Goal: Communication & Community: Connect with others

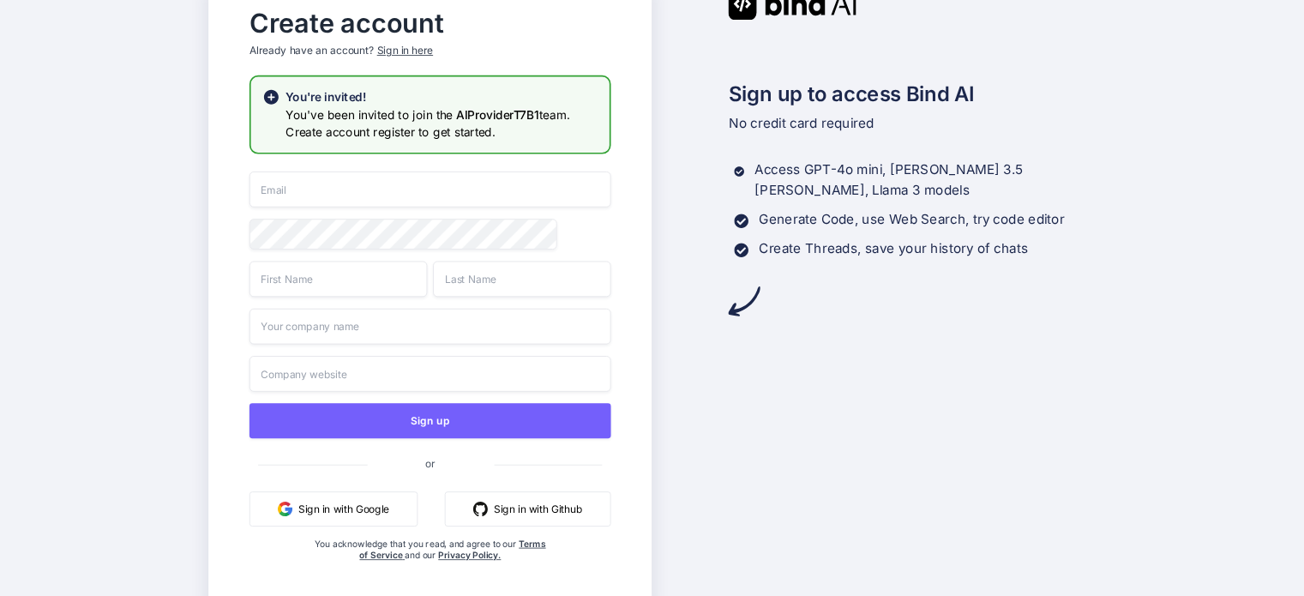
click at [330, 511] on button "Sign in with Google" at bounding box center [334, 508] width 168 height 35
click at [312, 515] on button "Sign in with Google" at bounding box center [334, 508] width 168 height 35
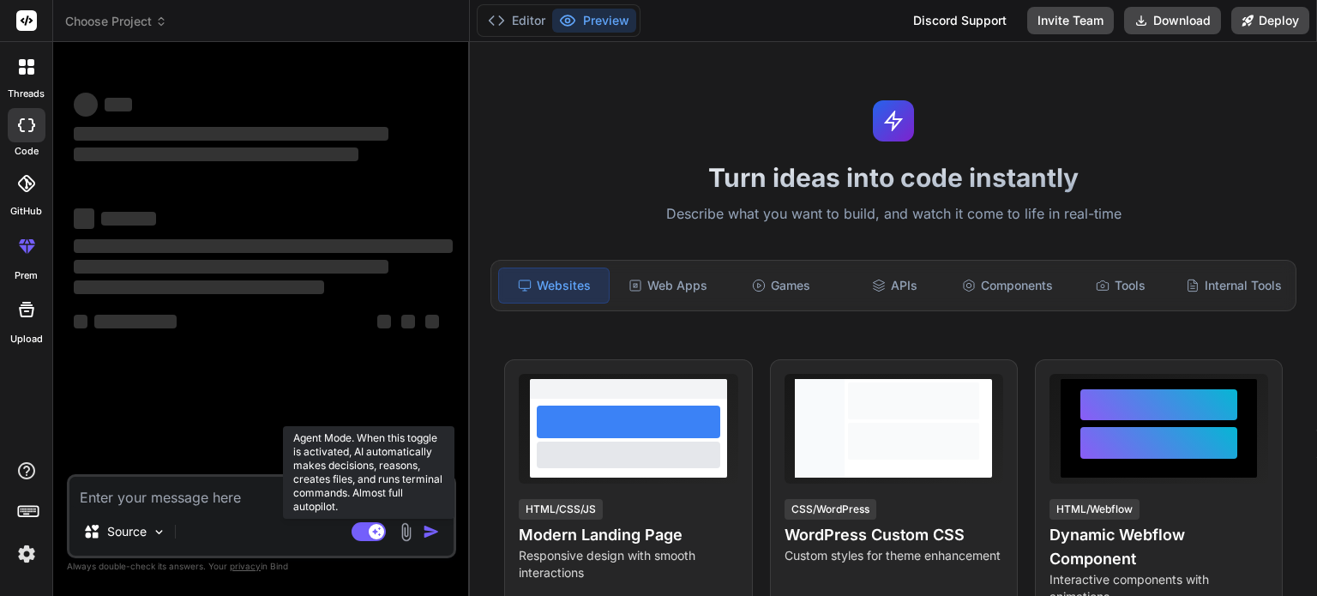
click at [366, 528] on rect at bounding box center [369, 531] width 34 height 19
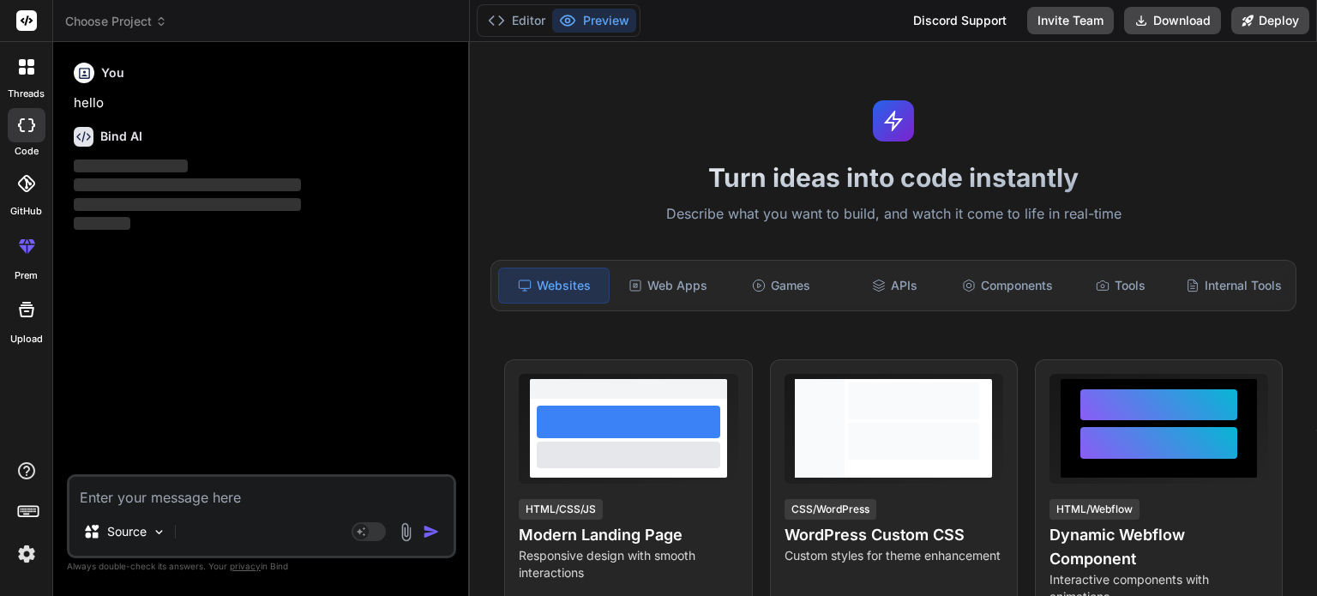
click at [24, 551] on img at bounding box center [26, 553] width 29 height 29
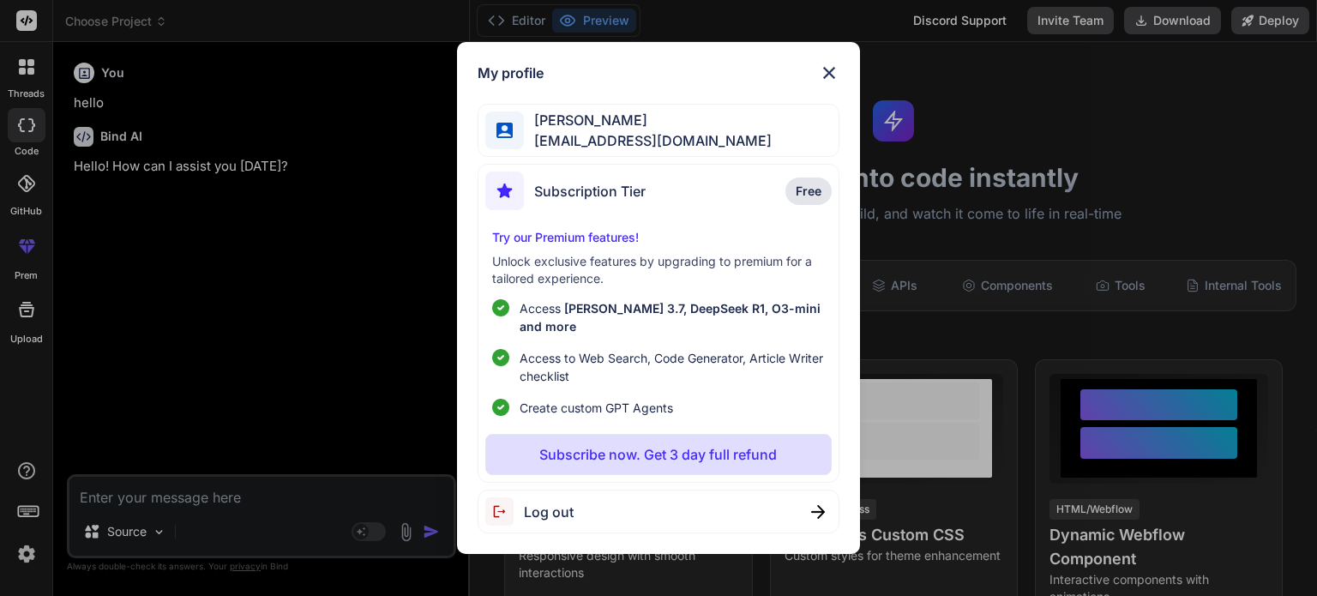
click at [539, 502] on span "Log out" at bounding box center [549, 512] width 50 height 21
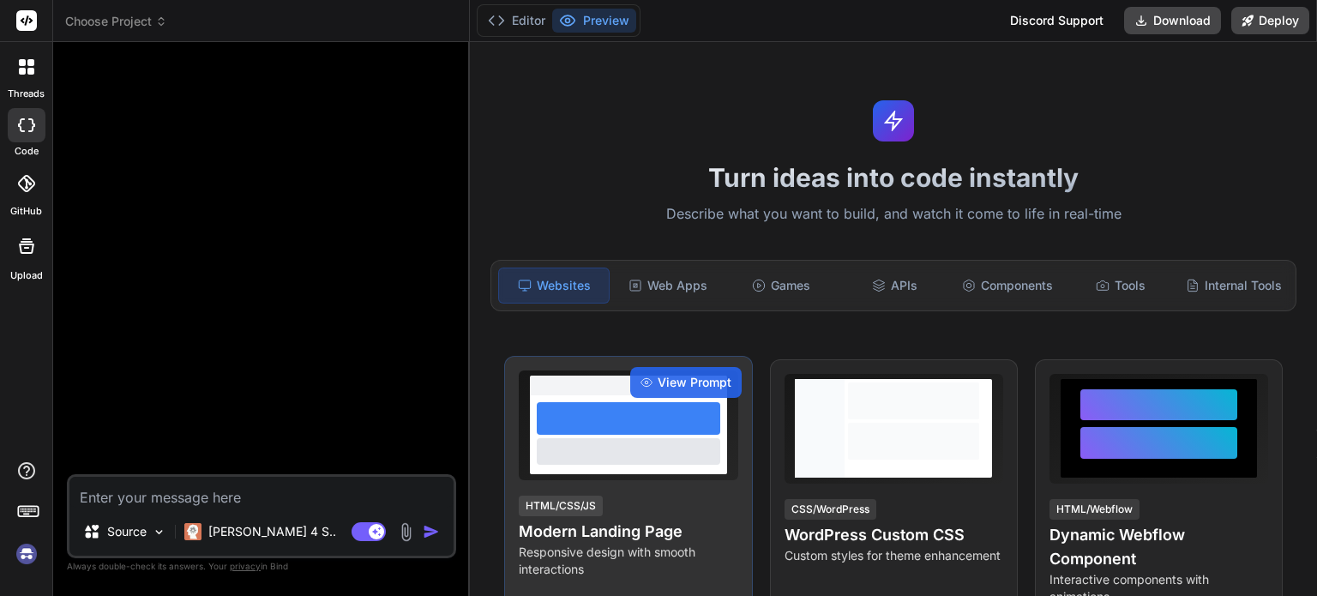
scroll to position [16, 0]
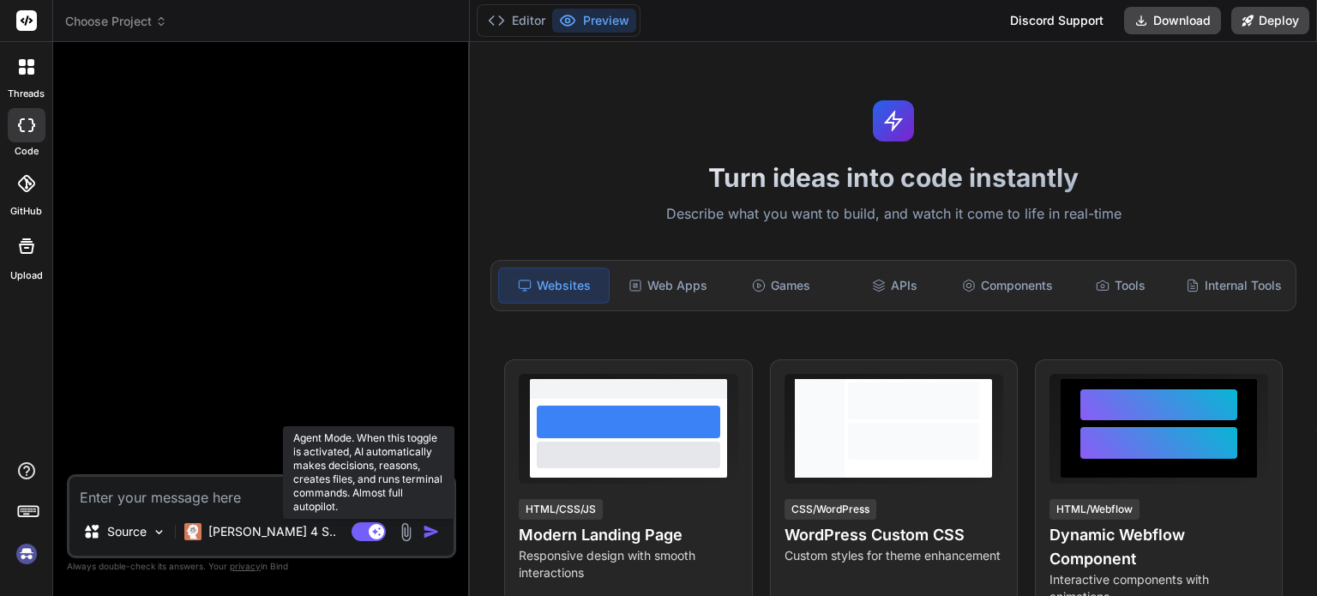
click at [364, 532] on rect at bounding box center [369, 531] width 34 height 19
type textarea "x"
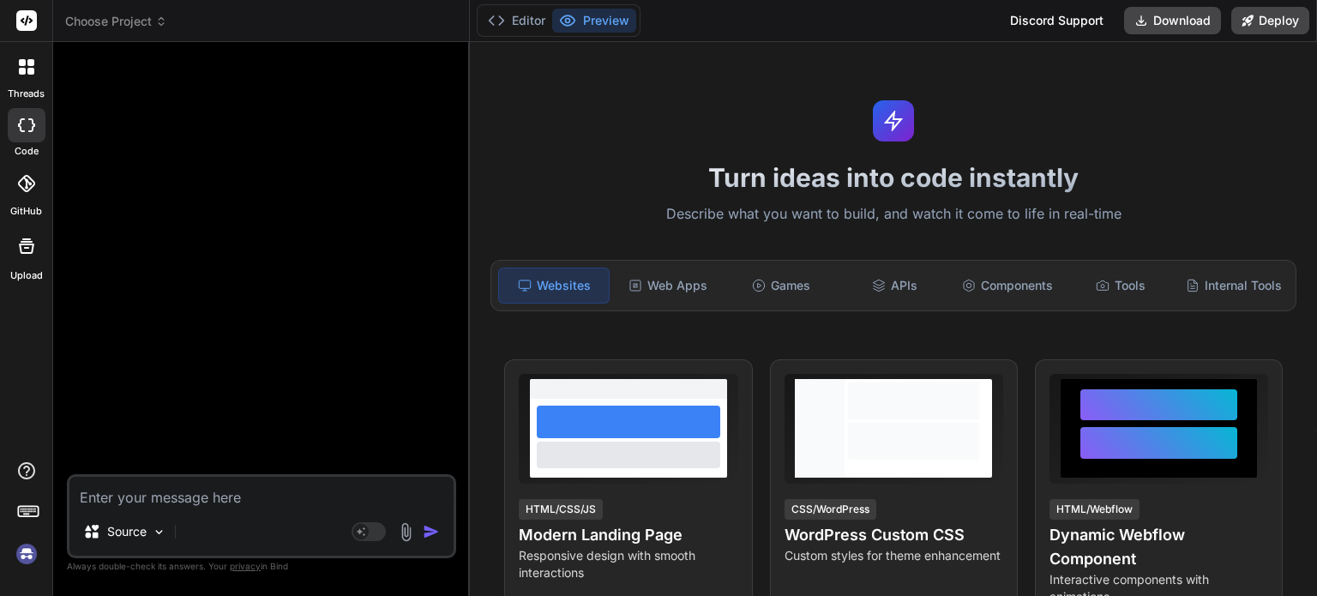
click at [38, 557] on img at bounding box center [26, 553] width 29 height 29
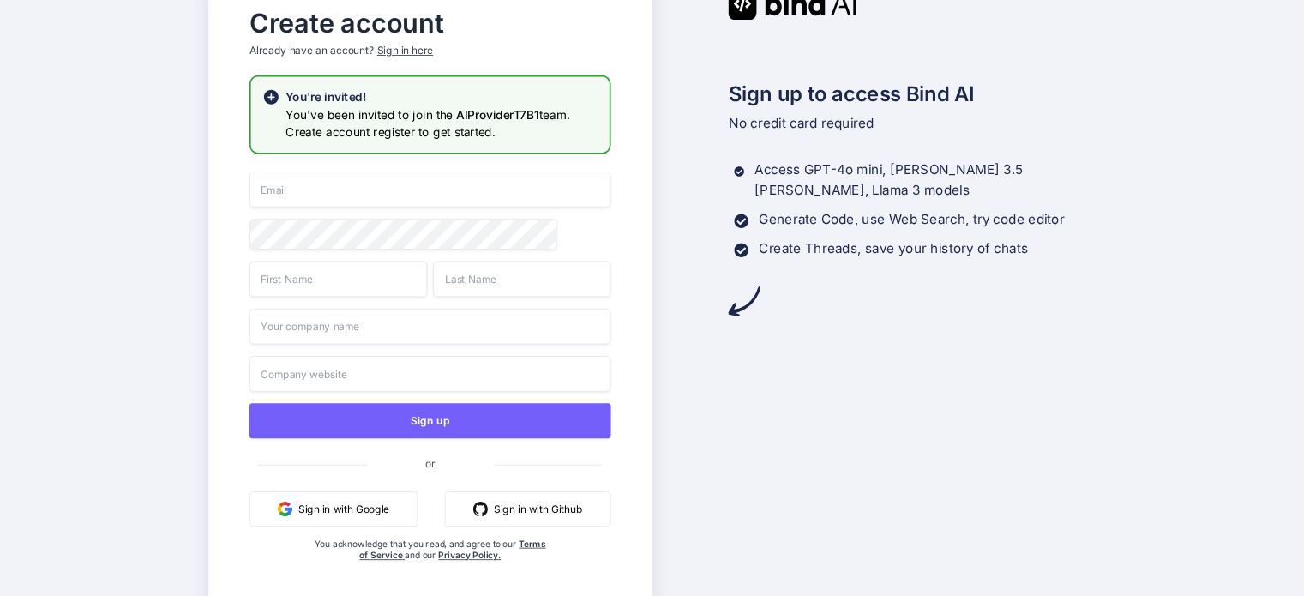
click at [286, 196] on input "email" at bounding box center [431, 189] width 362 height 36
type input "velanchak@gmail.com"
click at [292, 278] on input "text" at bounding box center [339, 279] width 178 height 36
type input "Velaiyan"
type input "Chak"
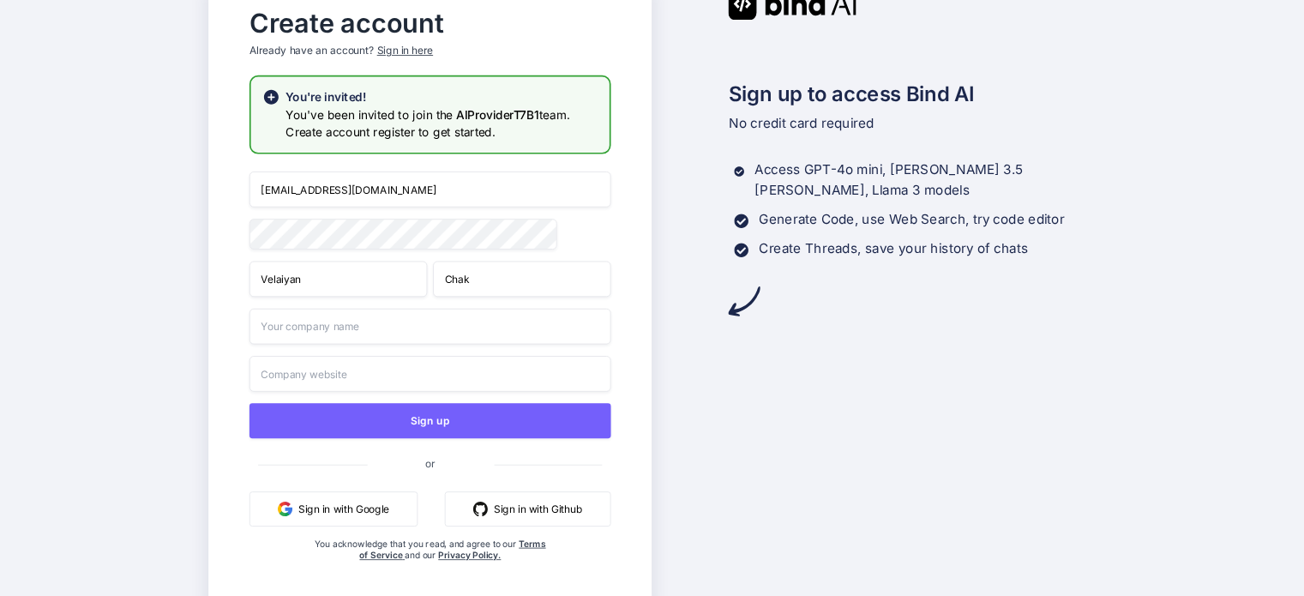
click at [282, 337] on input "text" at bounding box center [431, 327] width 362 height 36
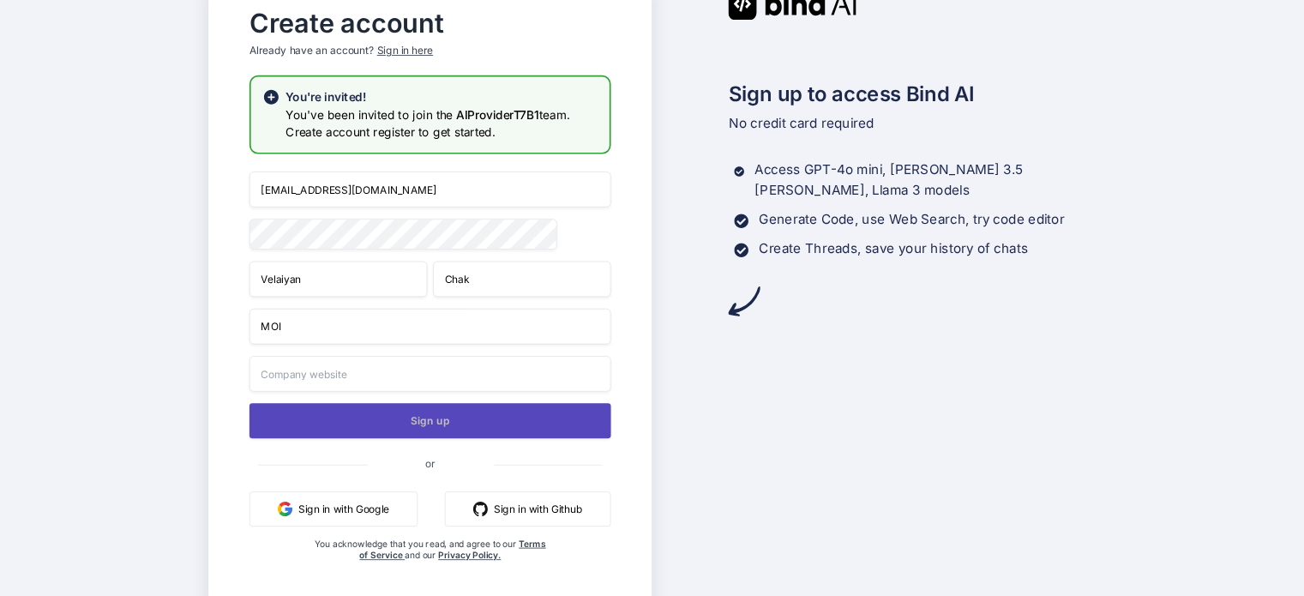
type input "MOI"
click at [418, 424] on button "Sign up" at bounding box center [431, 420] width 362 height 35
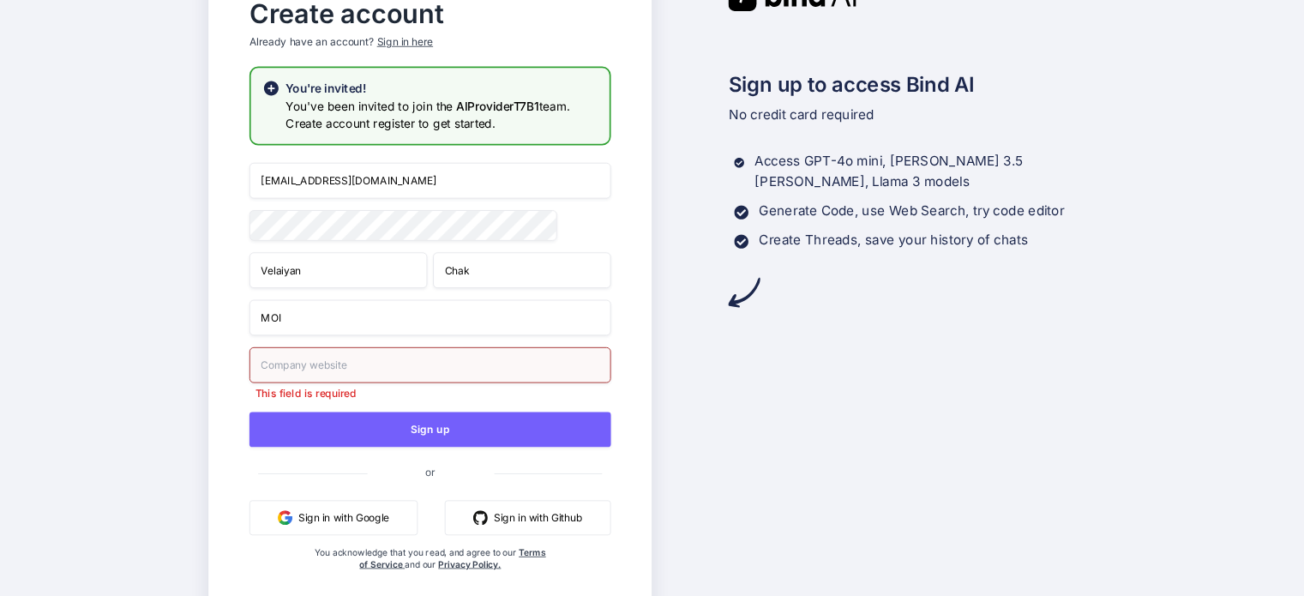
click at [340, 361] on input "text" at bounding box center [431, 365] width 362 height 36
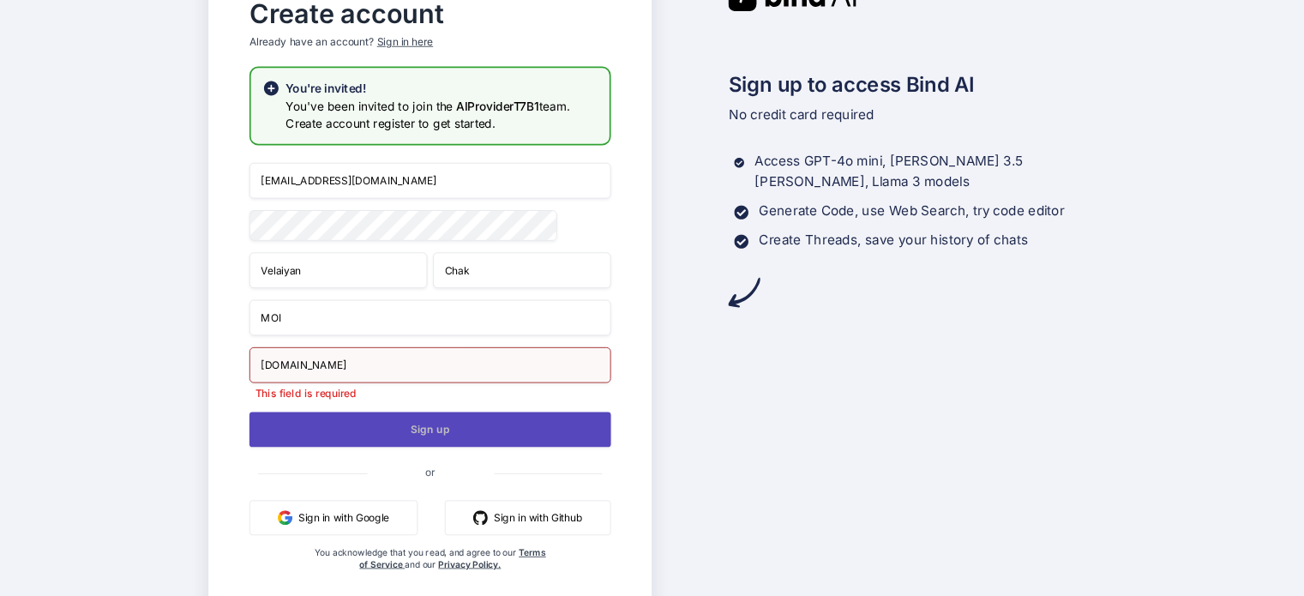
type input "www.google.com"
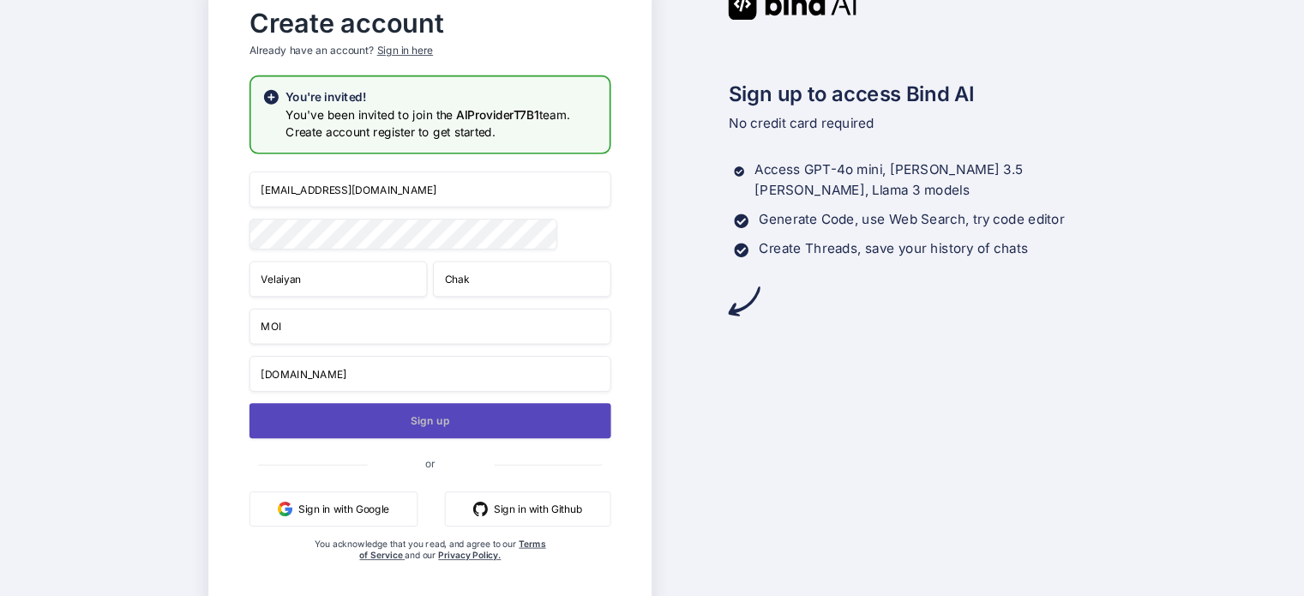
click at [428, 424] on button "Sign up" at bounding box center [431, 420] width 362 height 35
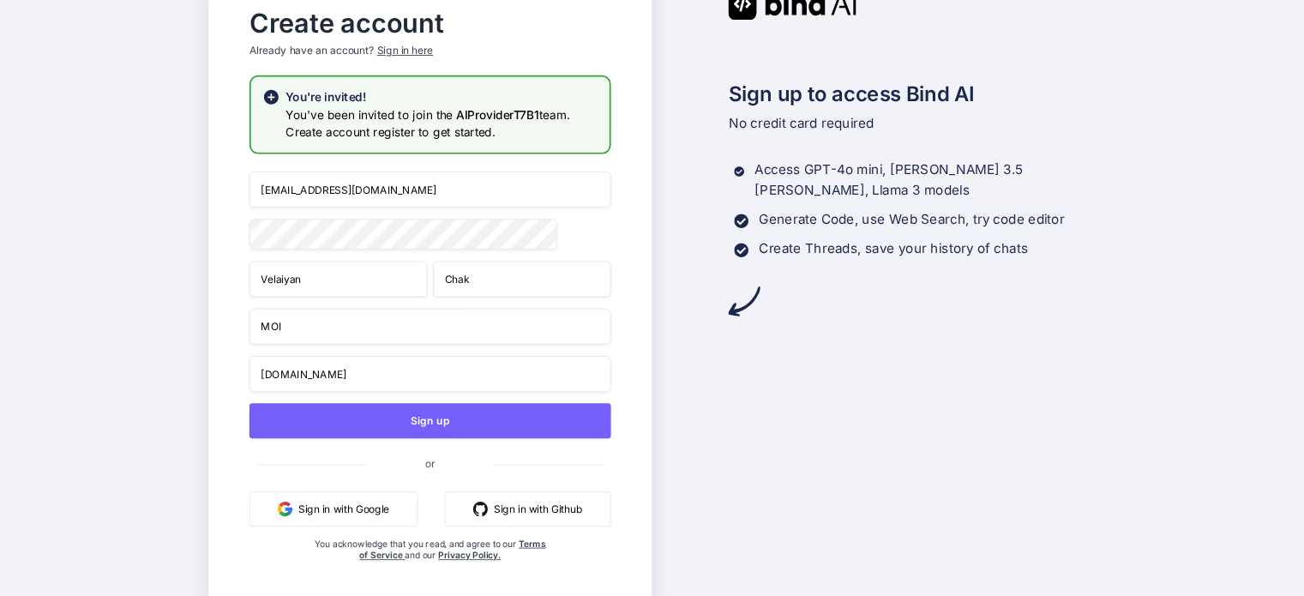
click at [316, 514] on button "Sign in with Google" at bounding box center [334, 508] width 168 height 35
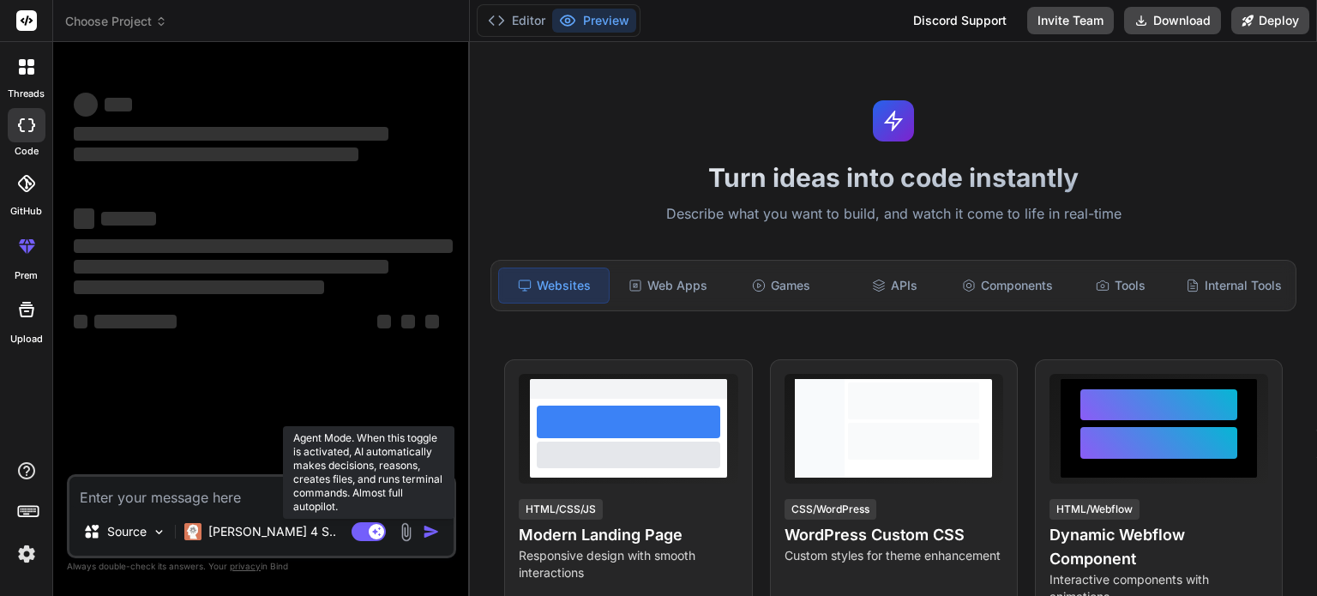
click at [368, 535] on rect at bounding box center [369, 531] width 34 height 19
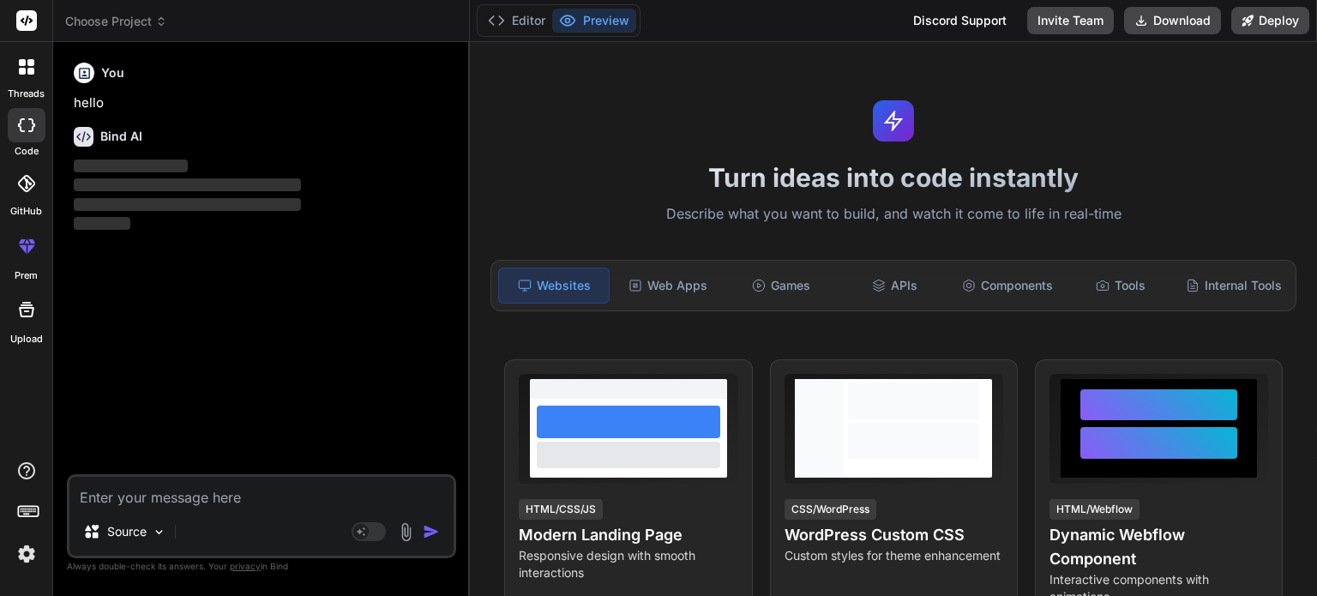
click at [15, 561] on img at bounding box center [26, 553] width 29 height 29
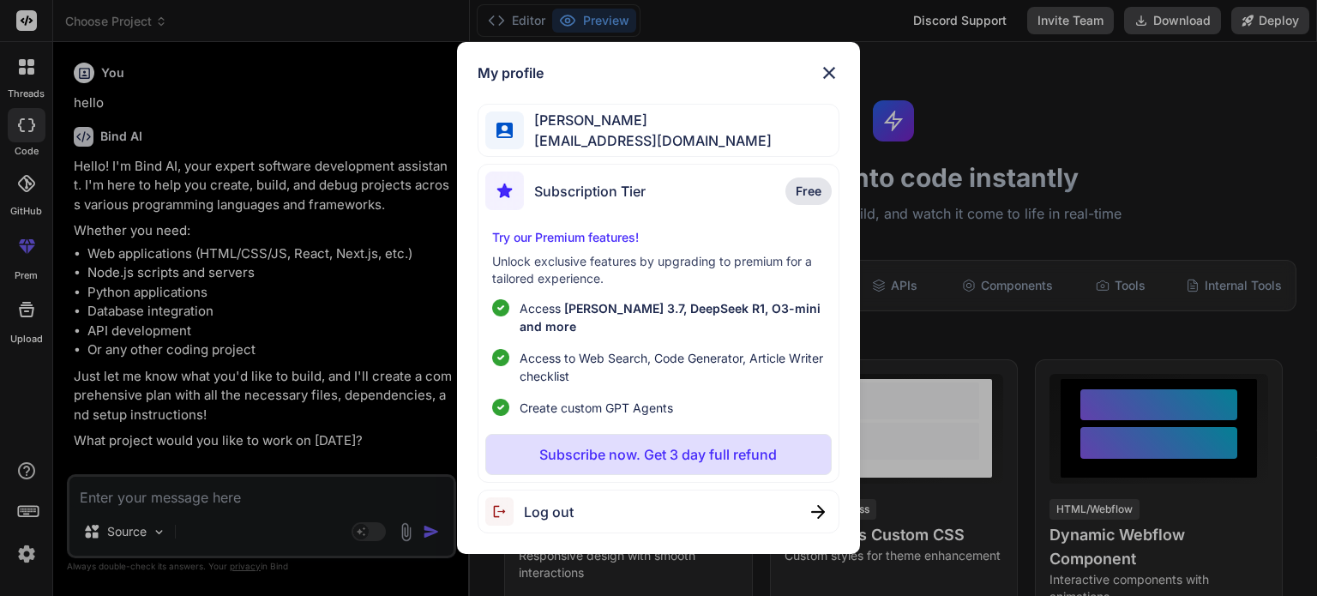
click at [827, 83] on img at bounding box center [829, 73] width 21 height 21
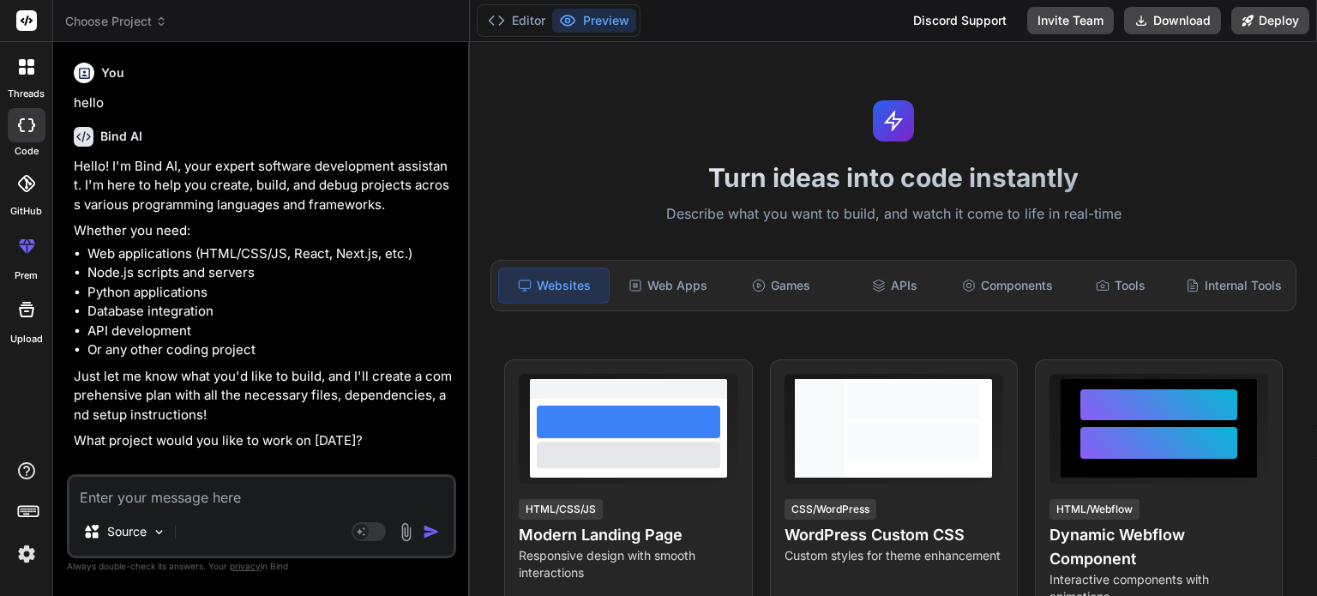
click at [27, 555] on img at bounding box center [26, 553] width 29 height 29
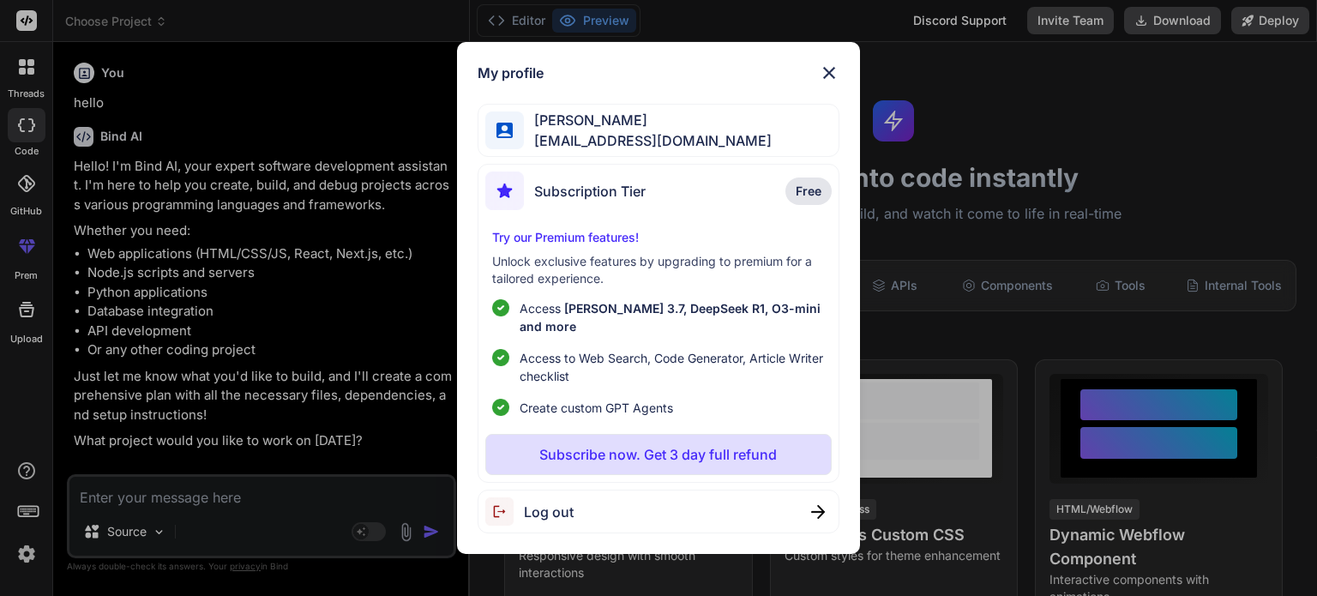
click at [647, 158] on div "Velaiyan Chakaravarthy velanchak@gmail.com" at bounding box center [658, 131] width 361 height 54
click at [607, 195] on span "Subscription Tier" at bounding box center [589, 191] width 111 height 21
click at [806, 197] on span "Free" at bounding box center [809, 191] width 26 height 17
click at [807, 197] on span "Free" at bounding box center [809, 191] width 26 height 17
click at [830, 83] on img at bounding box center [829, 73] width 21 height 21
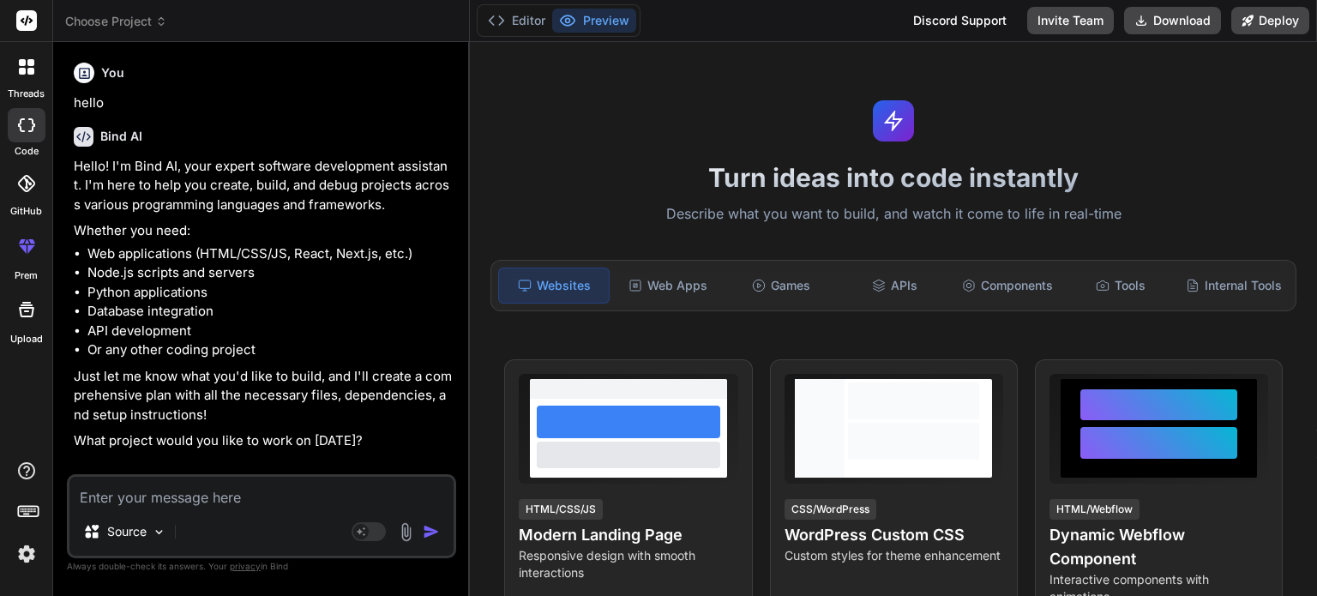
click at [26, 556] on img at bounding box center [26, 553] width 29 height 29
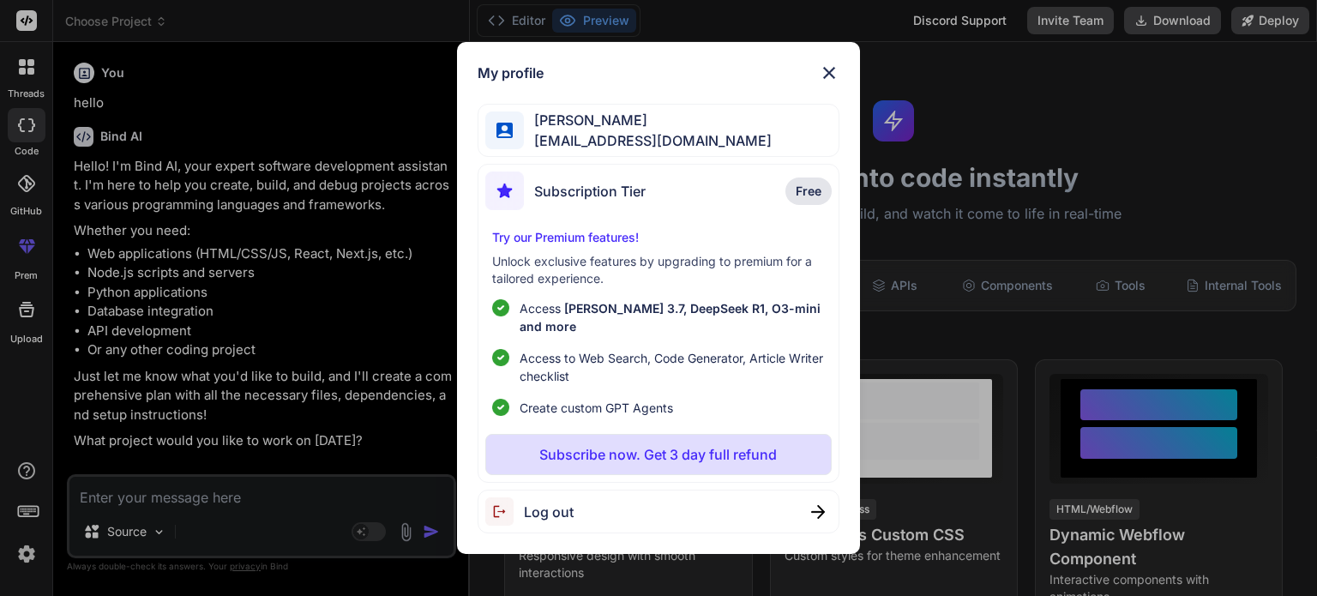
click at [549, 510] on span "Log out" at bounding box center [549, 512] width 50 height 21
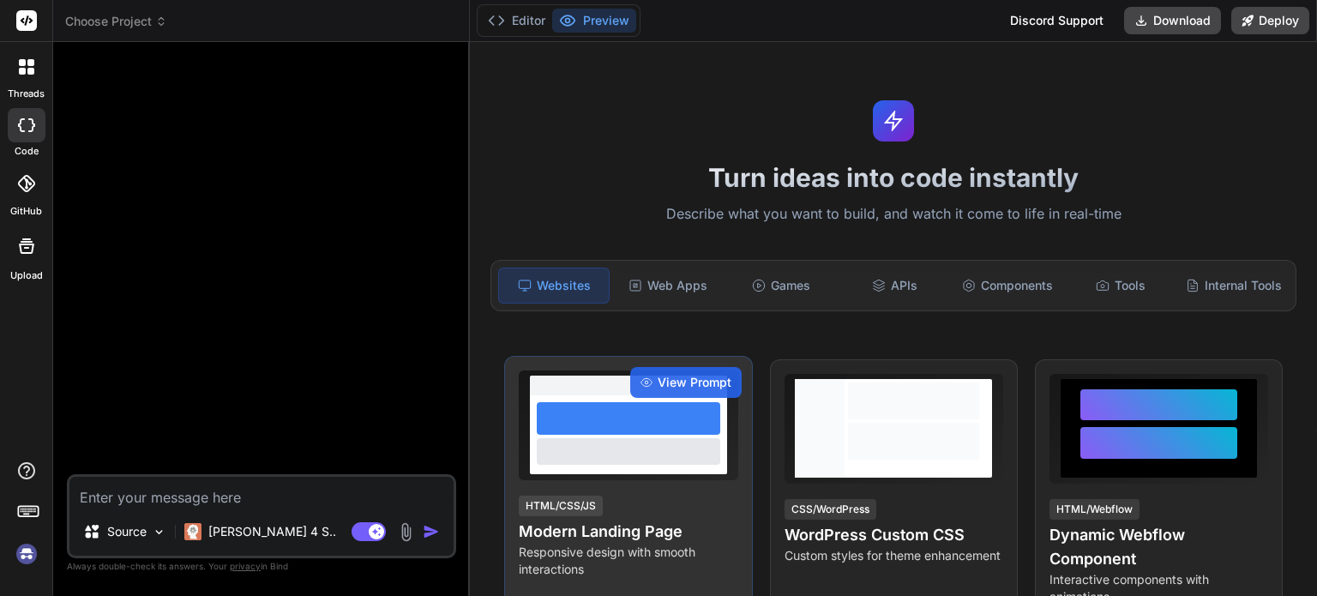
scroll to position [16, 0]
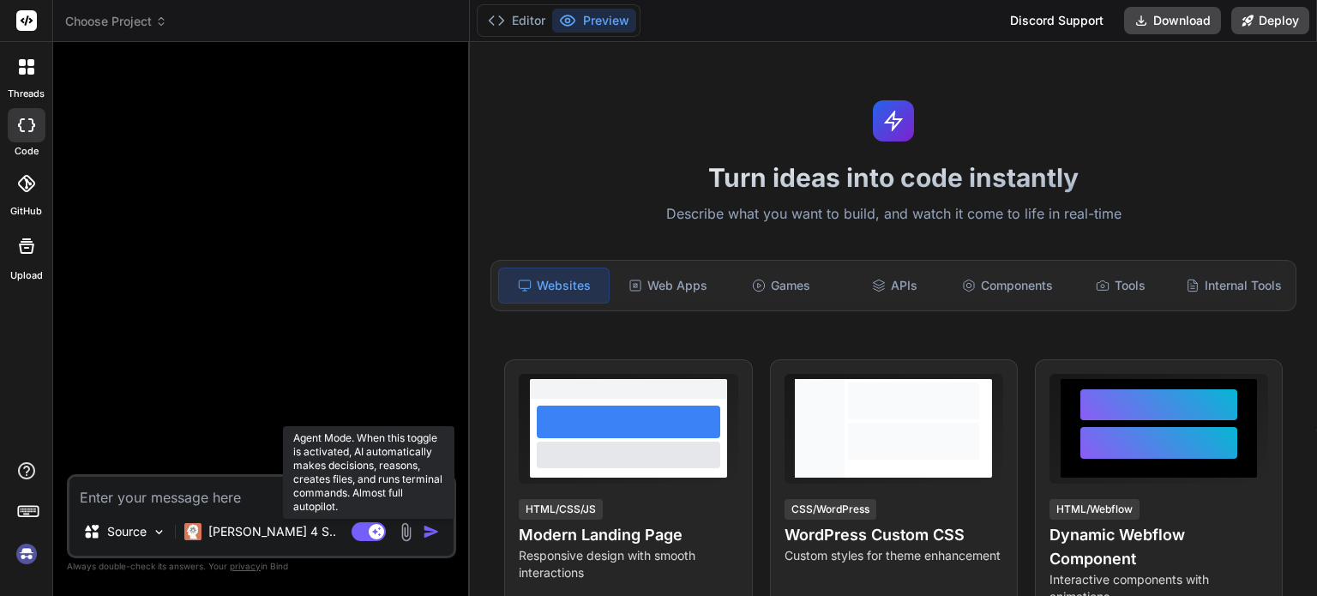
click at [357, 529] on rect at bounding box center [369, 531] width 34 height 19
type textarea "x"
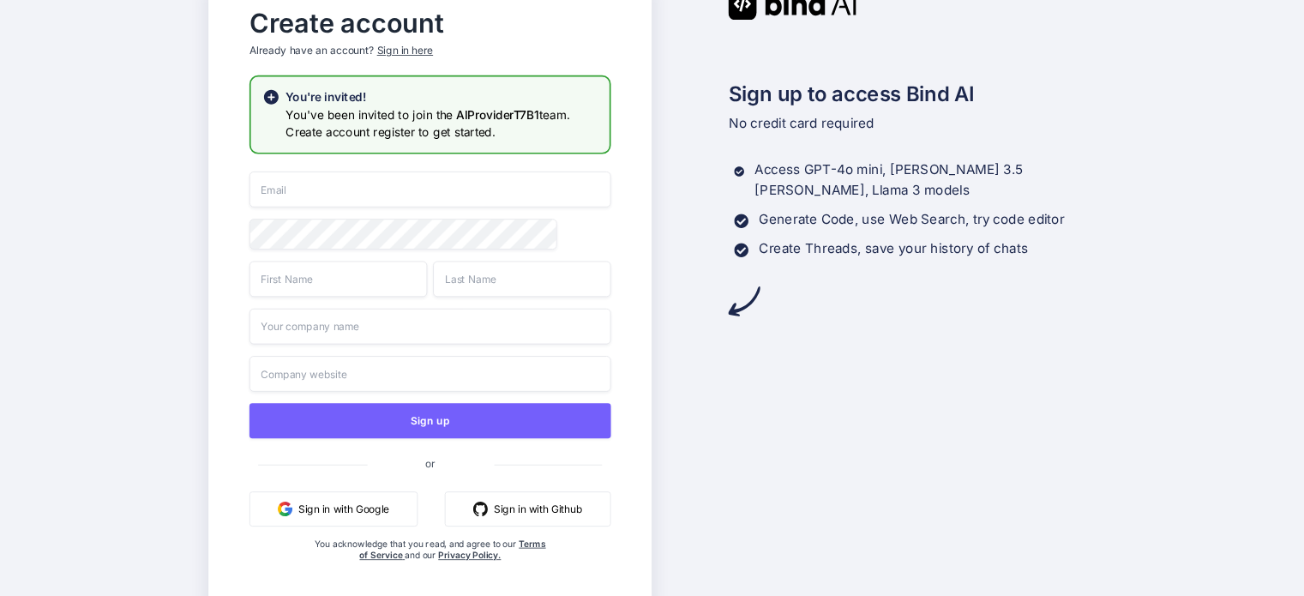
click at [345, 517] on button "Sign in with Google" at bounding box center [334, 508] width 168 height 35
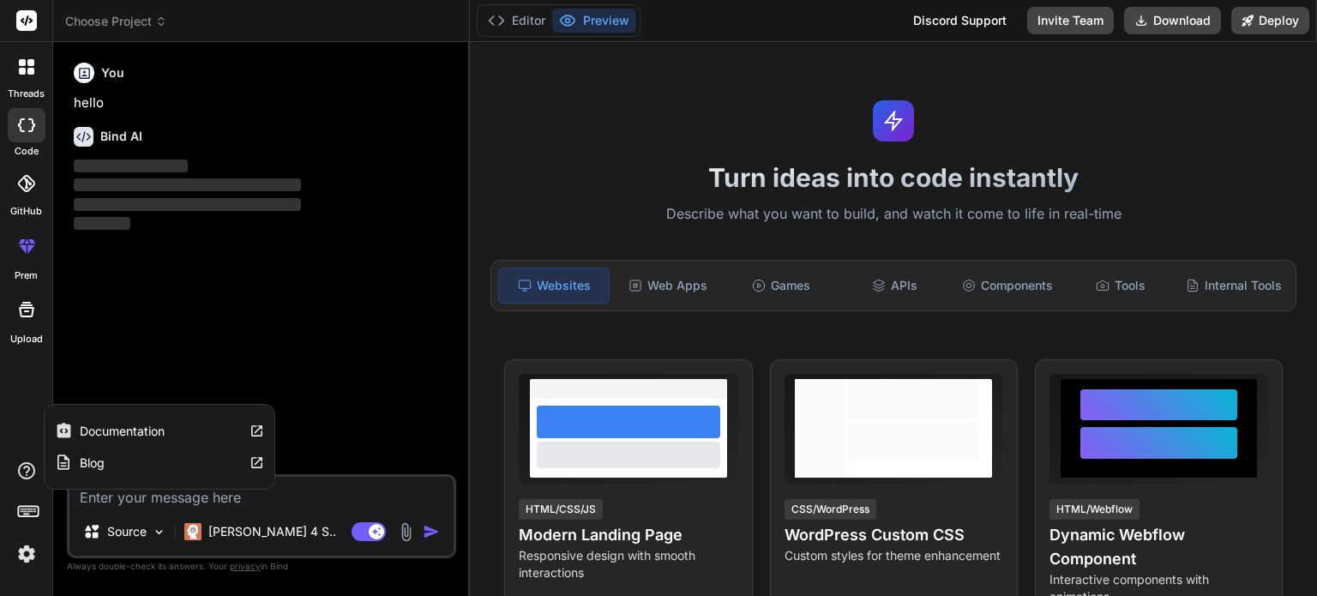
click at [21, 469] on icon at bounding box center [26, 470] width 21 height 21
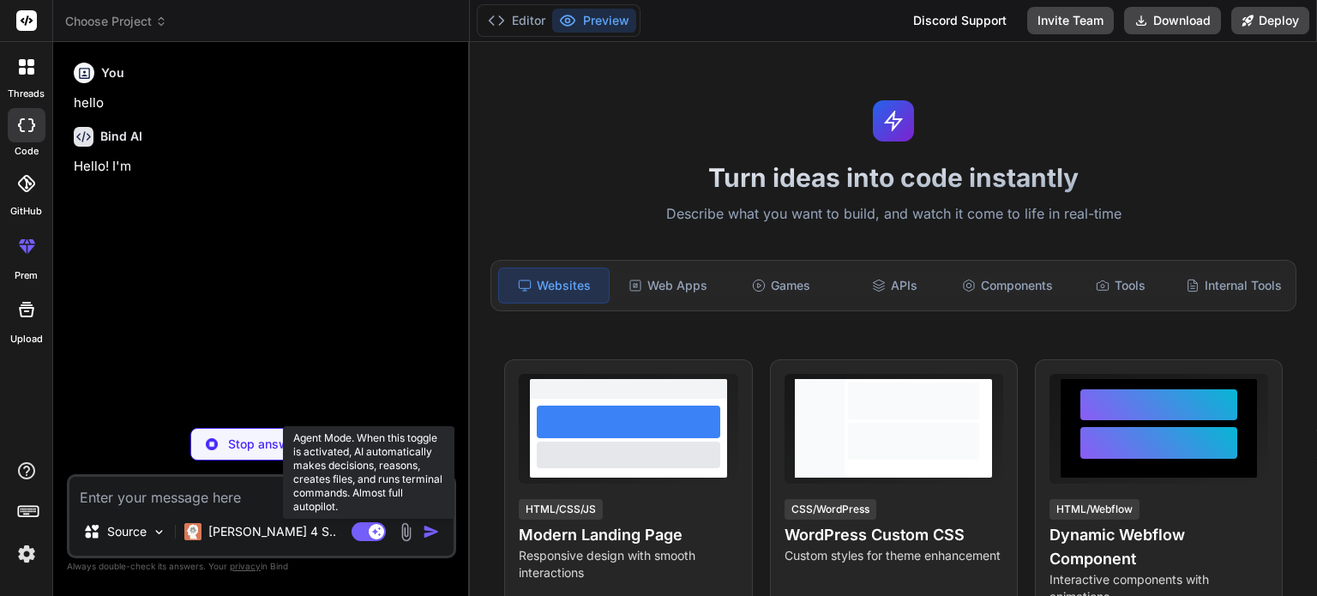
click at [364, 533] on rect at bounding box center [369, 531] width 34 height 19
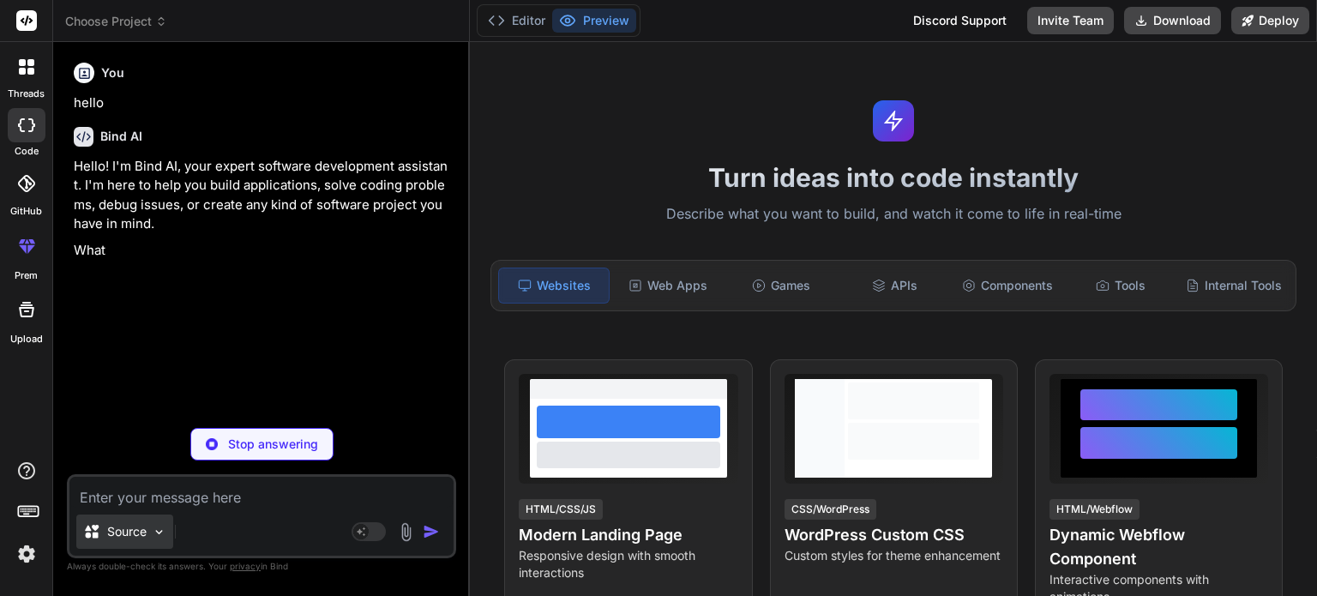
click at [163, 534] on img at bounding box center [159, 532] width 15 height 15
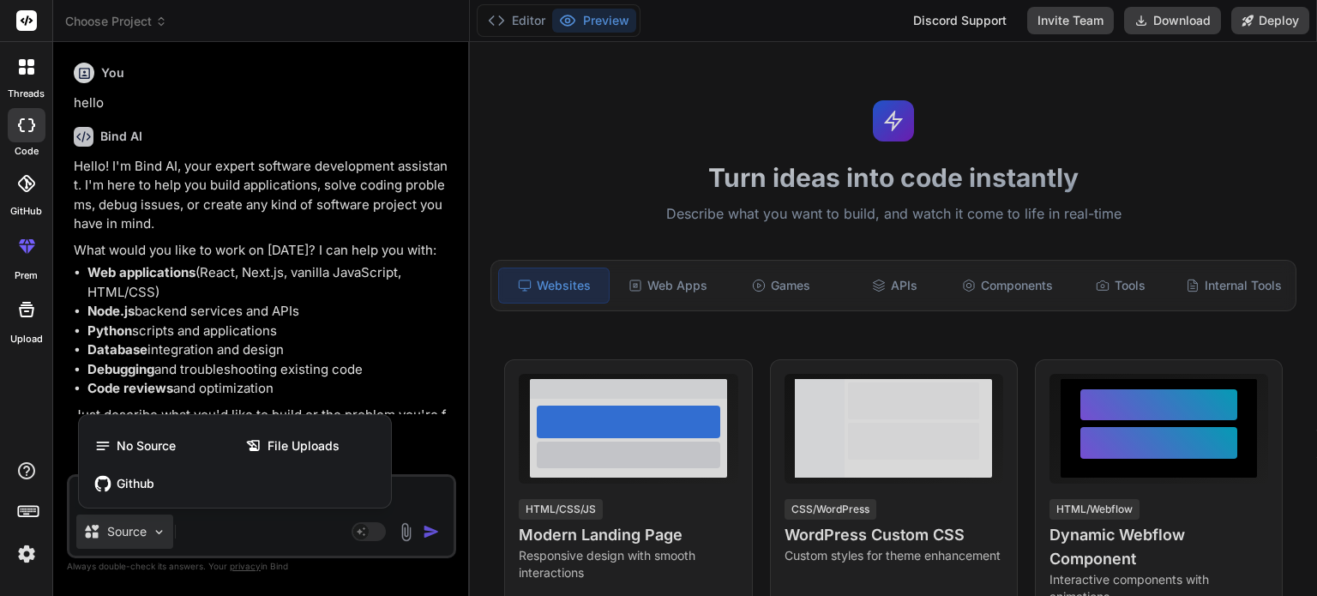
click at [159, 534] on div at bounding box center [658, 298] width 1317 height 596
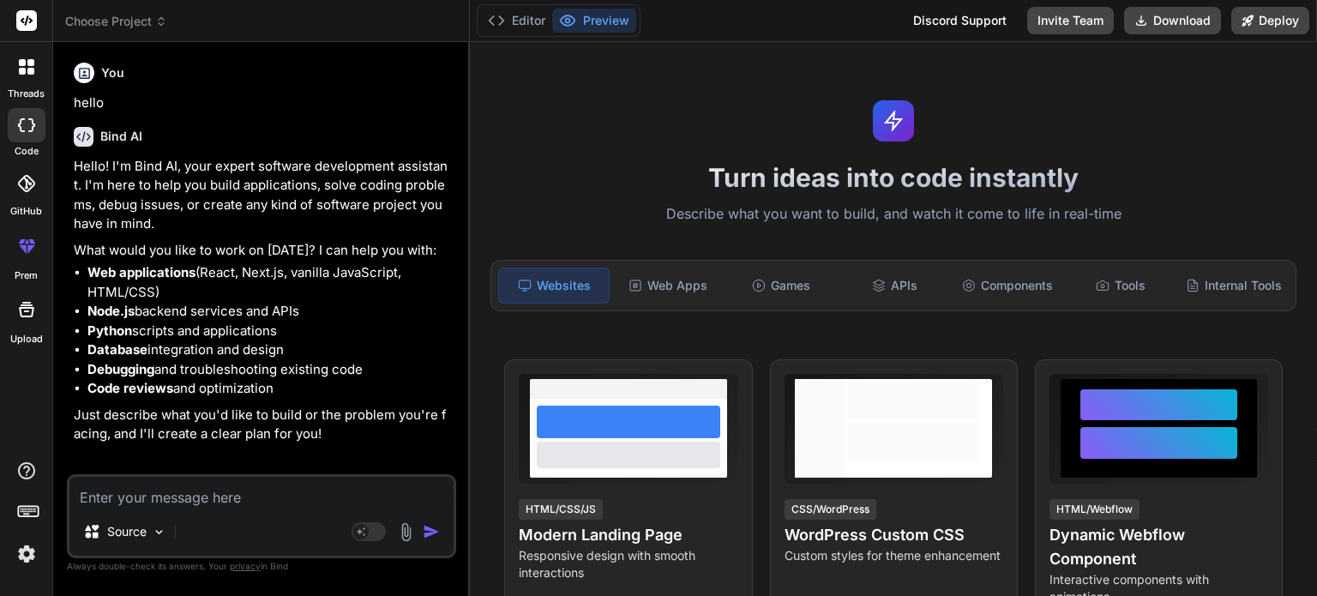
click at [33, 554] on img at bounding box center [26, 553] width 29 height 29
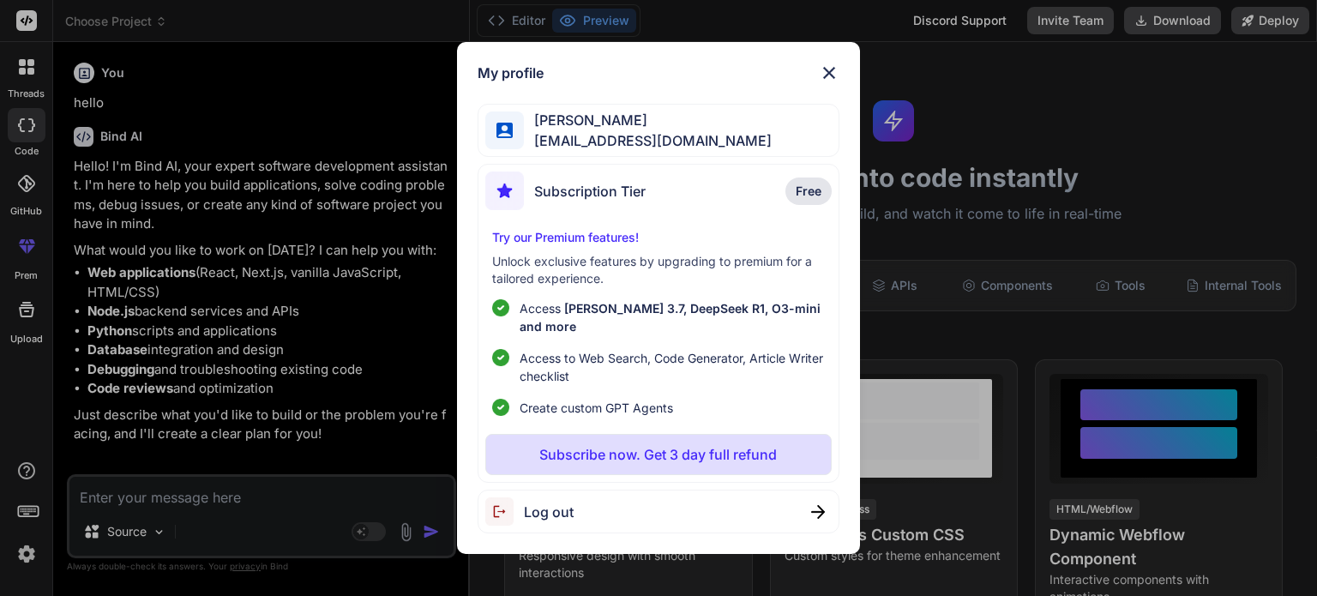
type textarea "x"
click at [806, 196] on span "Free" at bounding box center [809, 191] width 26 height 17
click at [503, 197] on img at bounding box center [504, 190] width 39 height 39
click at [676, 444] on p "Subscribe now. Get 3 day full refund" at bounding box center [658, 454] width 238 height 21
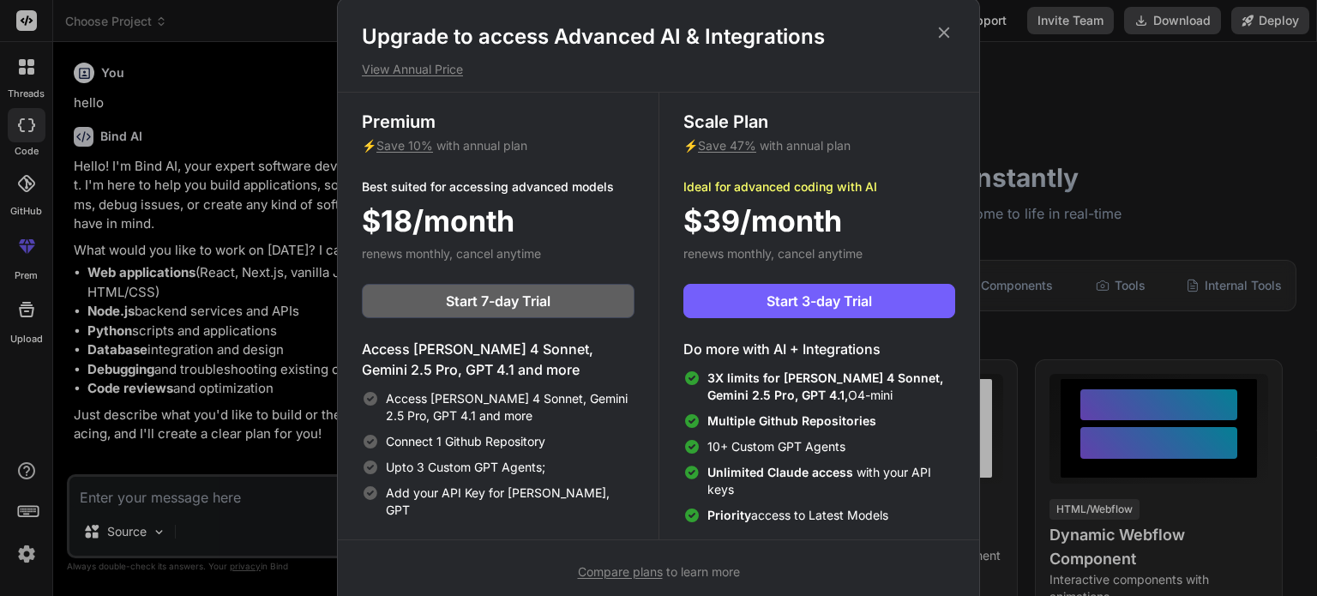
click at [941, 33] on icon at bounding box center [944, 32] width 11 height 11
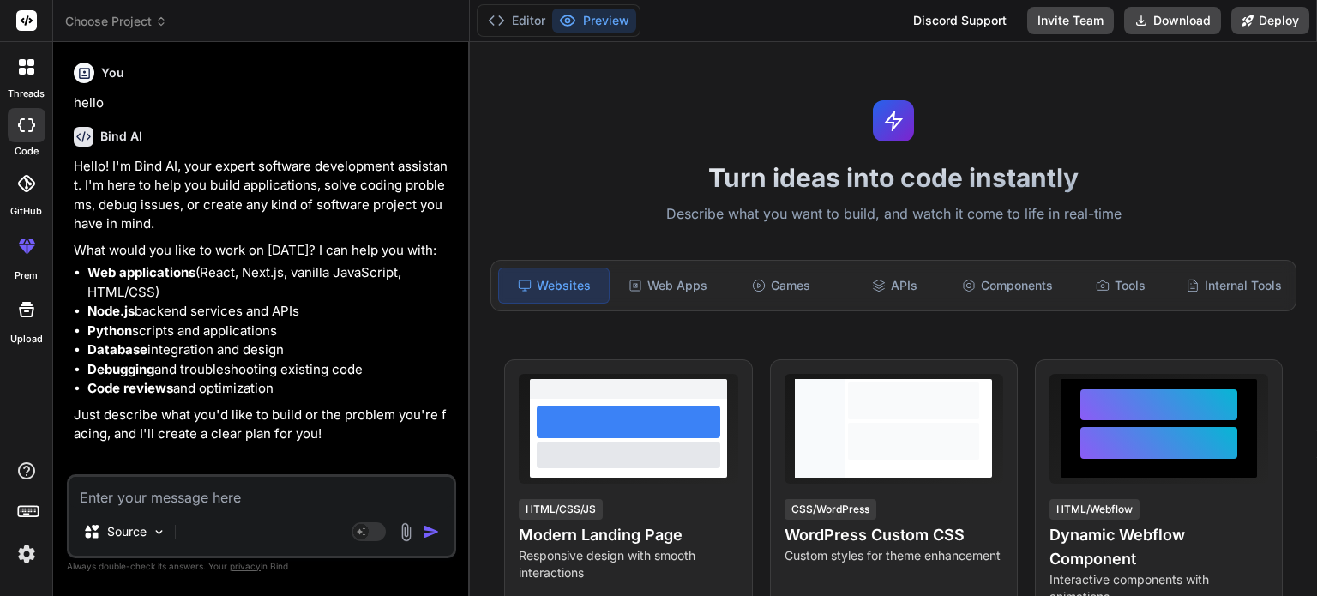
click at [26, 23] on icon at bounding box center [27, 20] width 13 height 10
click at [24, 246] on icon at bounding box center [23, 248] width 8 height 9
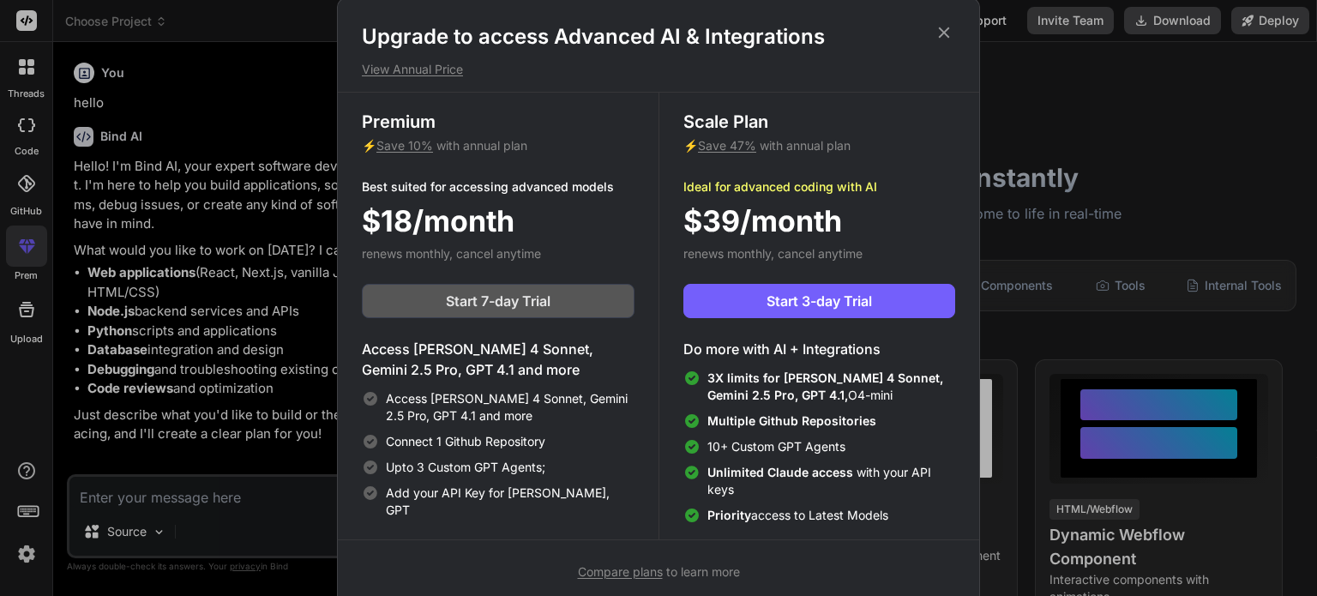
scroll to position [7, 0]
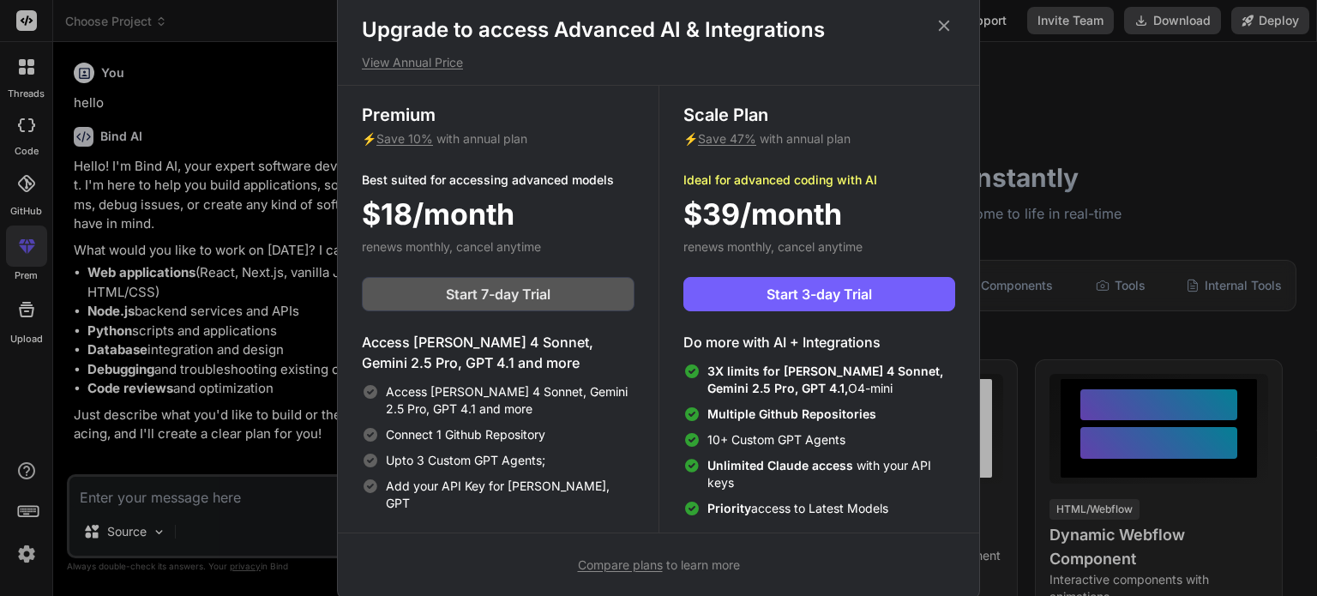
click at [468, 291] on span "Start 7-day Trial" at bounding box center [498, 294] width 105 height 21
click at [522, 297] on span "Start 7-day Trial" at bounding box center [498, 294] width 105 height 21
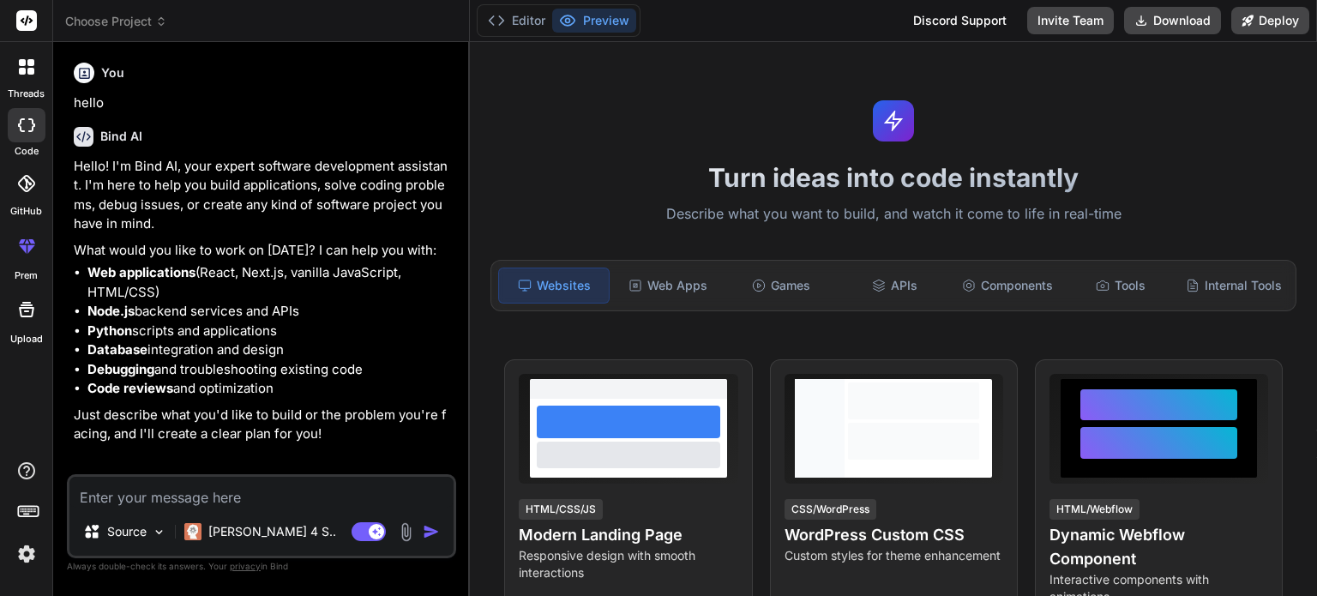
click at [27, 555] on img at bounding box center [26, 553] width 29 height 29
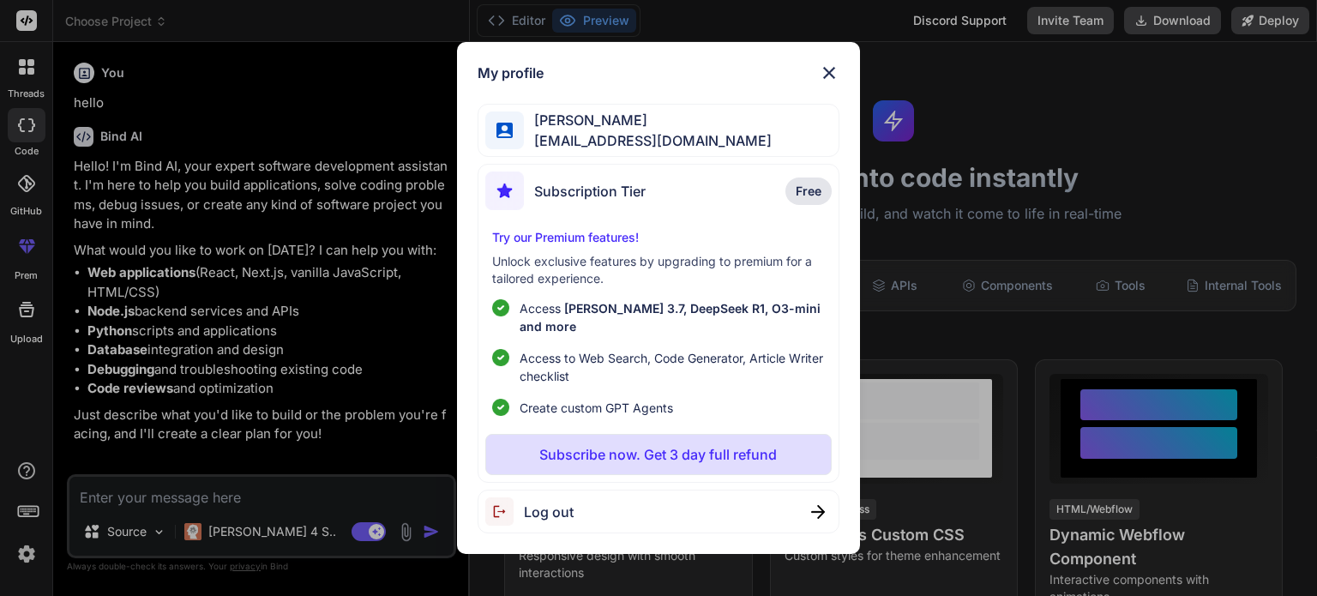
click at [820, 505] on img at bounding box center [818, 512] width 14 height 14
click at [832, 80] on img at bounding box center [829, 73] width 21 height 21
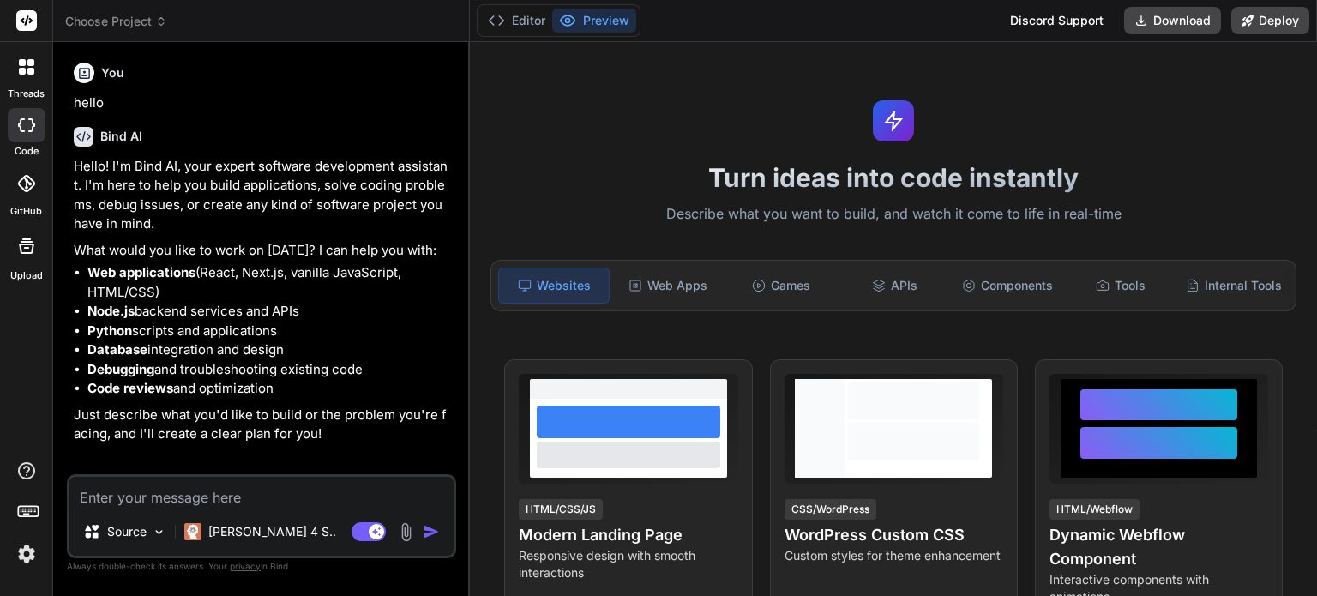
type textarea "x"
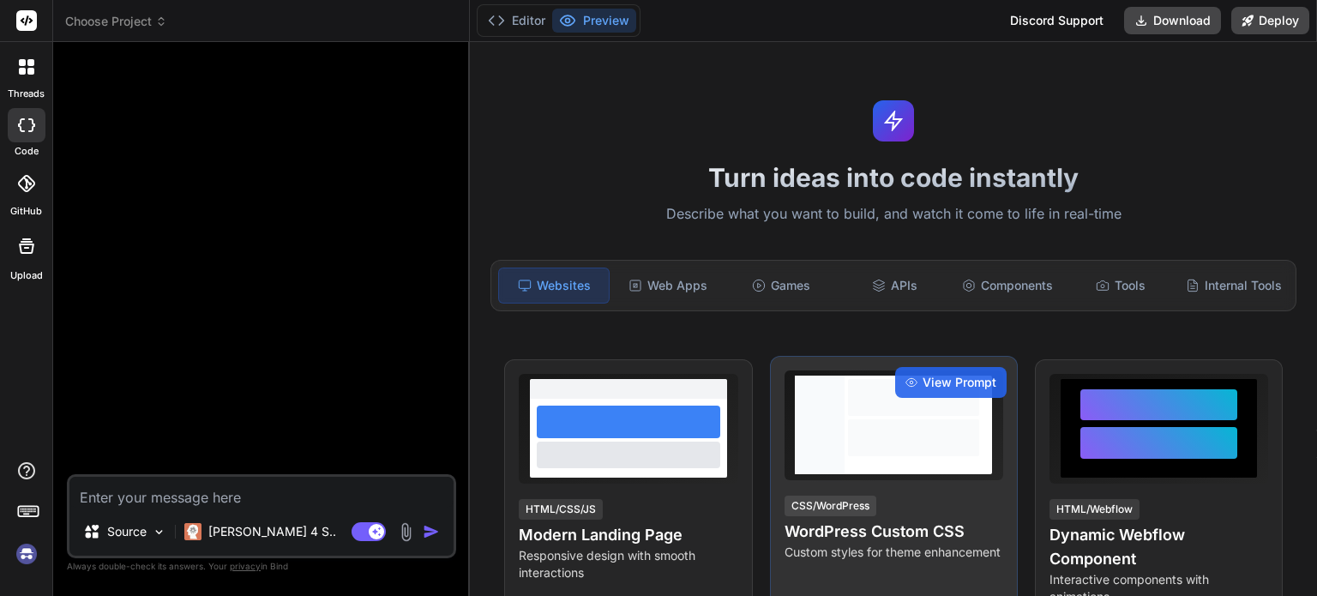
scroll to position [16, 0]
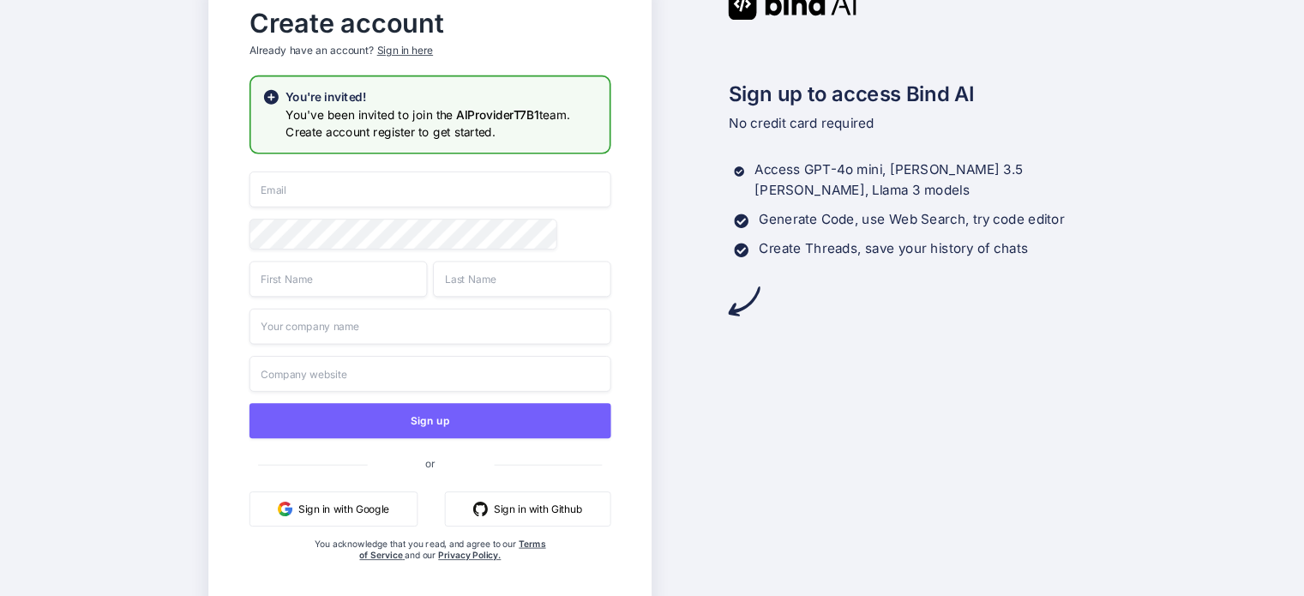
click at [350, 506] on button "Sign in with Google" at bounding box center [334, 508] width 168 height 35
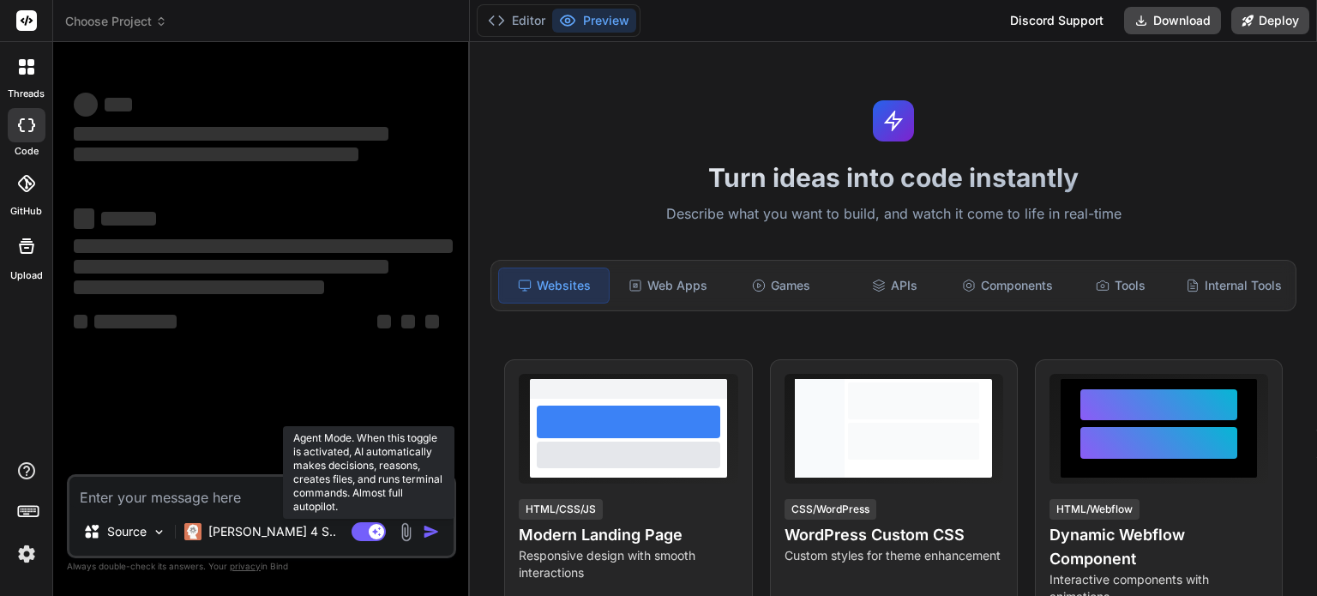
click at [365, 533] on rect at bounding box center [369, 531] width 34 height 19
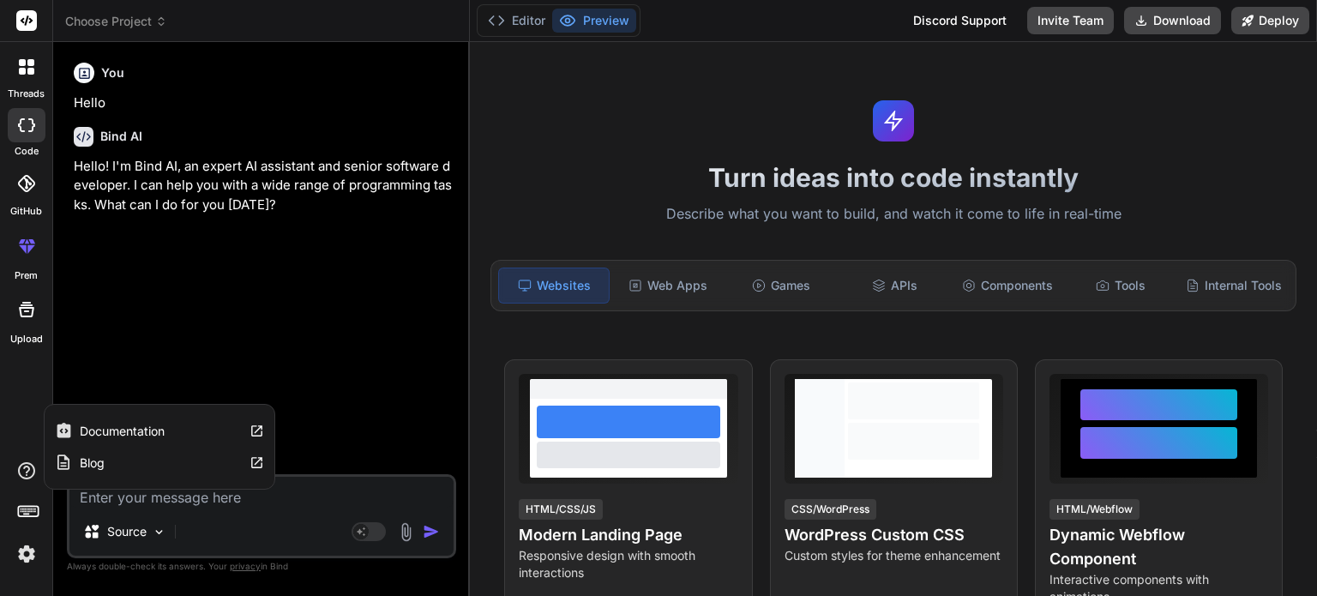
click at [26, 469] on icon at bounding box center [26, 470] width 21 height 21
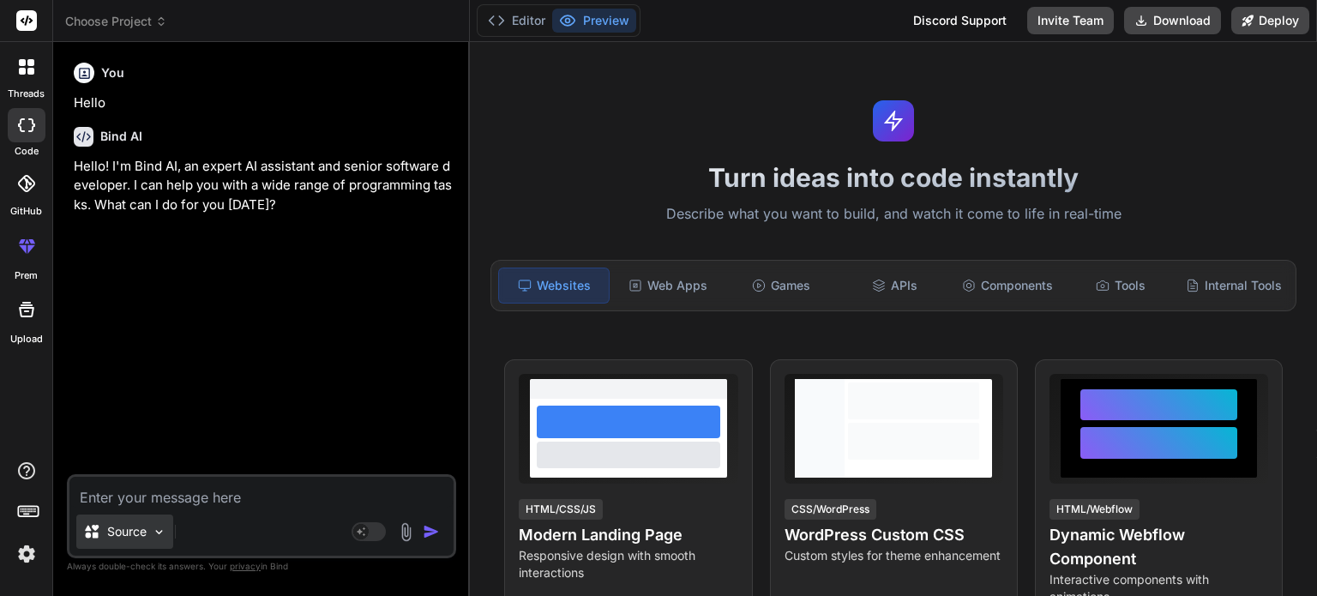
click at [154, 533] on img at bounding box center [159, 532] width 15 height 15
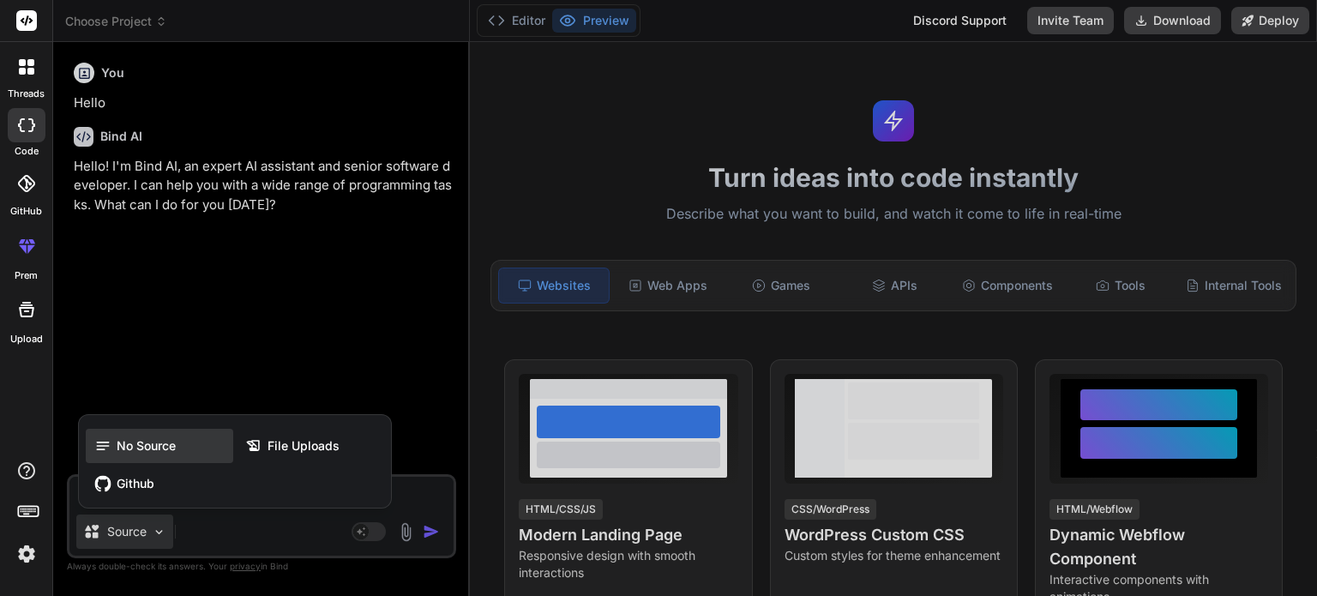
click at [101, 442] on icon at bounding box center [102, 445] width 17 height 17
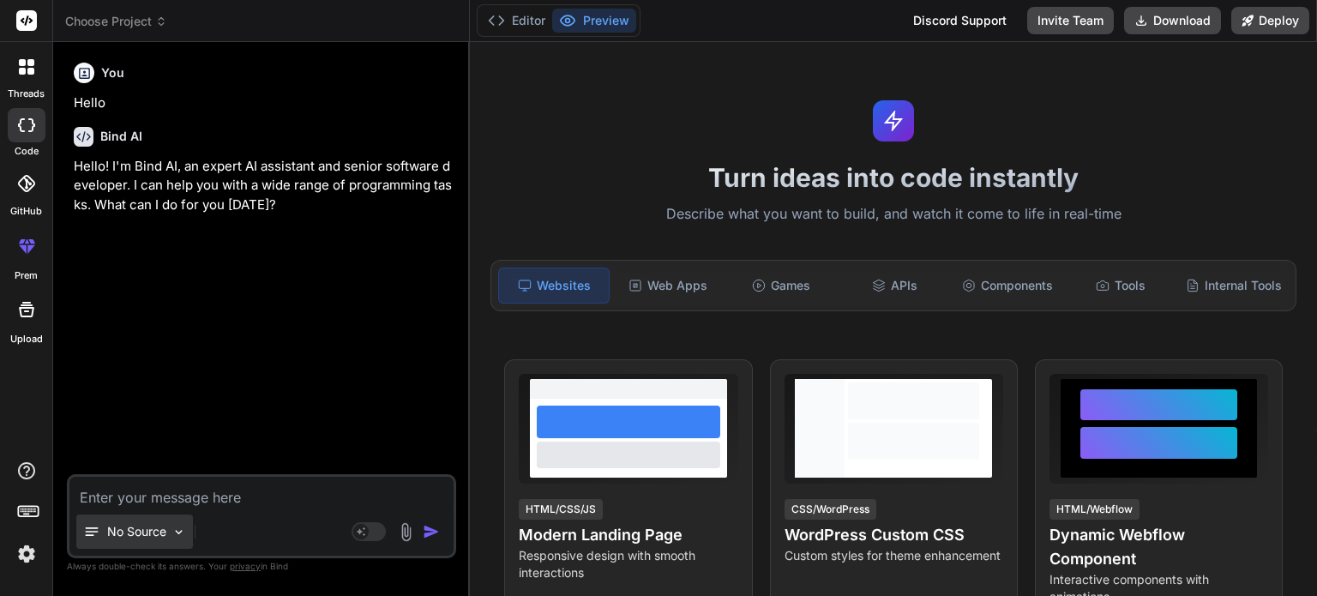
click at [173, 535] on img at bounding box center [178, 532] width 15 height 15
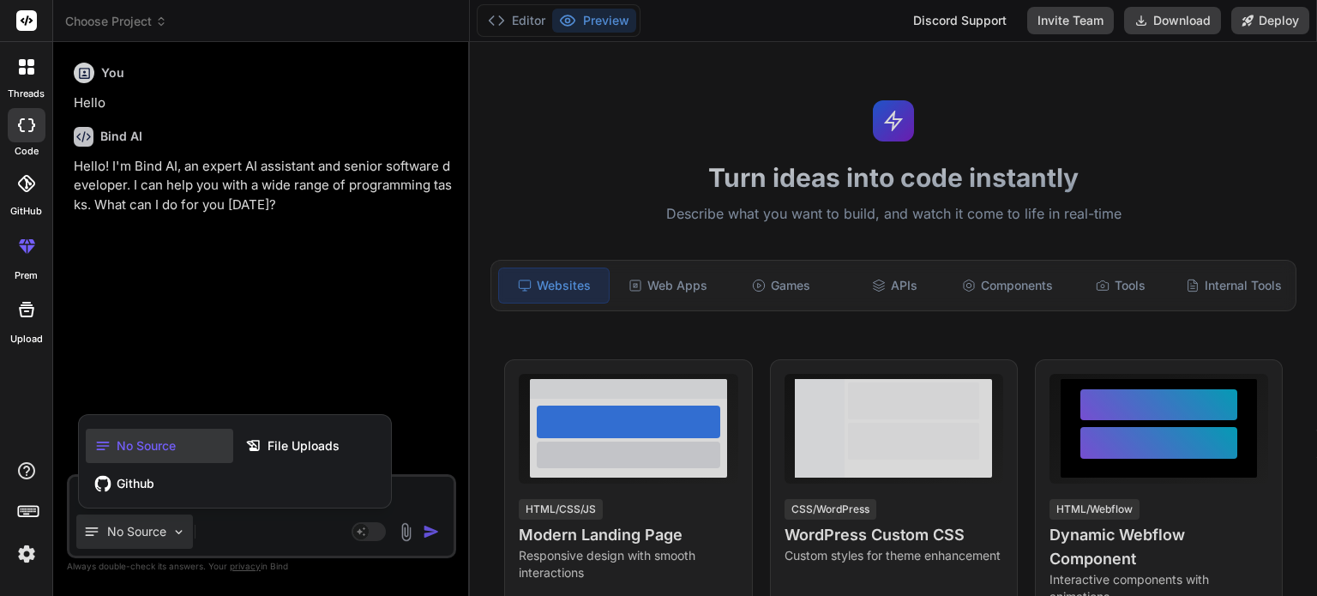
click at [26, 552] on img at bounding box center [26, 553] width 29 height 29
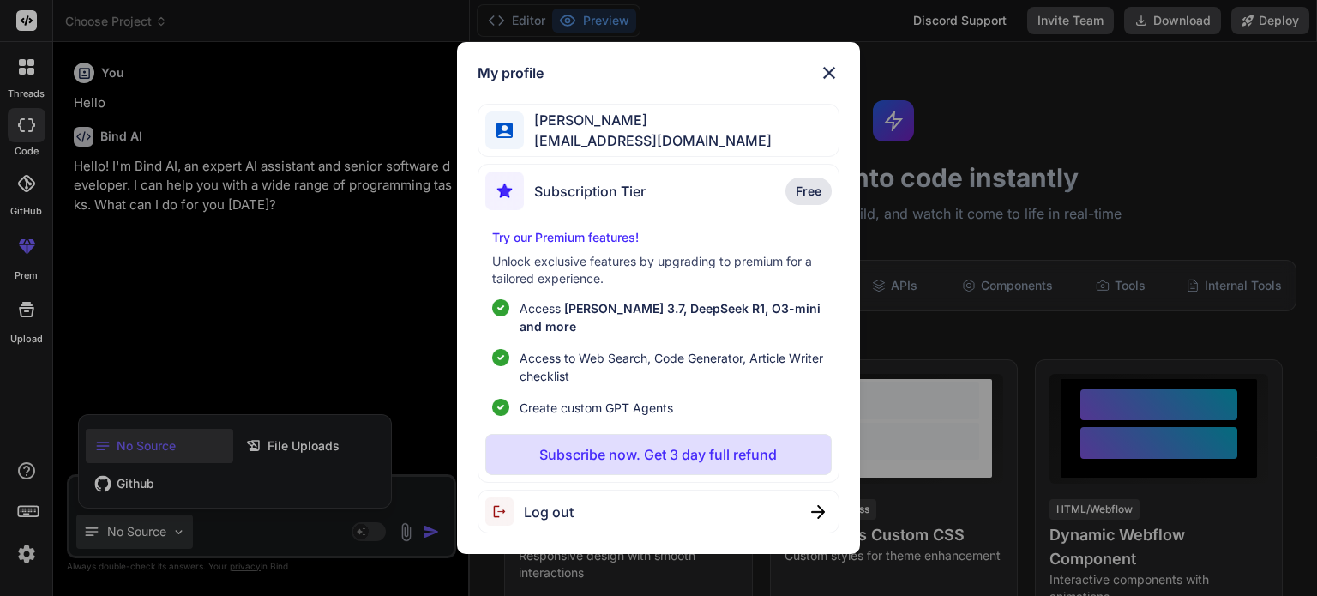
click at [829, 81] on img at bounding box center [829, 73] width 21 height 21
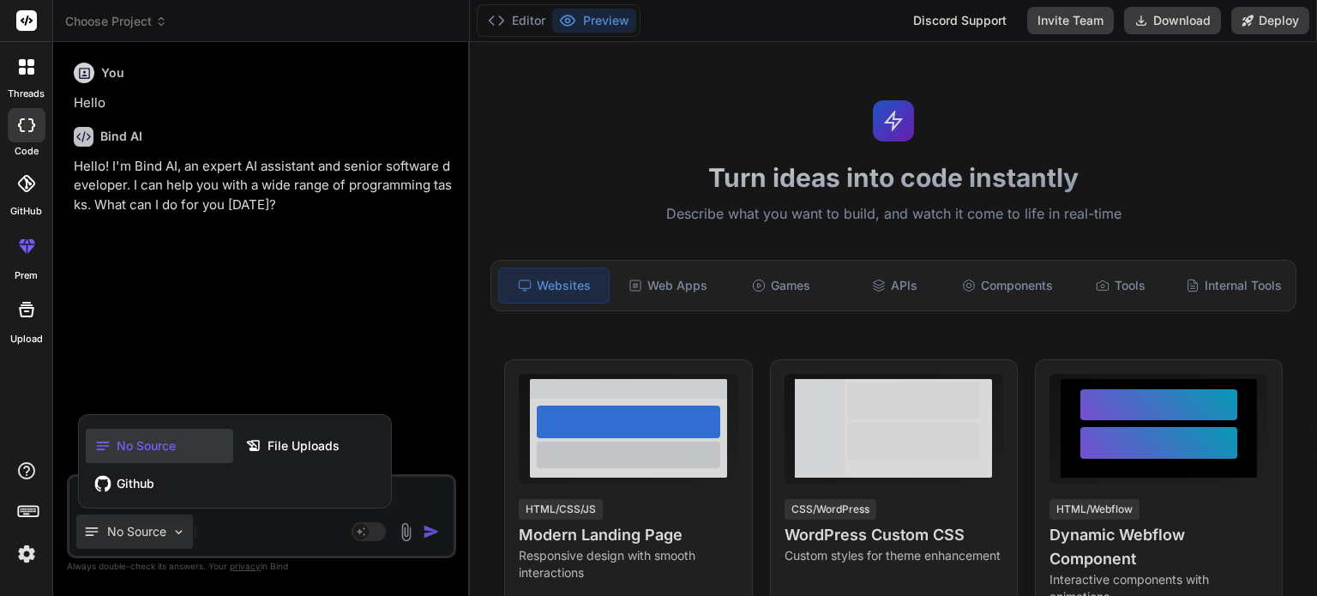
click at [31, 513] on icon at bounding box center [28, 510] width 24 height 24
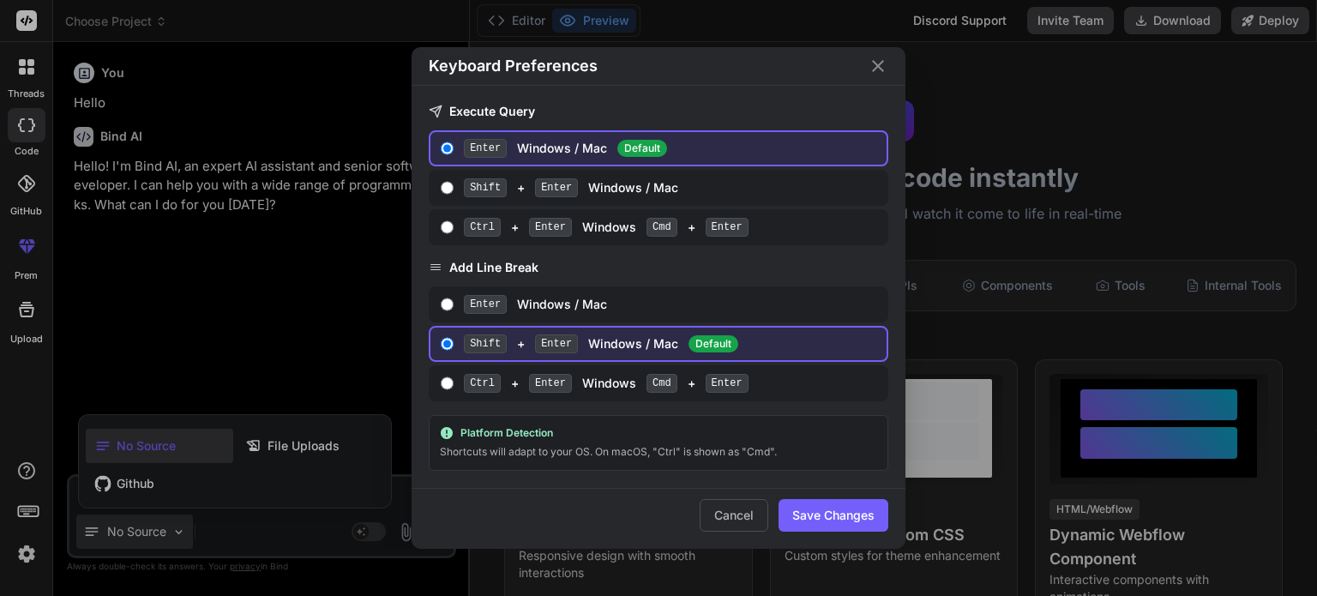
click at [838, 516] on button "Save Changes" at bounding box center [834, 515] width 110 height 33
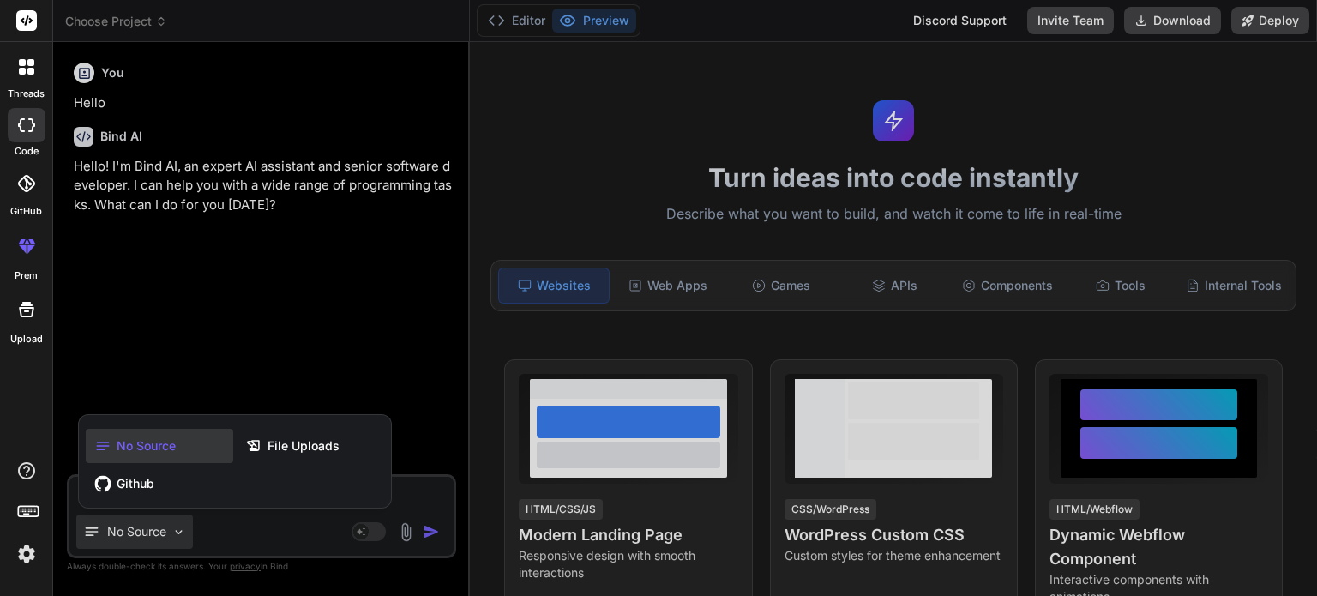
click at [31, 9] on div at bounding box center [26, 21] width 52 height 42
click at [30, 16] on rect at bounding box center [26, 20] width 21 height 21
click at [1259, 25] on div at bounding box center [658, 298] width 1317 height 596
type textarea "x"
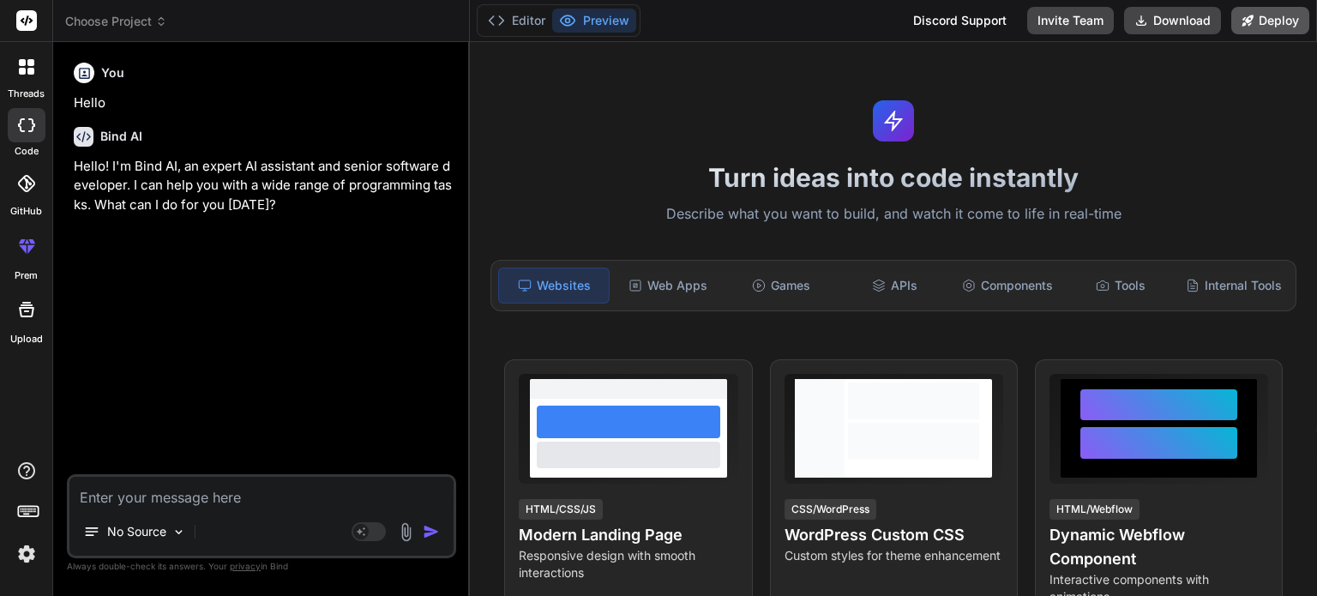
click at [1266, 21] on button "Deploy" at bounding box center [1270, 20] width 78 height 27
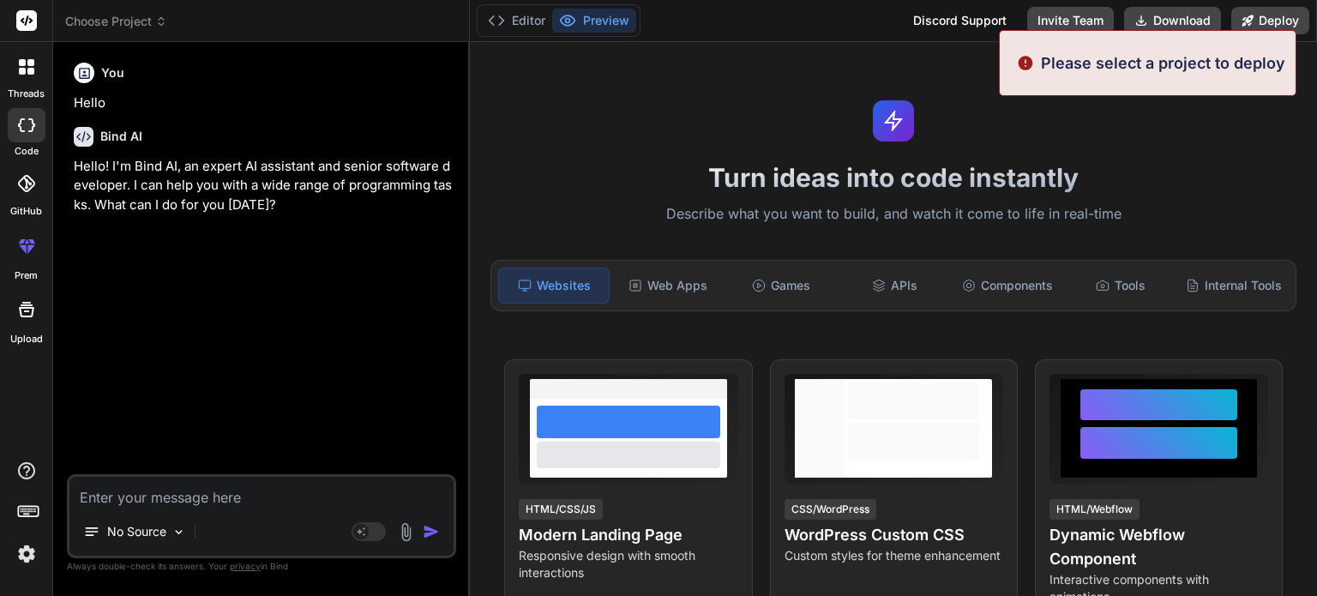
click at [1176, 146] on div "Turn ideas into code instantly Describe what you want to build, and watch it co…" at bounding box center [893, 319] width 847 height 554
click at [1186, 20] on button "Download" at bounding box center [1172, 20] width 97 height 27
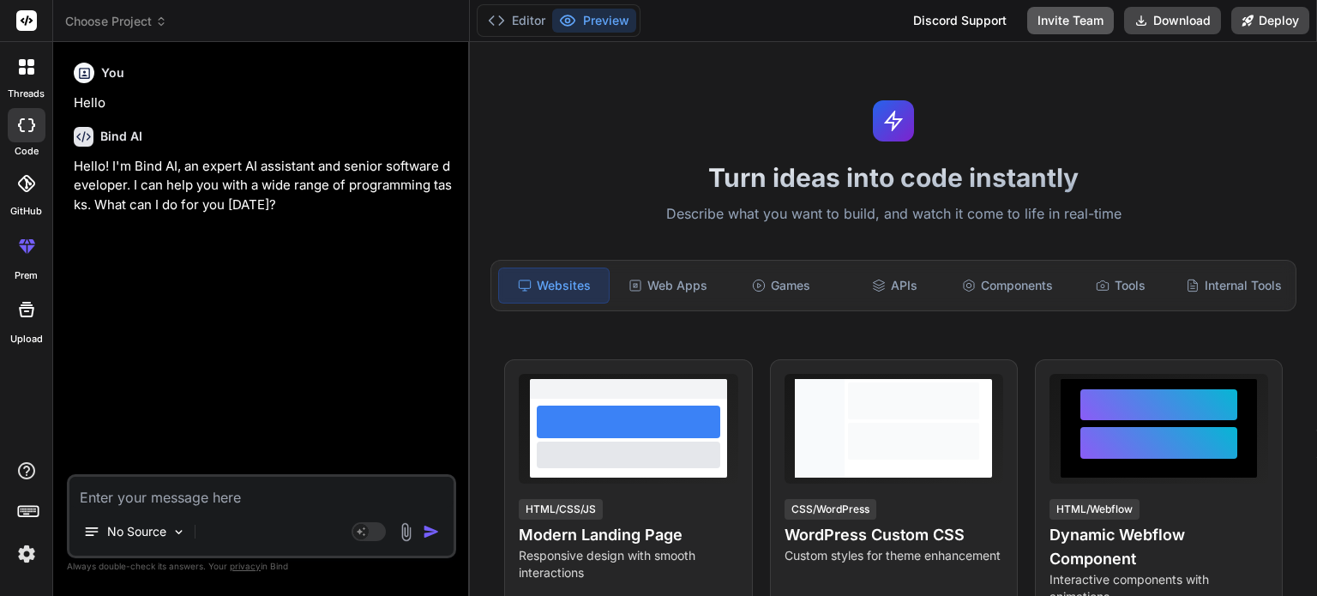
click at [1066, 21] on button "Invite Team" at bounding box center [1070, 20] width 87 height 27
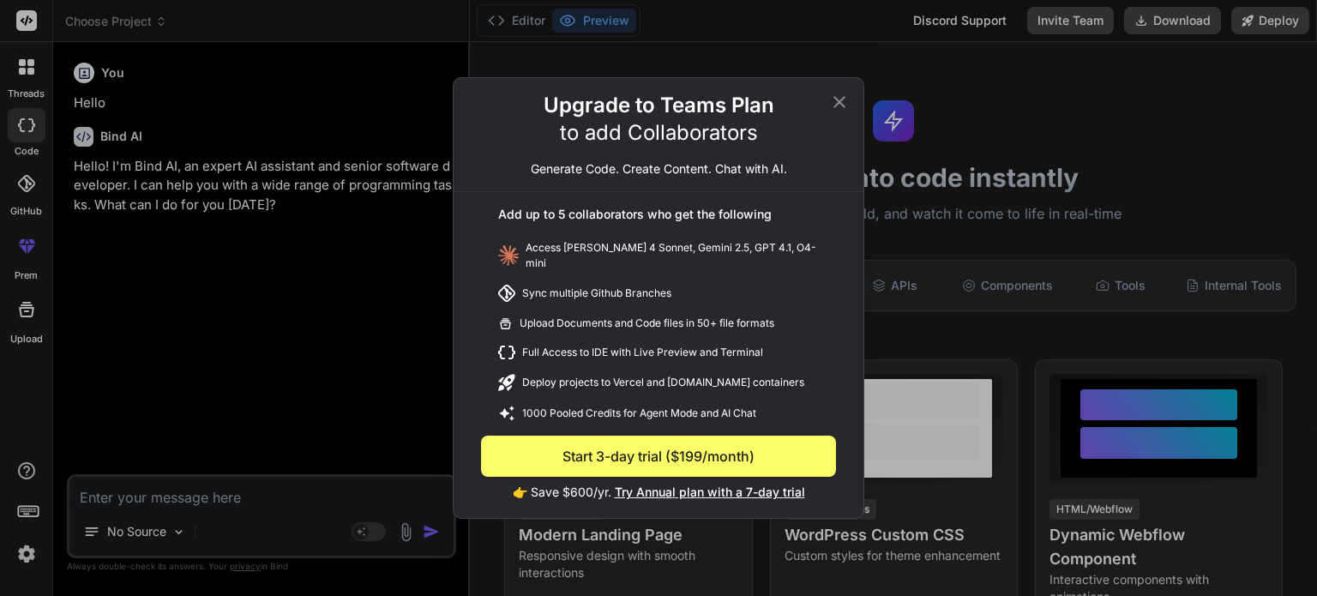
click at [1103, 96] on div "Upgrade to Teams Plan to add Collaborators Generate Code. Create Content. Chat …" at bounding box center [658, 298] width 1317 height 596
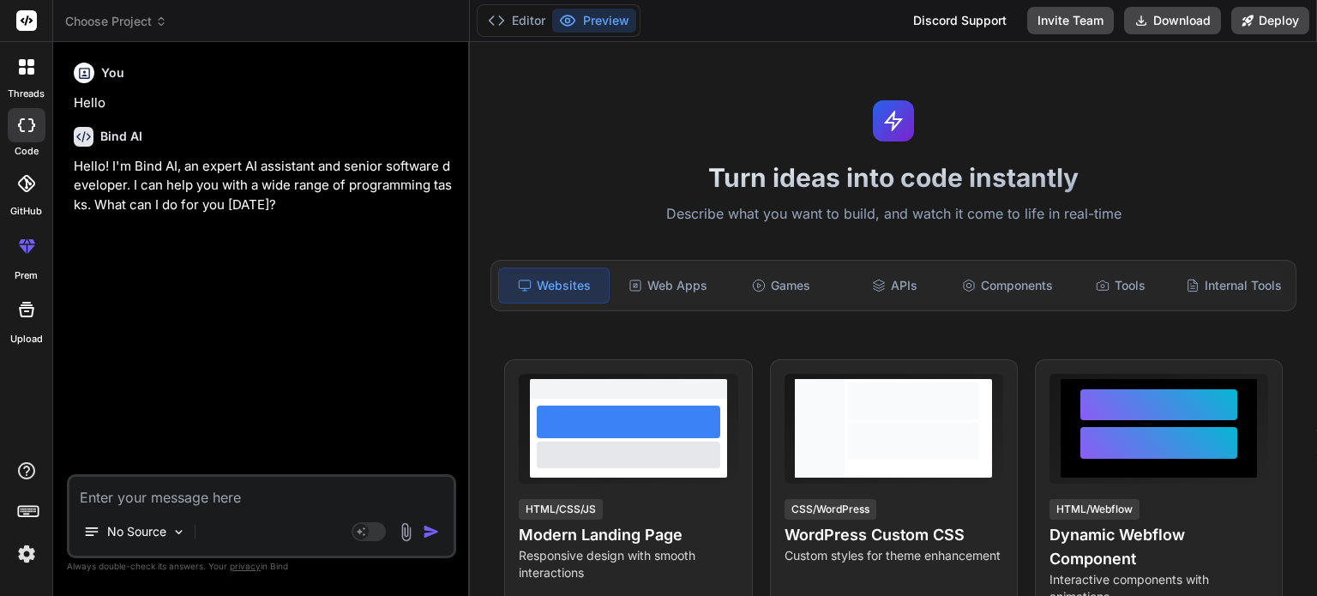
click at [958, 23] on div "Discord Support" at bounding box center [960, 20] width 114 height 27
click at [20, 559] on img at bounding box center [26, 553] width 29 height 29
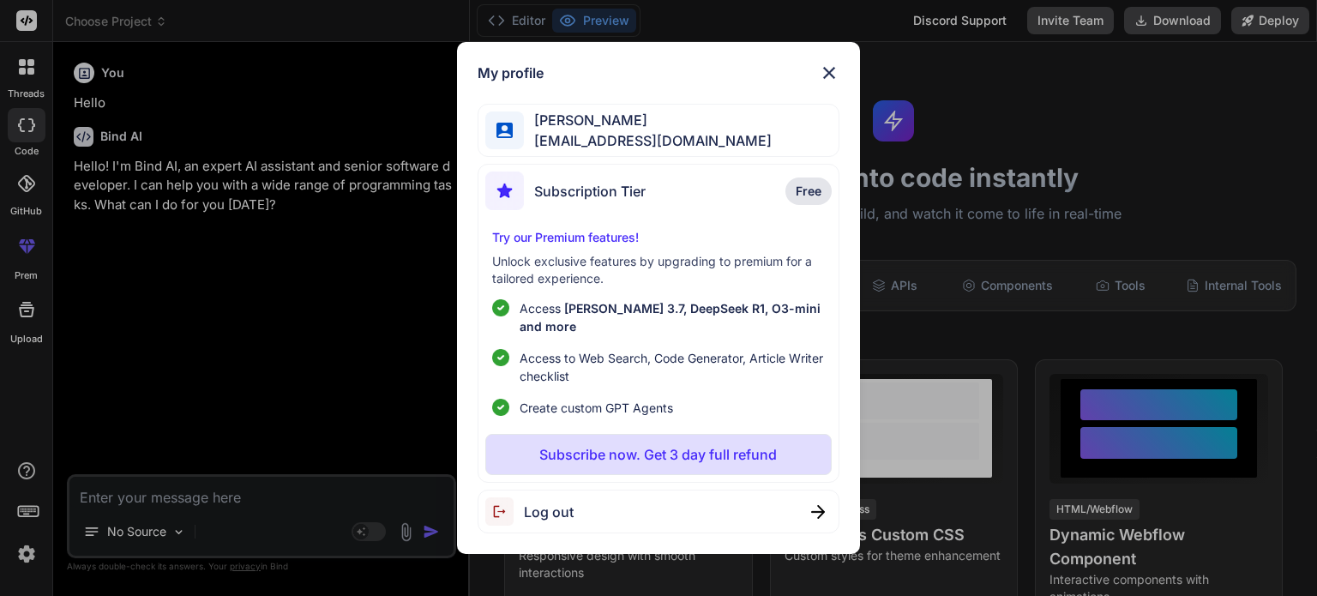
click at [573, 322] on span "[PERSON_NAME] 3.7, DeepSeek R1, O3-mini and more" at bounding box center [670, 317] width 301 height 33
click at [509, 195] on img at bounding box center [504, 190] width 39 height 39
click at [499, 195] on img at bounding box center [504, 190] width 39 height 39
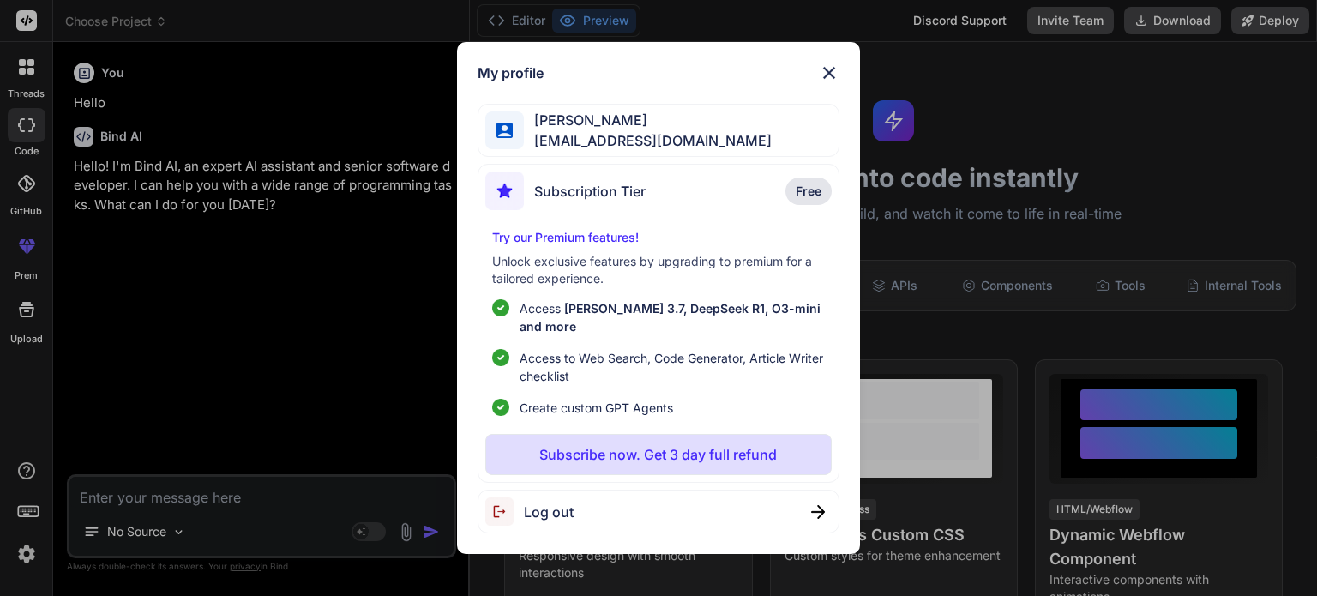
click at [499, 195] on img at bounding box center [504, 190] width 39 height 39
click at [806, 191] on span "Free" at bounding box center [809, 191] width 26 height 17
click at [808, 200] on span "Free" at bounding box center [809, 191] width 26 height 17
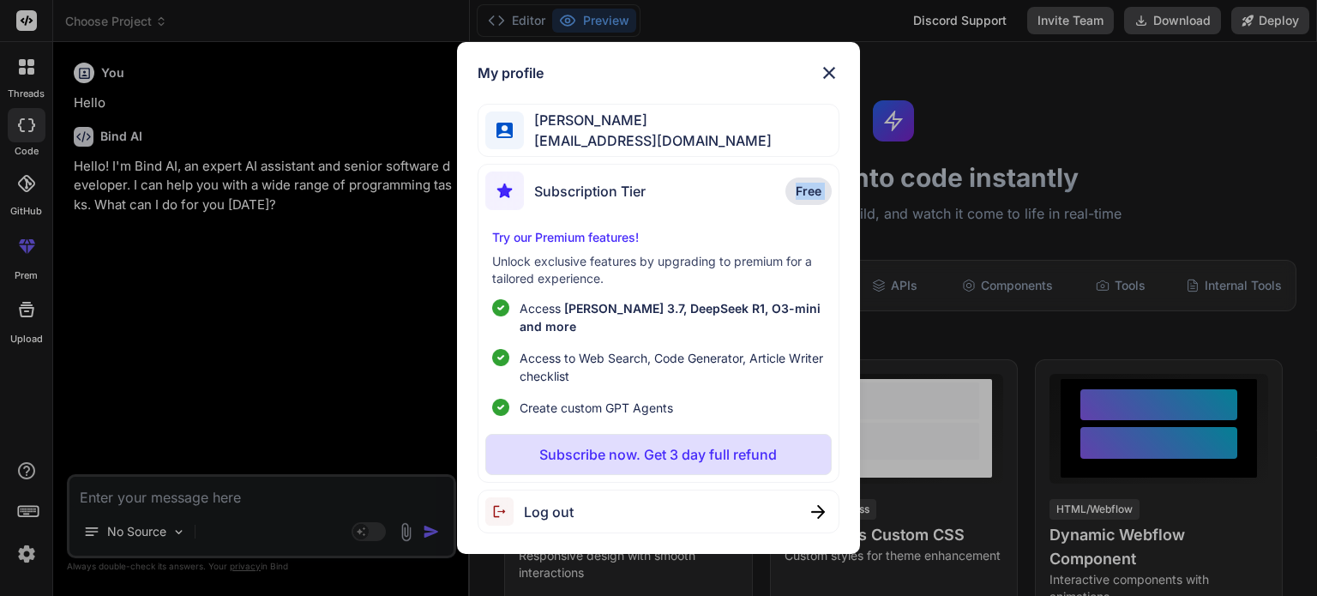
click at [808, 200] on span "Free" at bounding box center [809, 191] width 26 height 17
click at [604, 201] on span "Subscription Tier" at bounding box center [589, 191] width 111 height 21
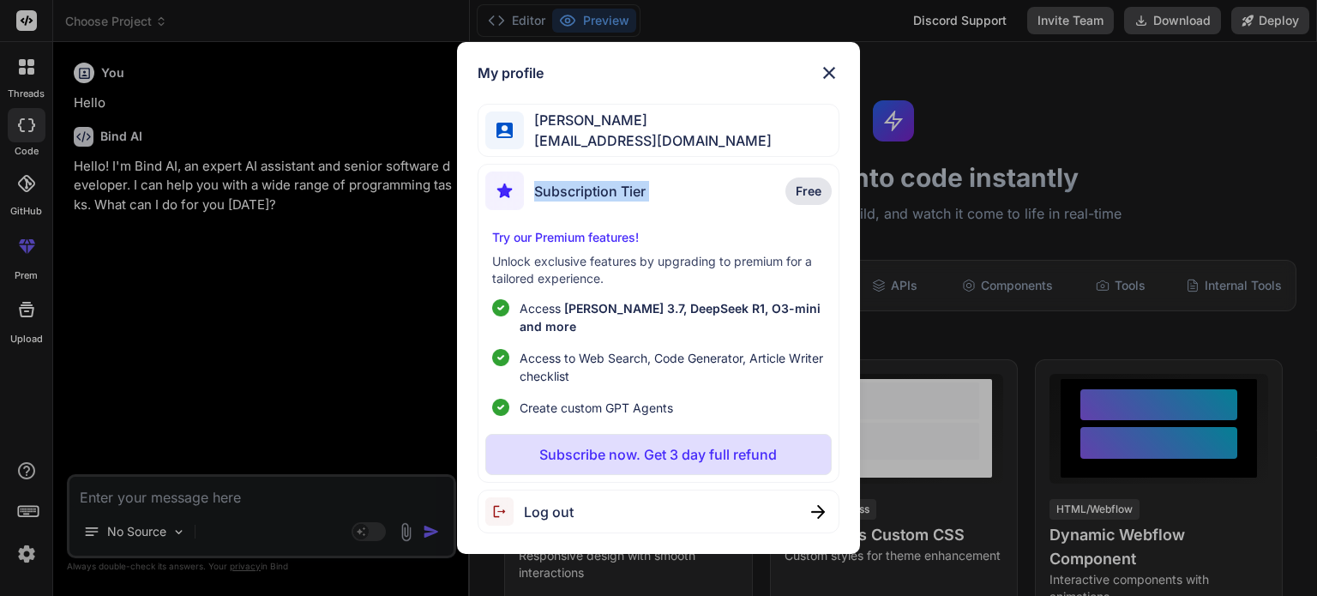
click at [604, 201] on span "Subscription Tier" at bounding box center [589, 191] width 111 height 21
click at [611, 448] on p "Subscribe now. Get 3 day full refund" at bounding box center [658, 454] width 238 height 21
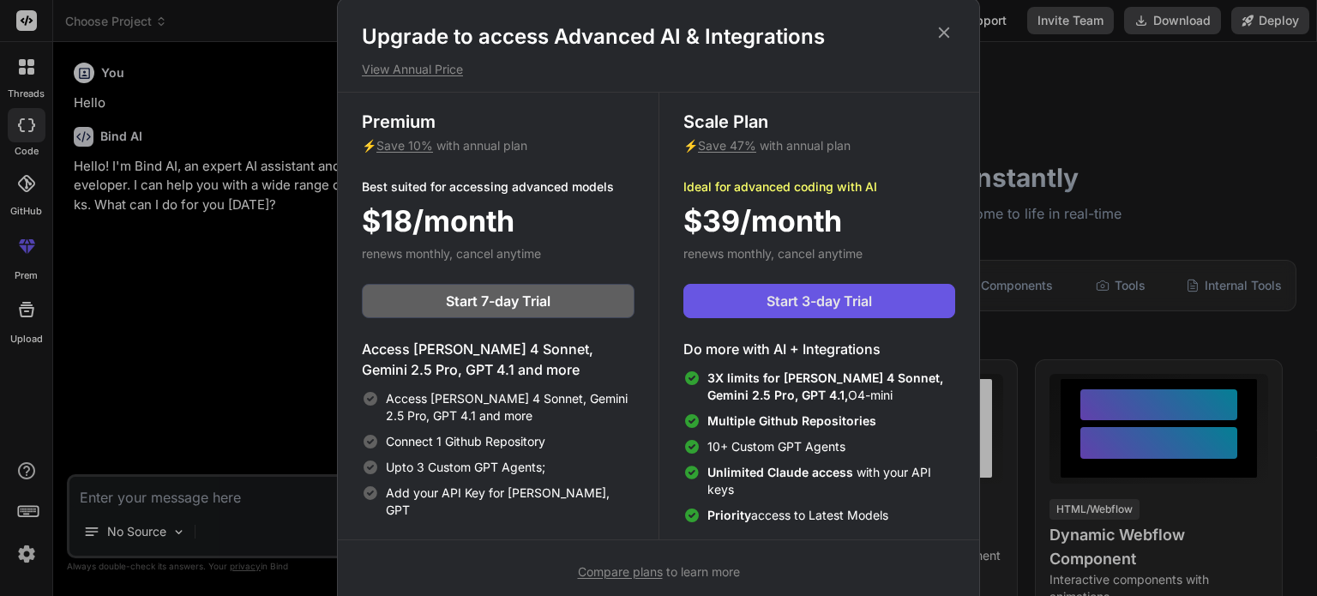
click at [780, 305] on span "Start 3-day Trial" at bounding box center [819, 301] width 105 height 21
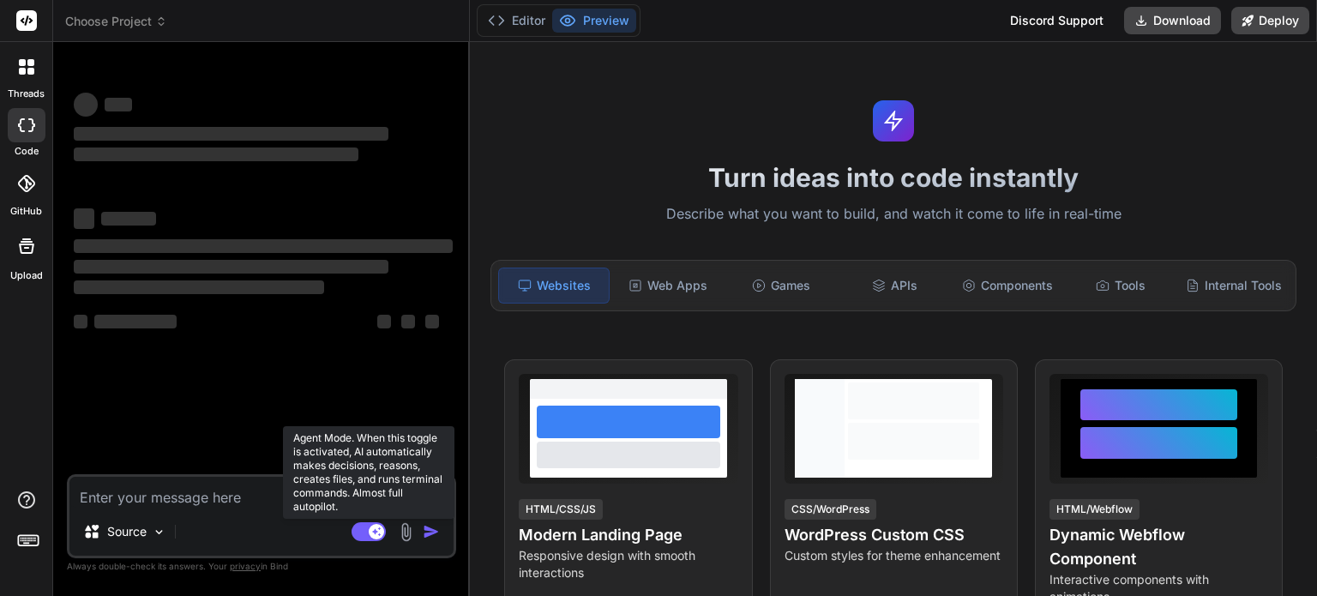
click at [360, 534] on rect at bounding box center [369, 531] width 34 height 19
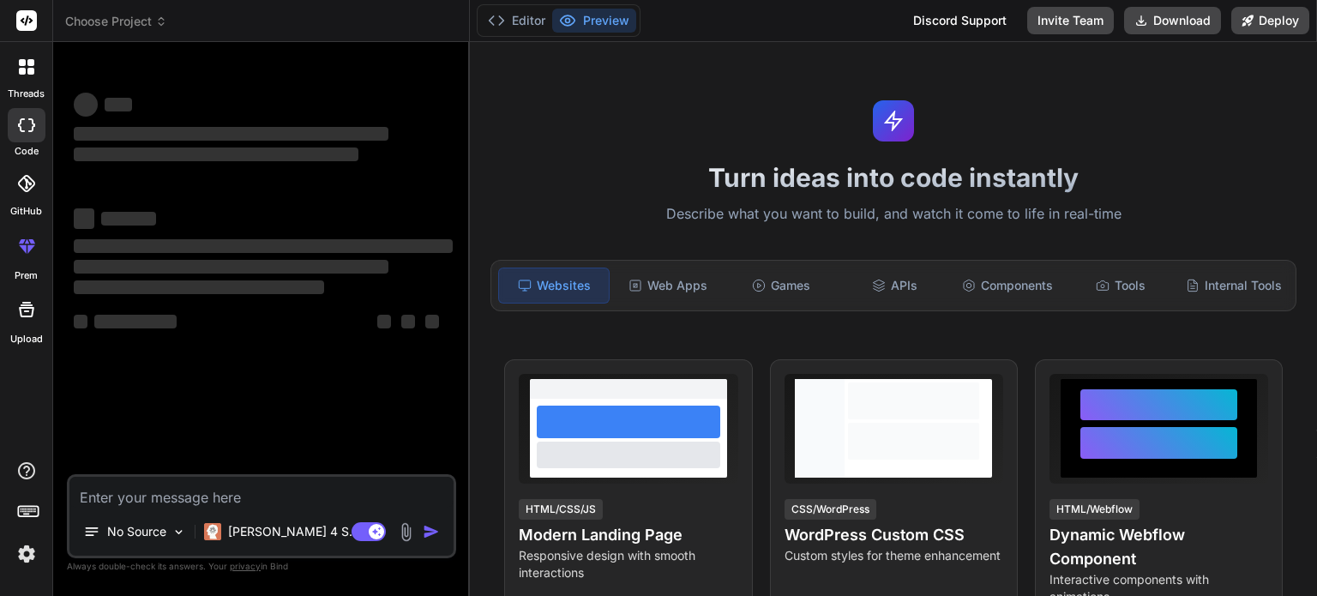
click at [24, 556] on img at bounding box center [26, 553] width 29 height 29
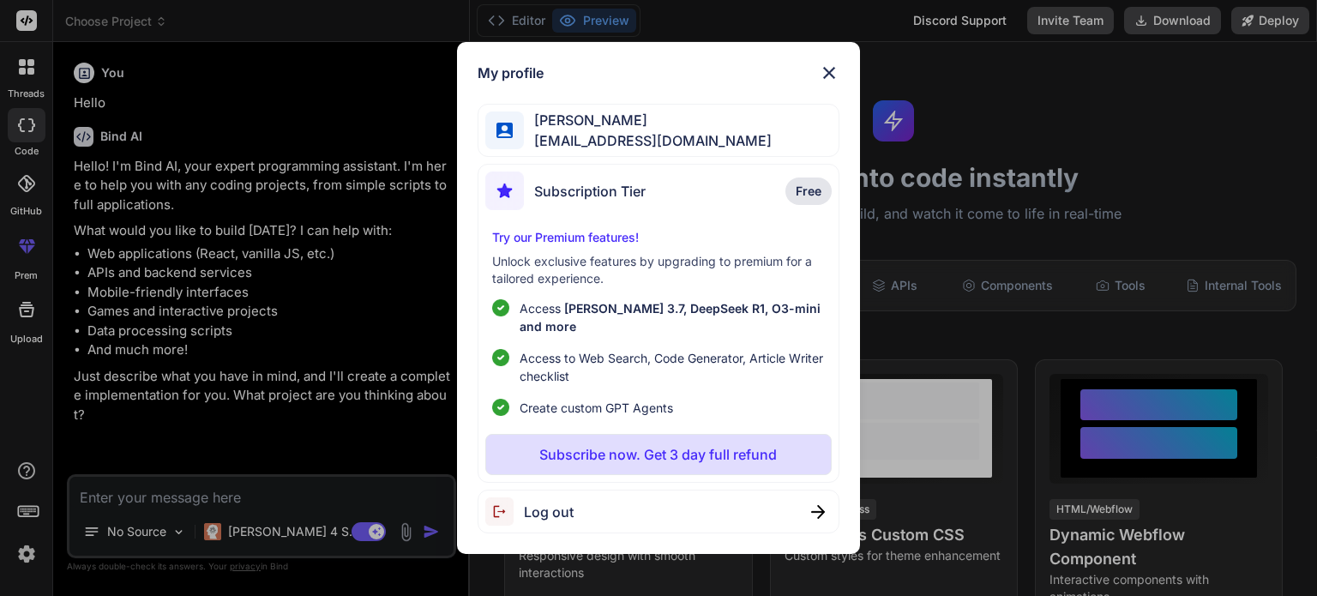
type textarea "x"
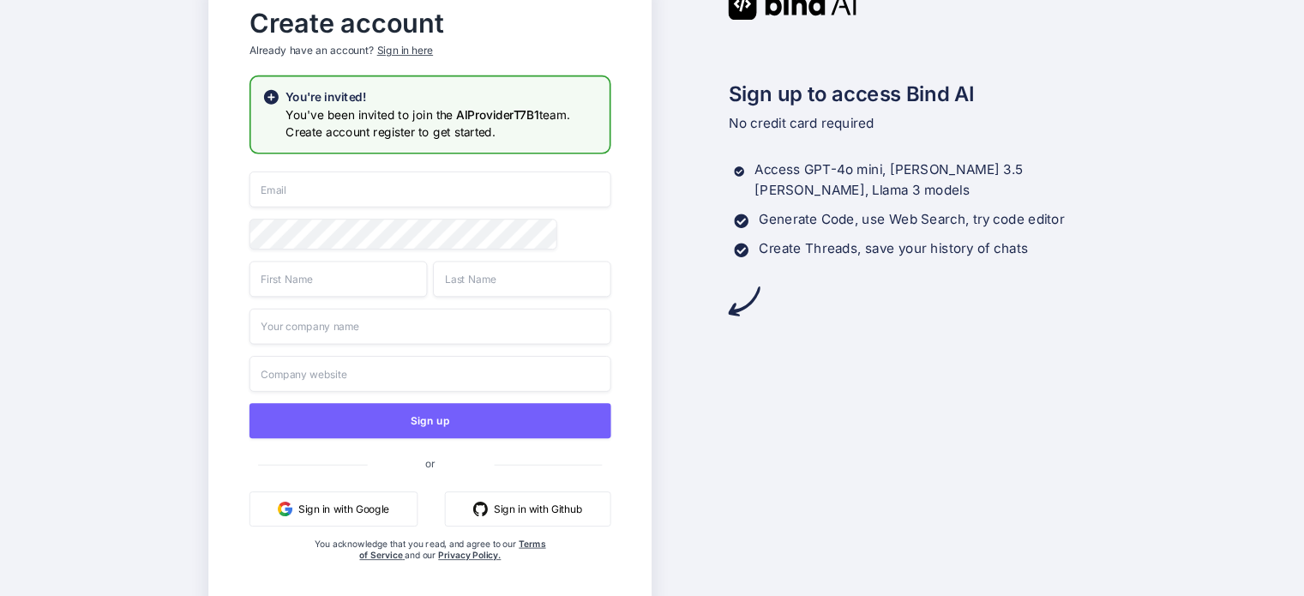
click at [329, 514] on button "Sign in with Google" at bounding box center [334, 508] width 168 height 35
click at [329, 498] on button "Sign in with Google" at bounding box center [334, 508] width 168 height 35
click at [330, 514] on button "Sign in with Google" at bounding box center [334, 508] width 168 height 35
click at [329, 513] on button "Sign in with Google" at bounding box center [334, 508] width 168 height 35
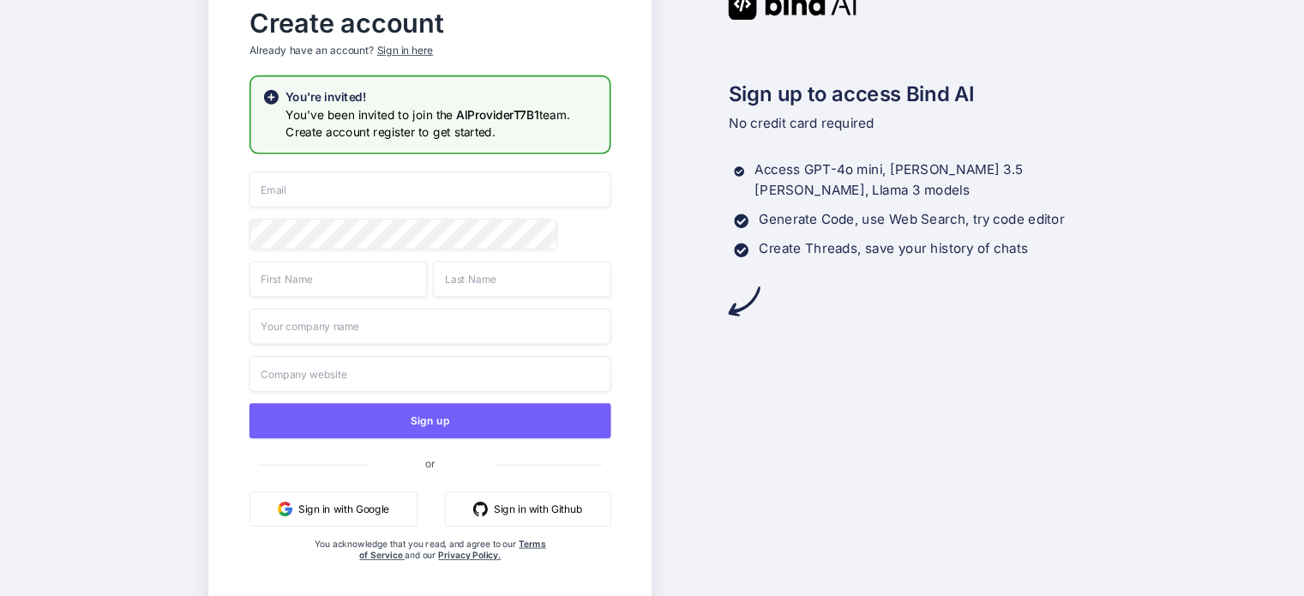
click at [328, 513] on button "Sign in with Google" at bounding box center [334, 508] width 168 height 35
click at [312, 509] on button "Sign in with Google" at bounding box center [334, 508] width 168 height 35
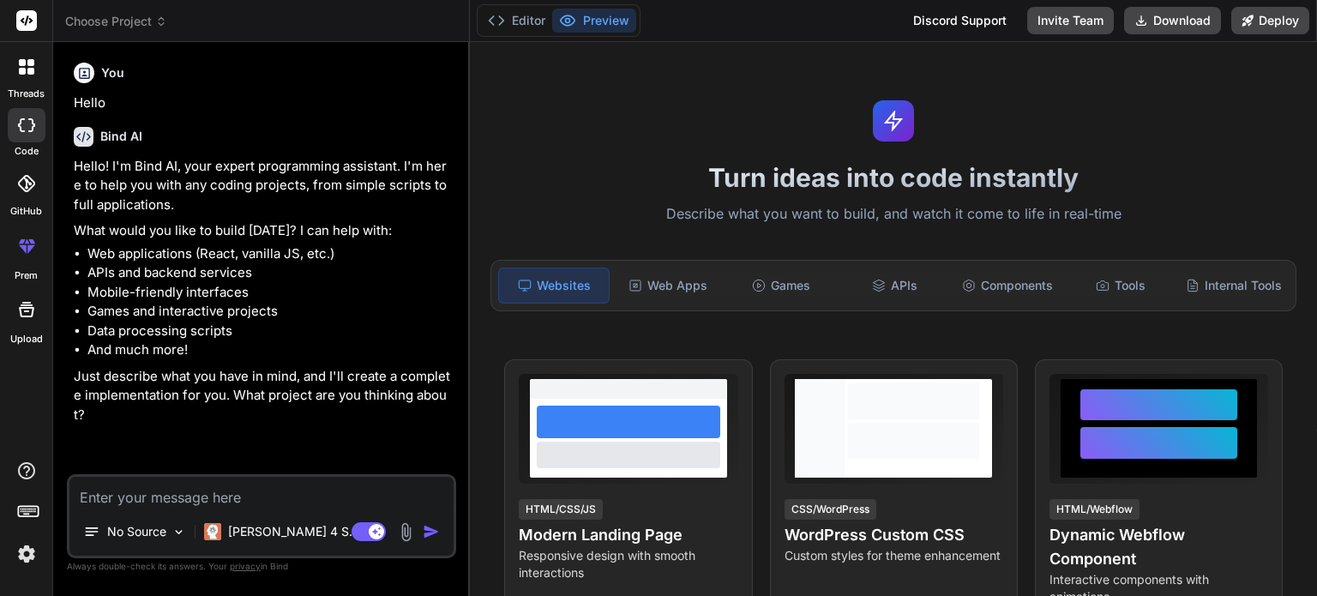
click at [23, 555] on img at bounding box center [26, 553] width 29 height 29
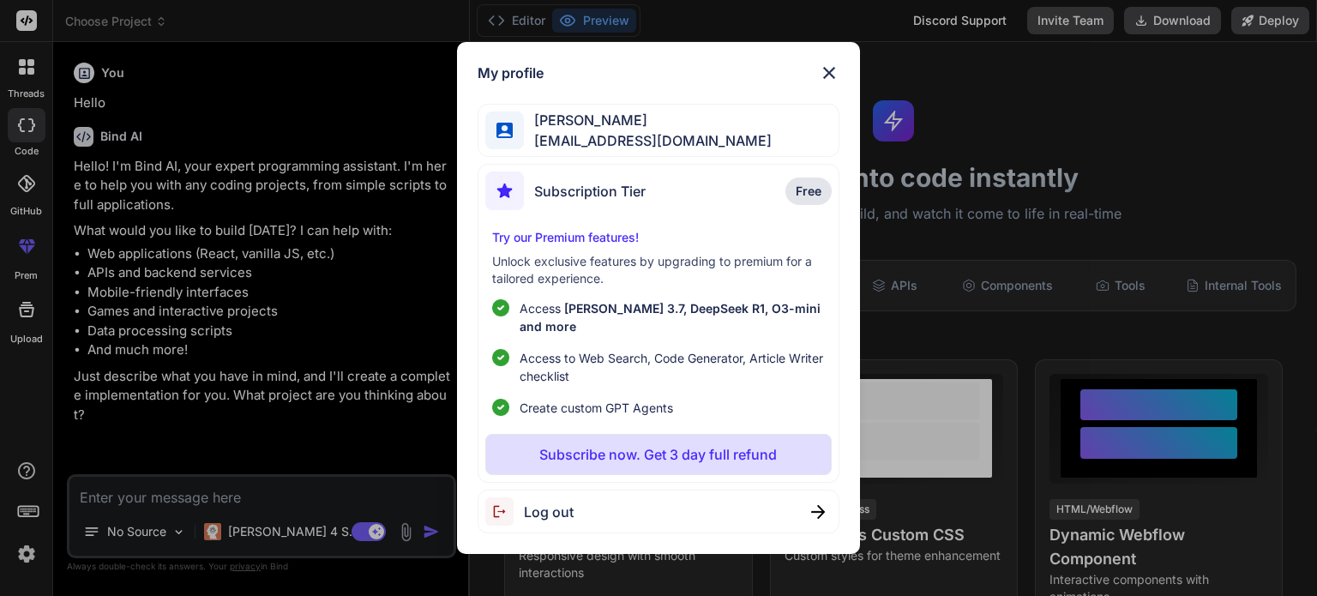
click at [23, 555] on div "My profile Velaiyan Chakaravarthy velanchak@gmail.com Subscription Tier Free Tr…" at bounding box center [658, 298] width 1317 height 596
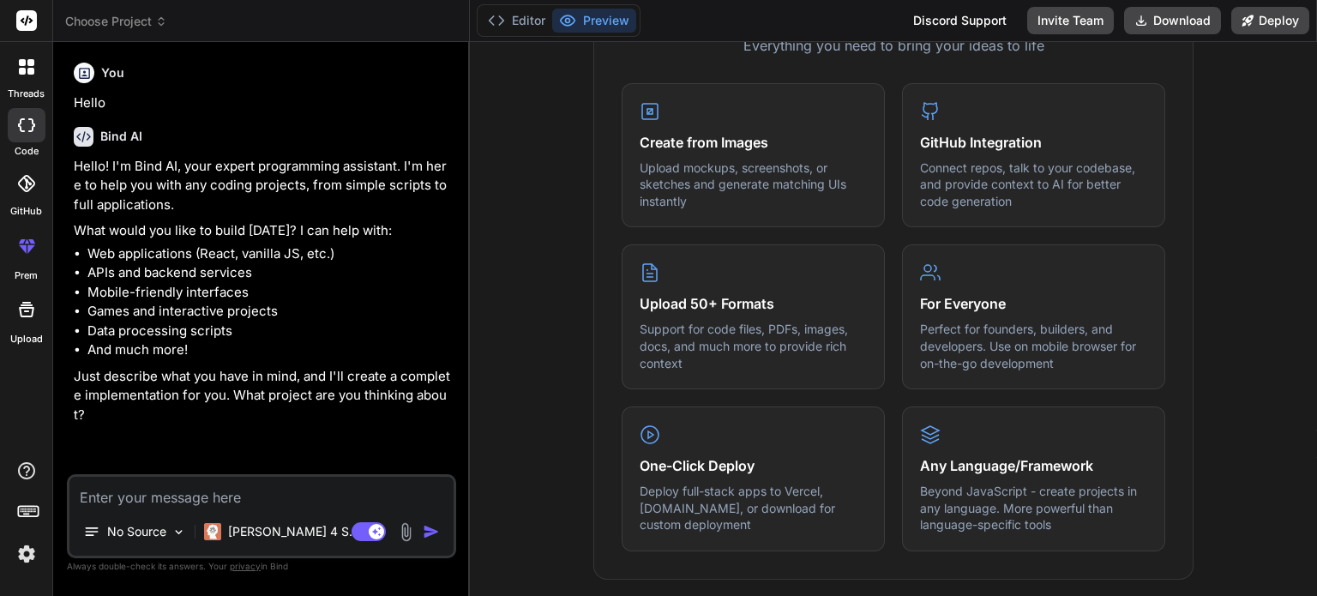
scroll to position [712, 0]
click at [25, 551] on img at bounding box center [26, 553] width 29 height 29
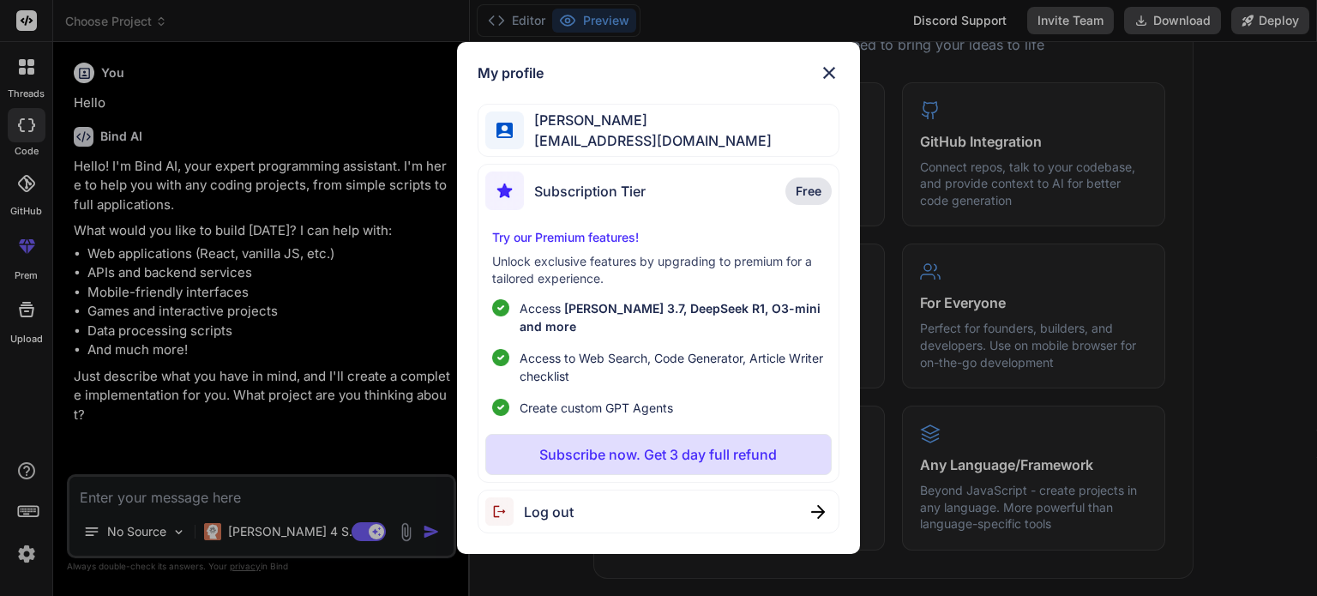
click at [25, 551] on div "My profile Velaiyan Chakaravarthy velanchak@gmail.com Subscription Tier Free Tr…" at bounding box center [658, 298] width 1317 height 596
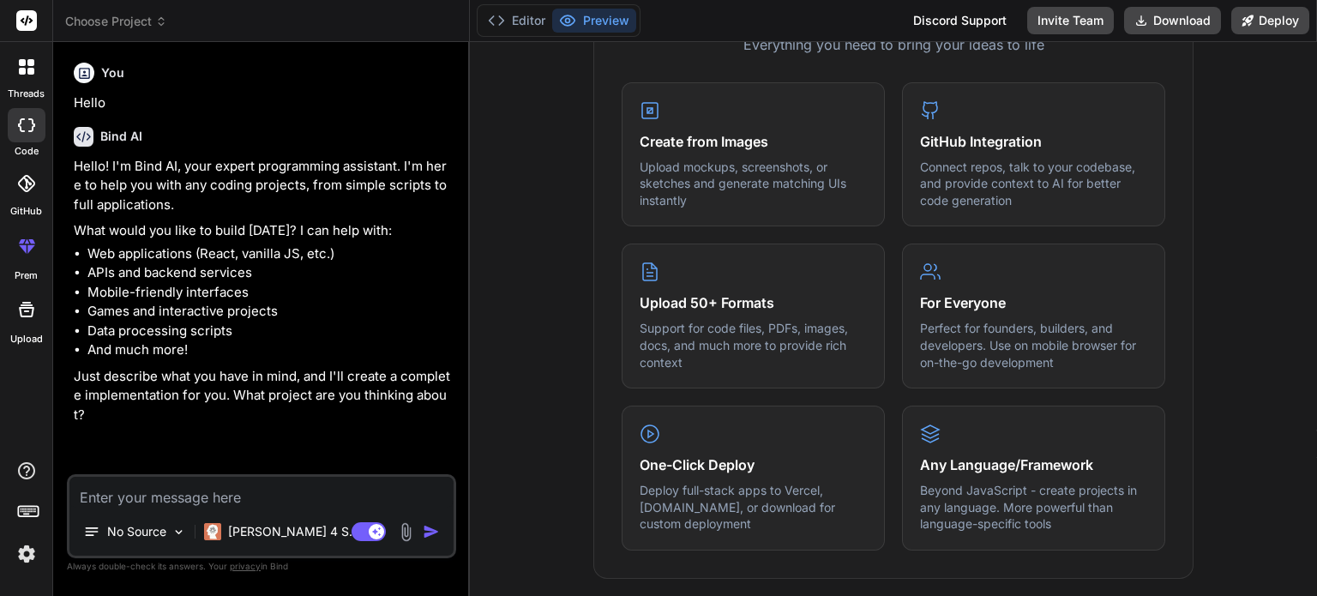
click at [24, 555] on img at bounding box center [26, 553] width 29 height 29
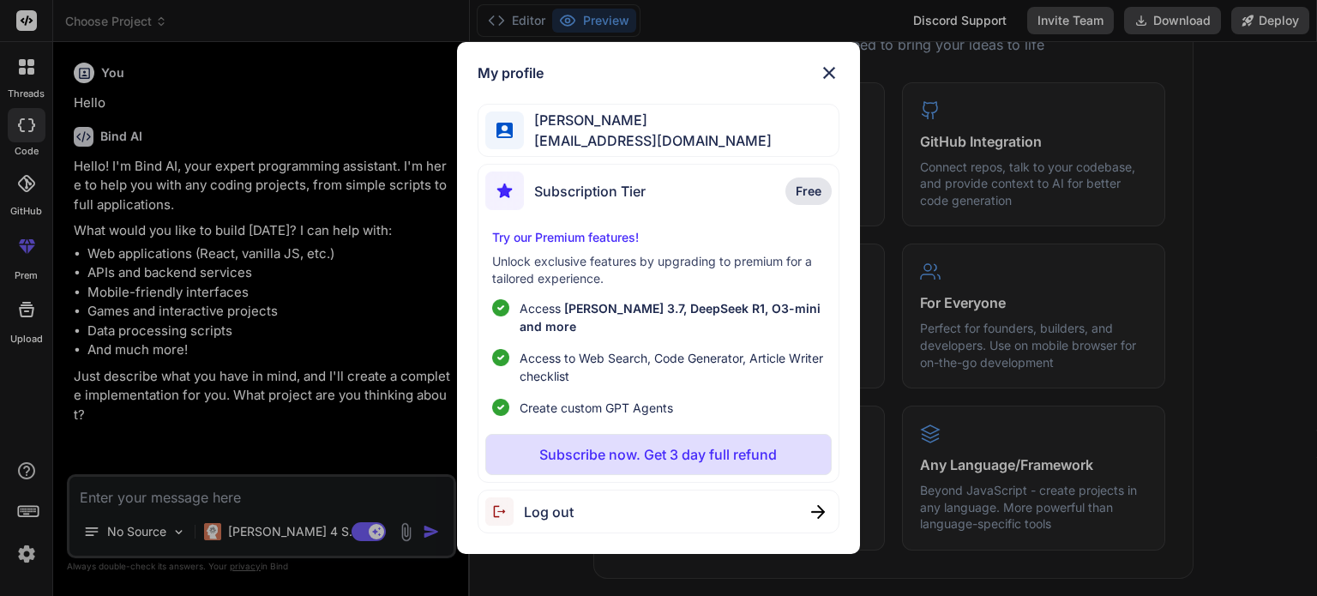
click at [762, 502] on div "Log out" at bounding box center [658, 512] width 361 height 44
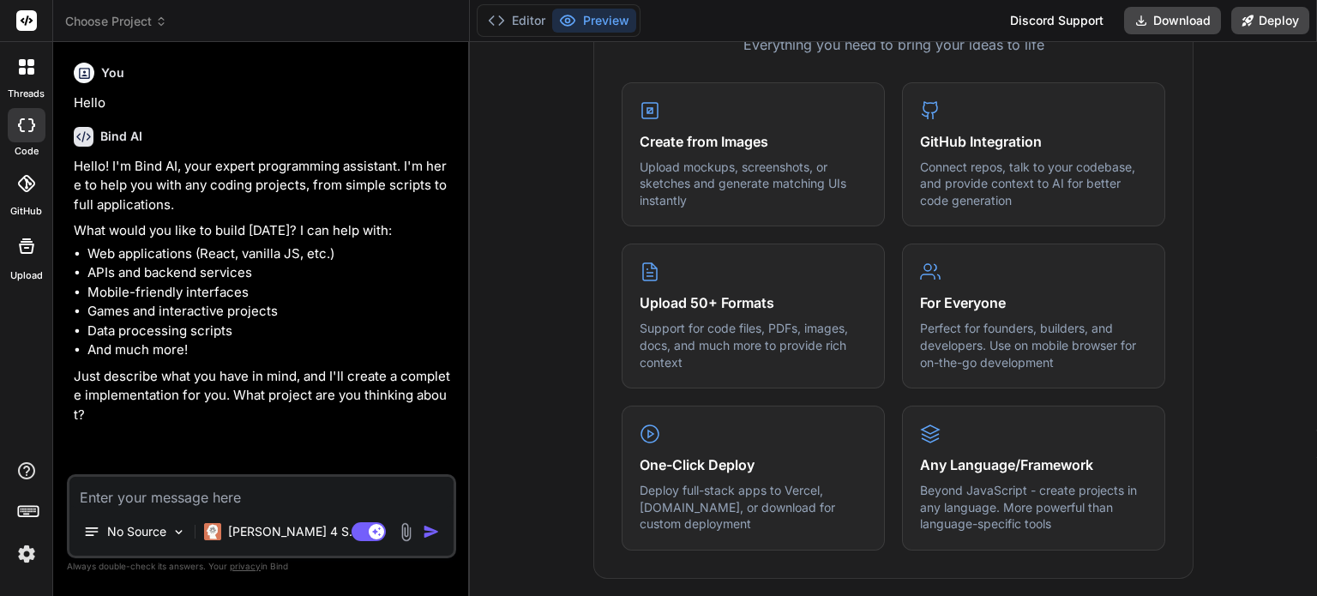
scroll to position [16, 0]
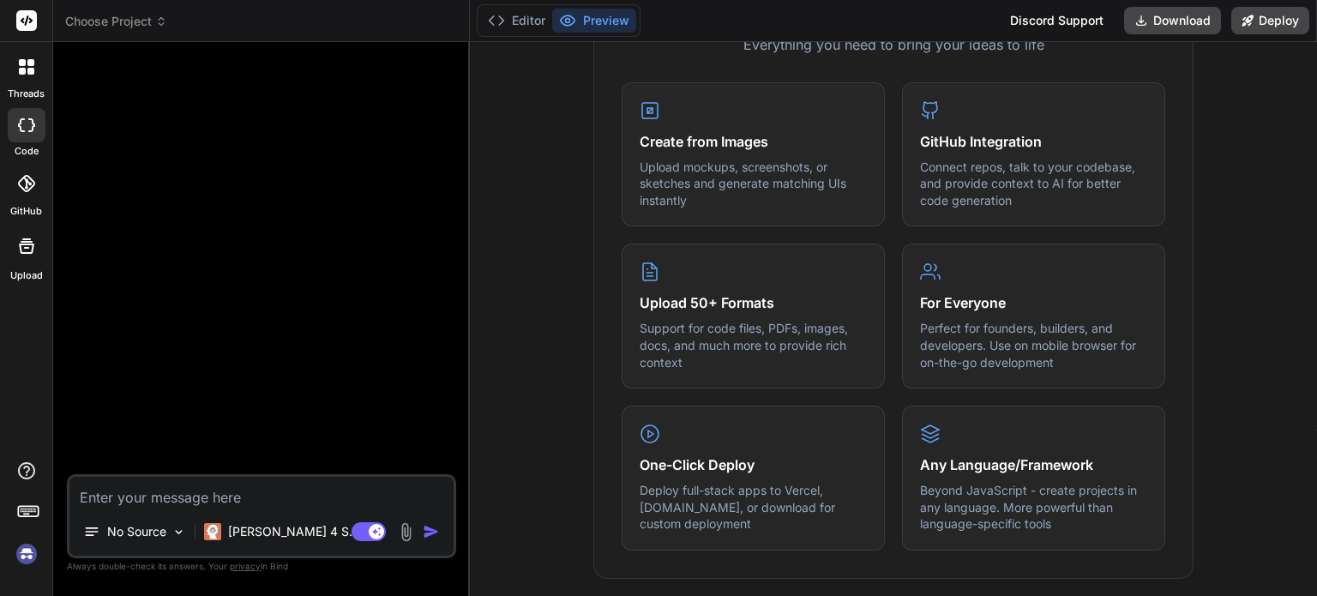
type textarea "x"
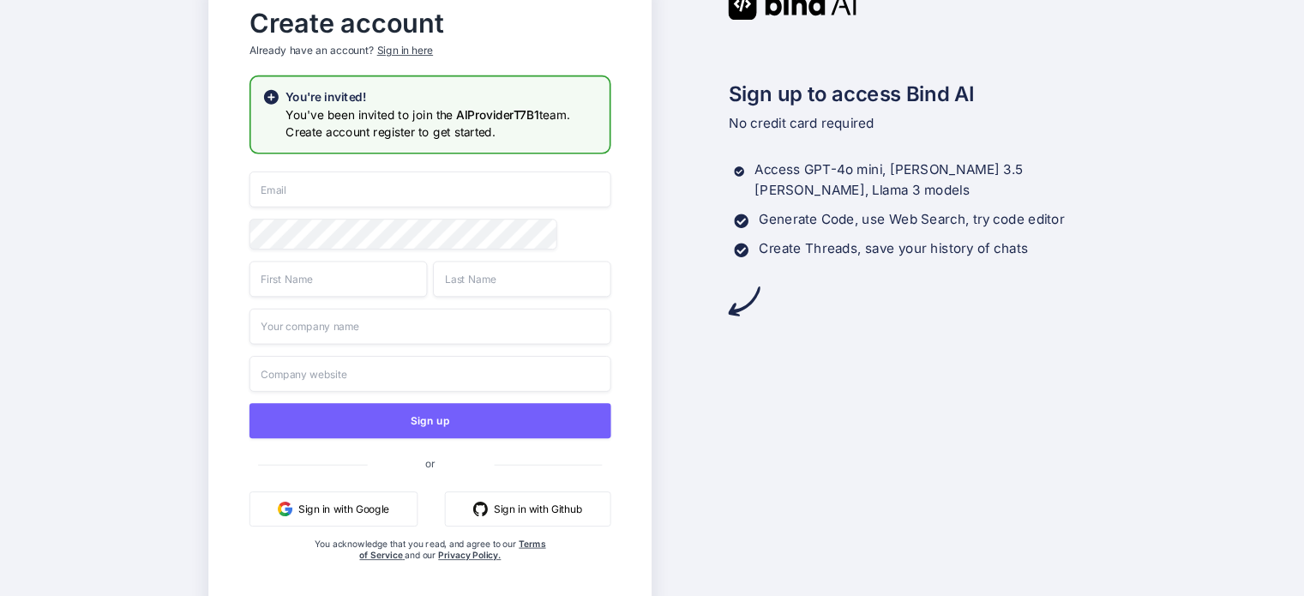
click at [322, 184] on input "email" at bounding box center [431, 189] width 362 height 36
click at [403, 49] on div "Create account Already have an account? Sign in here" at bounding box center [431, 37] width 362 height 75
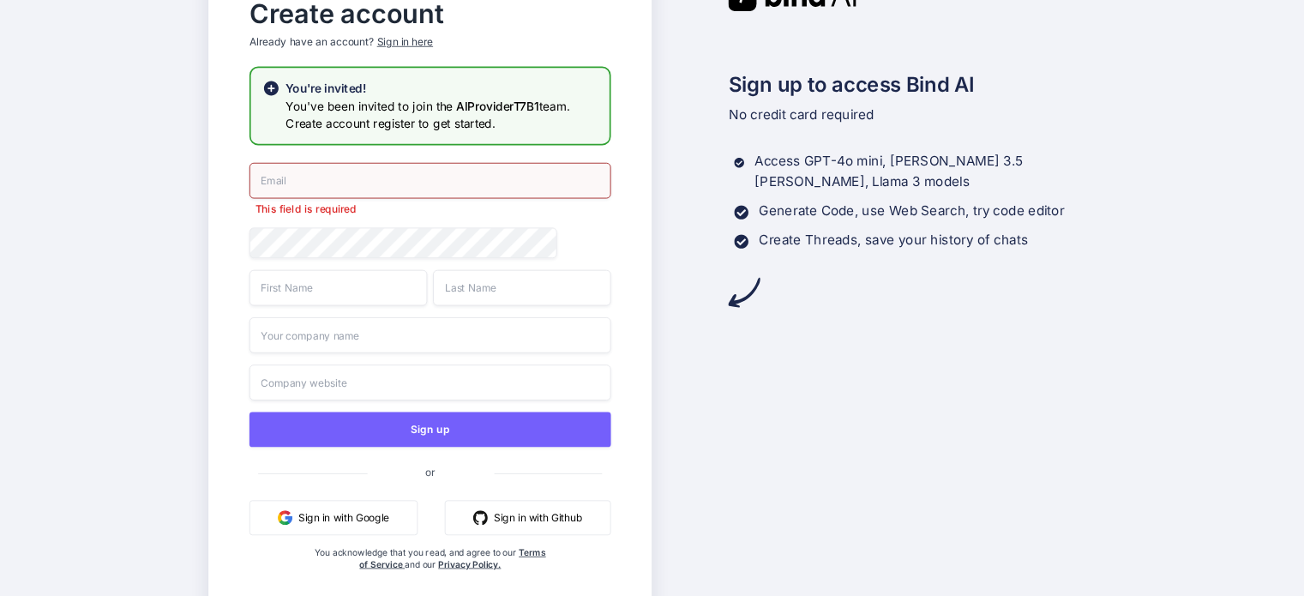
click at [391, 49] on div "Create account Already have an account? Sign in here" at bounding box center [431, 28] width 362 height 75
click at [406, 45] on div "Sign in here" at bounding box center [405, 41] width 56 height 15
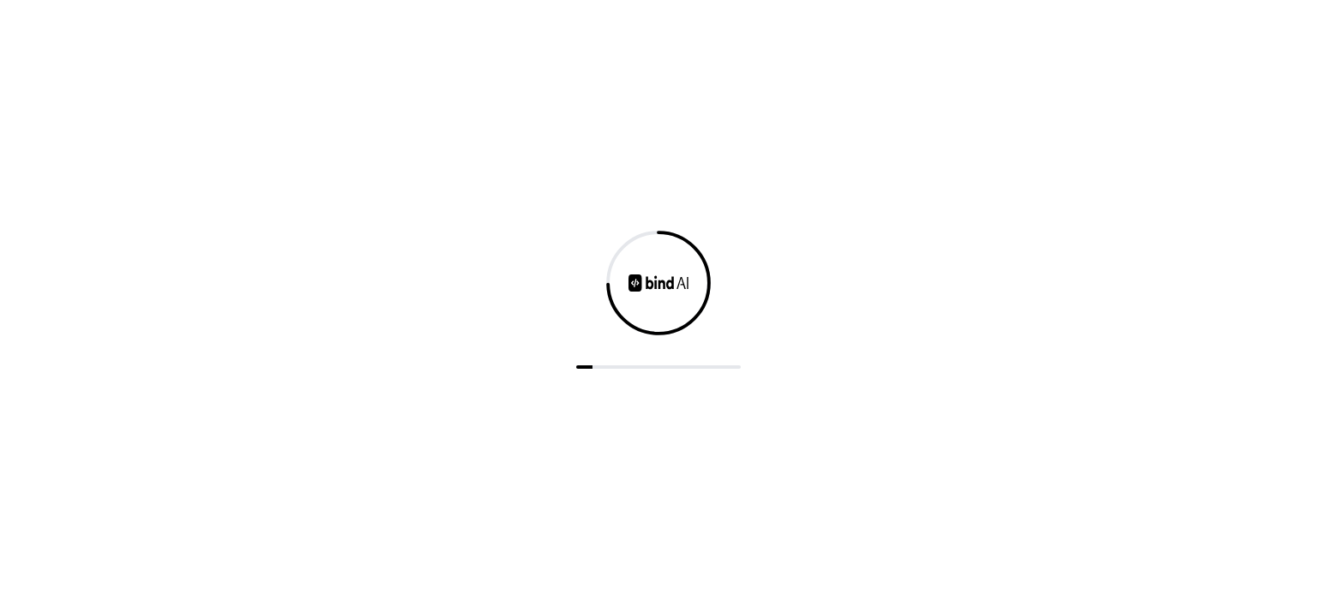
click at [1113, 445] on div at bounding box center [658, 298] width 1317 height 596
click at [868, 183] on div at bounding box center [658, 298] width 1317 height 596
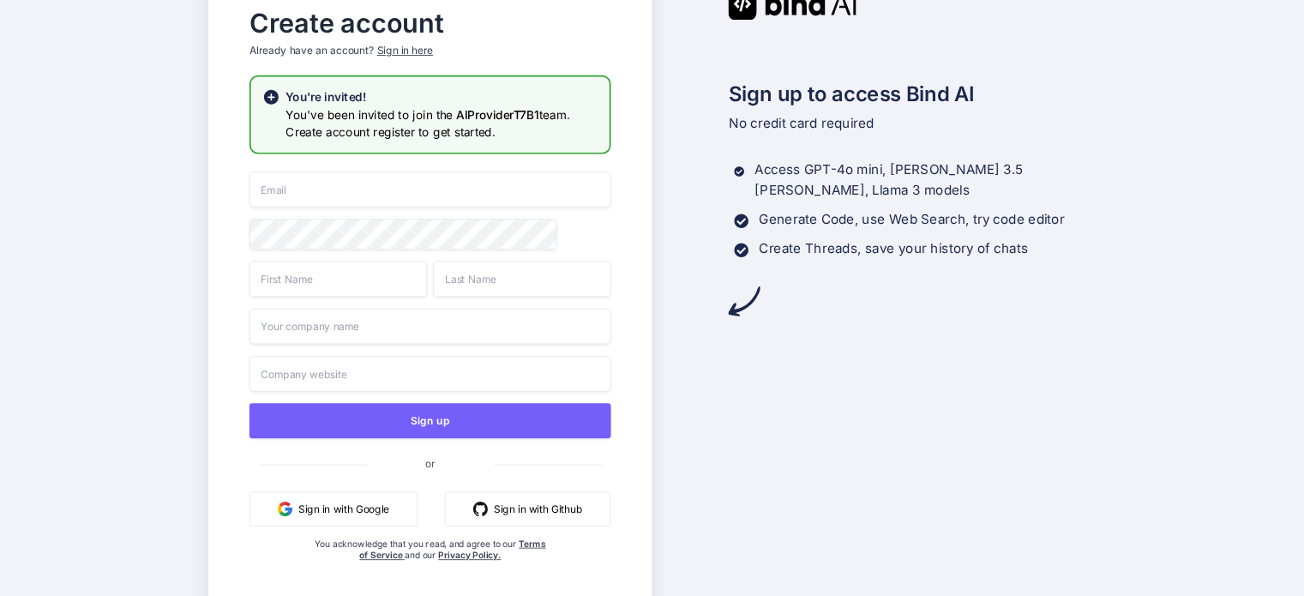
click at [309, 511] on button "Sign in with Google" at bounding box center [334, 508] width 168 height 35
click at [402, 47] on div "Sign in here" at bounding box center [405, 51] width 56 height 15
click at [393, 47] on div "Sign in here" at bounding box center [405, 51] width 56 height 15
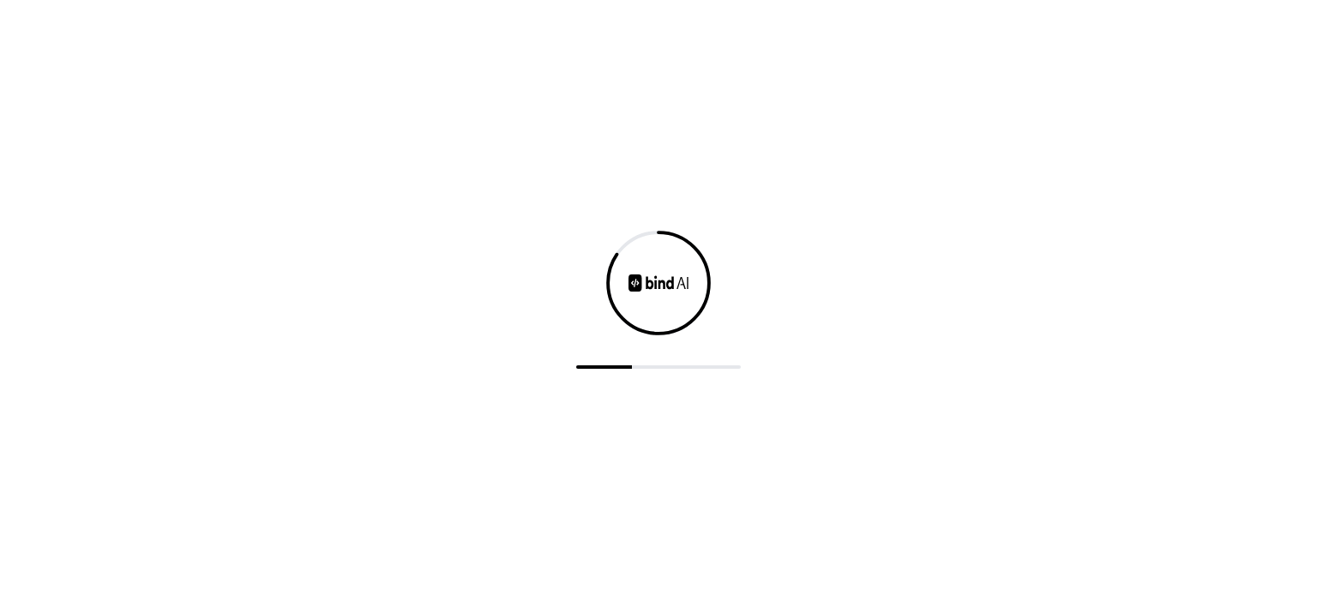
click at [412, 45] on div at bounding box center [658, 298] width 1317 height 596
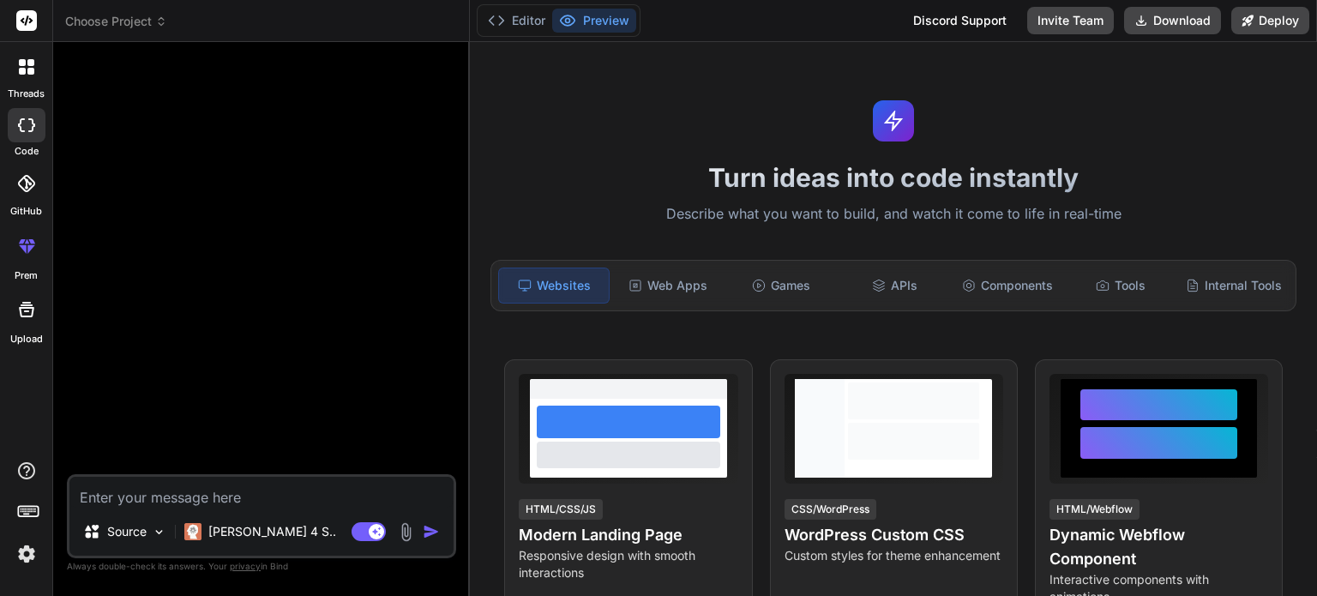
type textarea "x"
click at [20, 16] on rect at bounding box center [26, 20] width 21 height 21
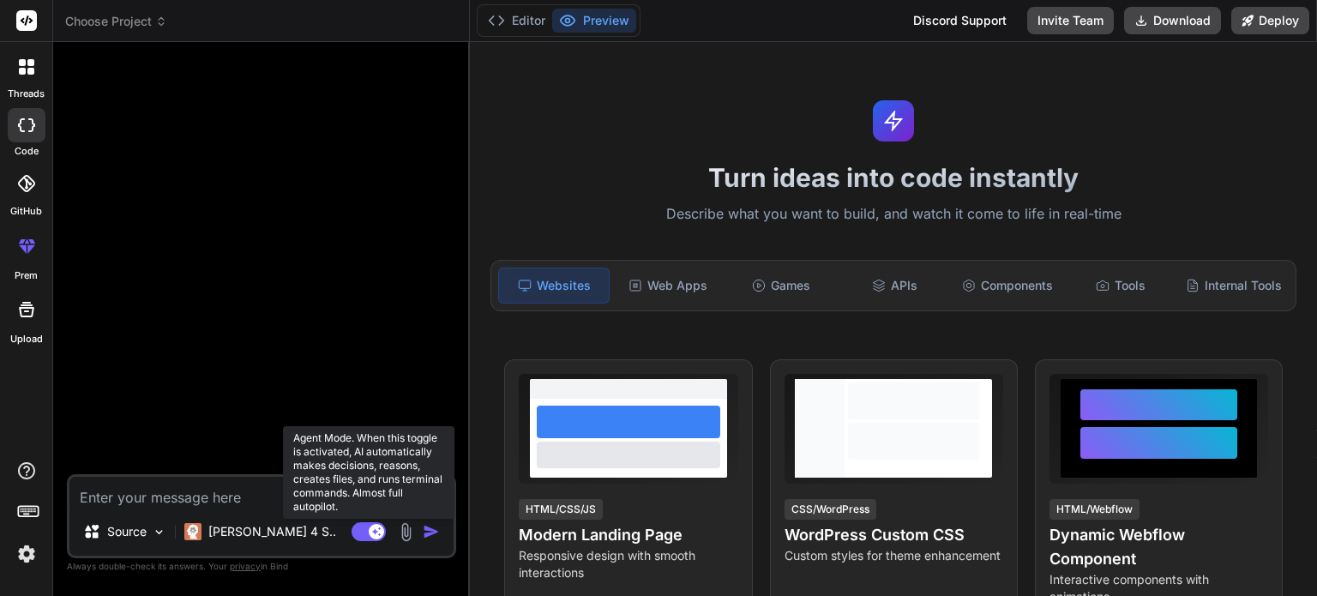
click at [367, 531] on rect at bounding box center [369, 531] width 34 height 19
click at [367, 531] on rect at bounding box center [360, 531] width 15 height 15
click at [367, 531] on rect at bounding box center [369, 531] width 34 height 19
type textarea "x"
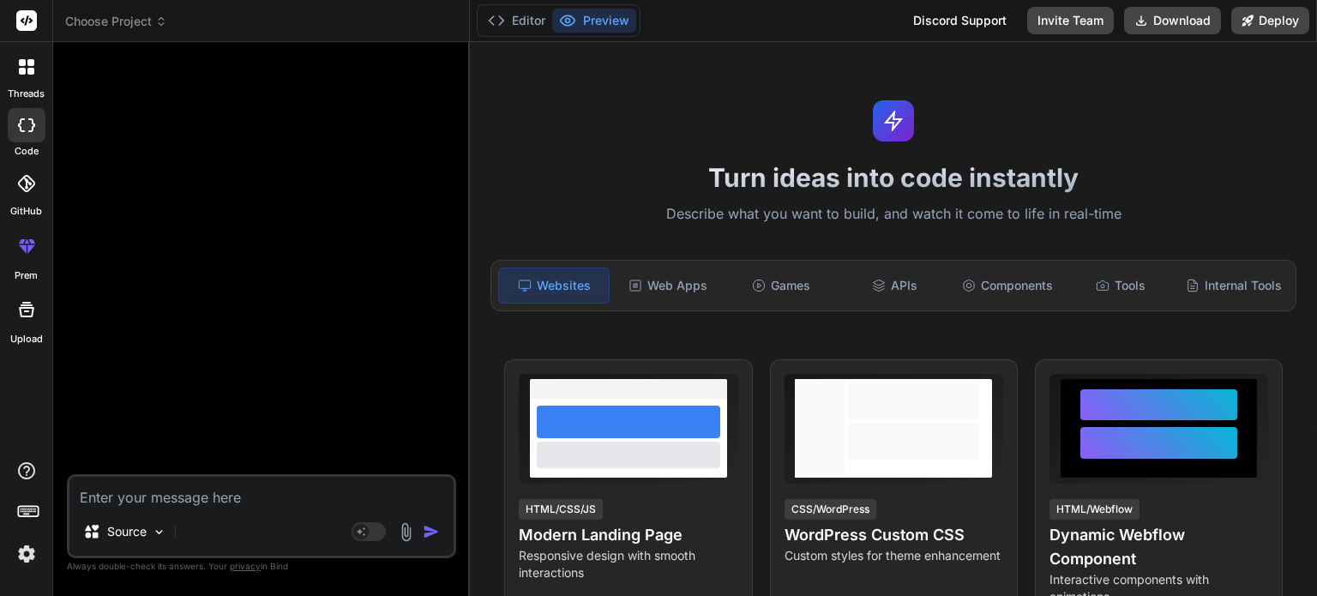
click at [29, 553] on img at bounding box center [26, 553] width 29 height 29
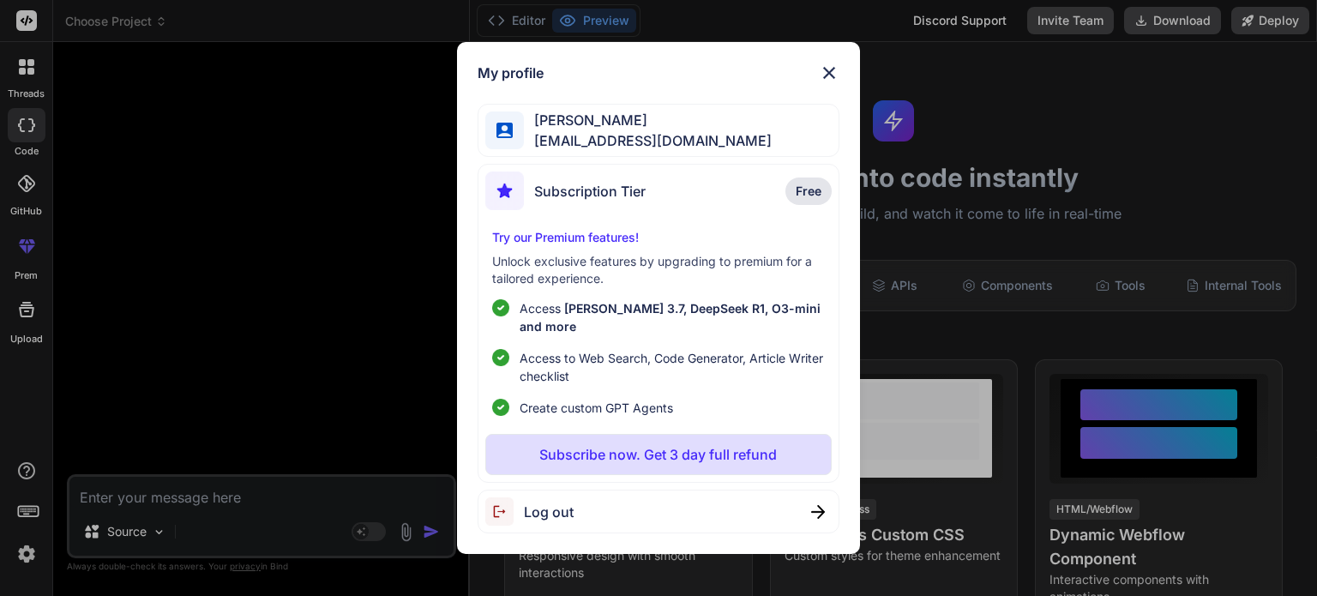
click at [653, 195] on div "Subscription Tier Free" at bounding box center [658, 193] width 346 height 45
click at [360, 97] on div "My profile Velaiyan Chakaravarthy velanchak@gmail.com Subscription Tier Free Tr…" at bounding box center [658, 298] width 1317 height 596
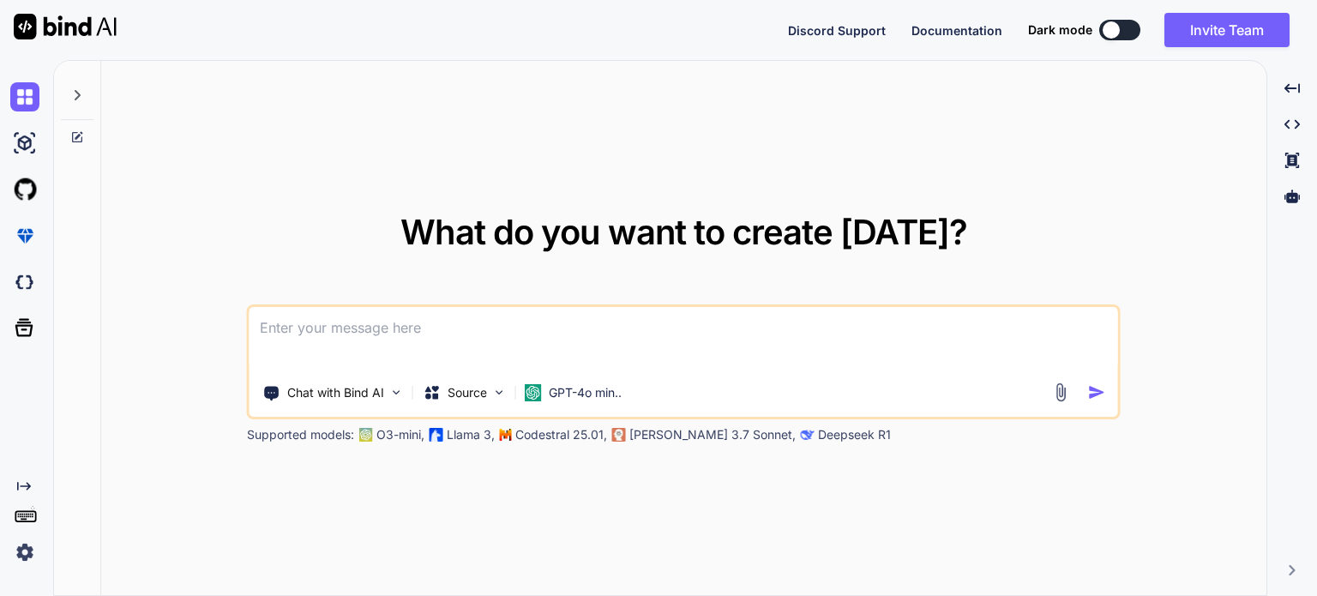
type textarea "x"
click at [24, 541] on img at bounding box center [24, 552] width 29 height 29
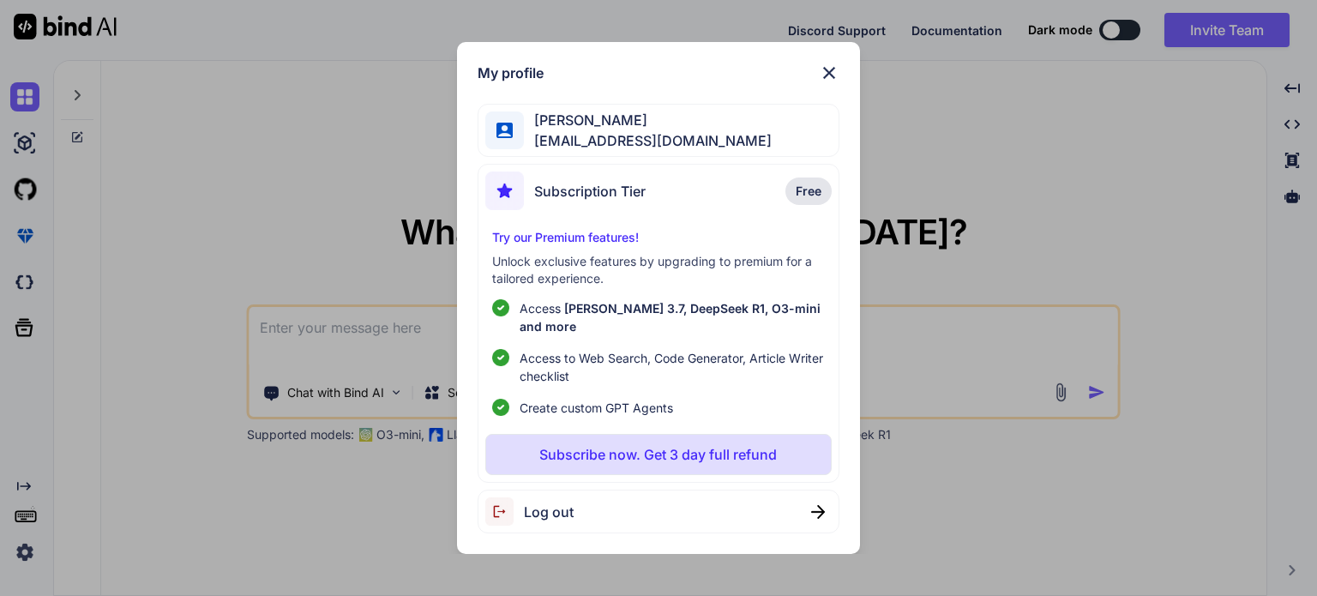
click at [826, 82] on img at bounding box center [829, 73] width 21 height 21
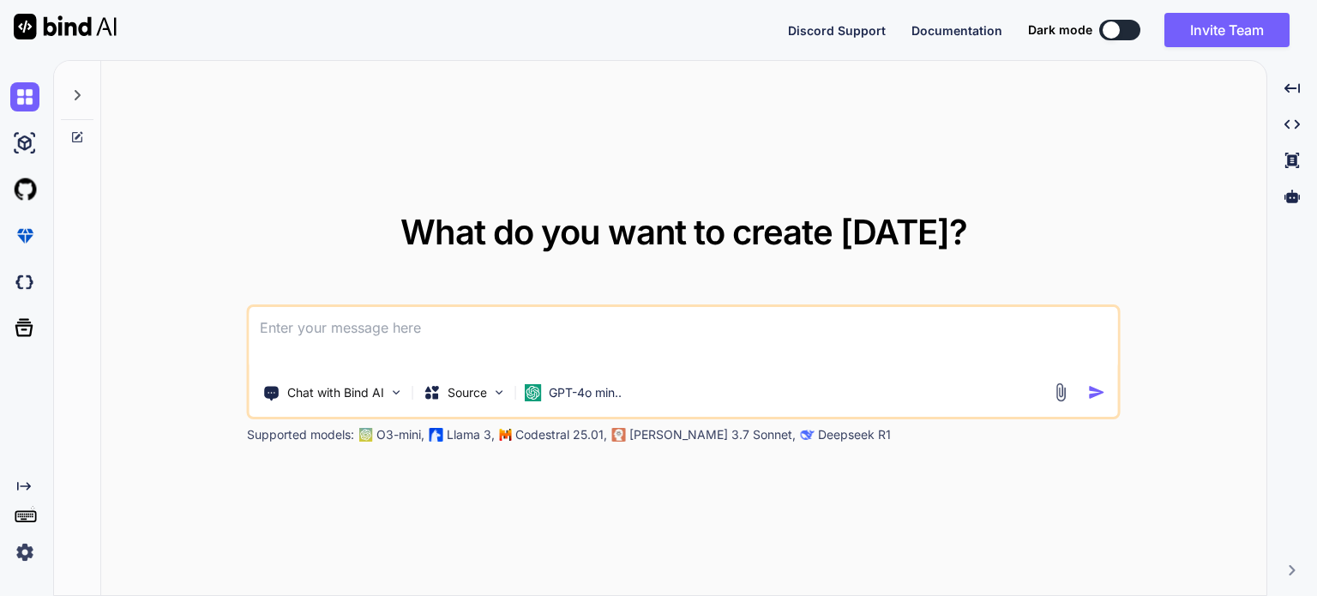
click at [82, 102] on div at bounding box center [77, 90] width 33 height 59
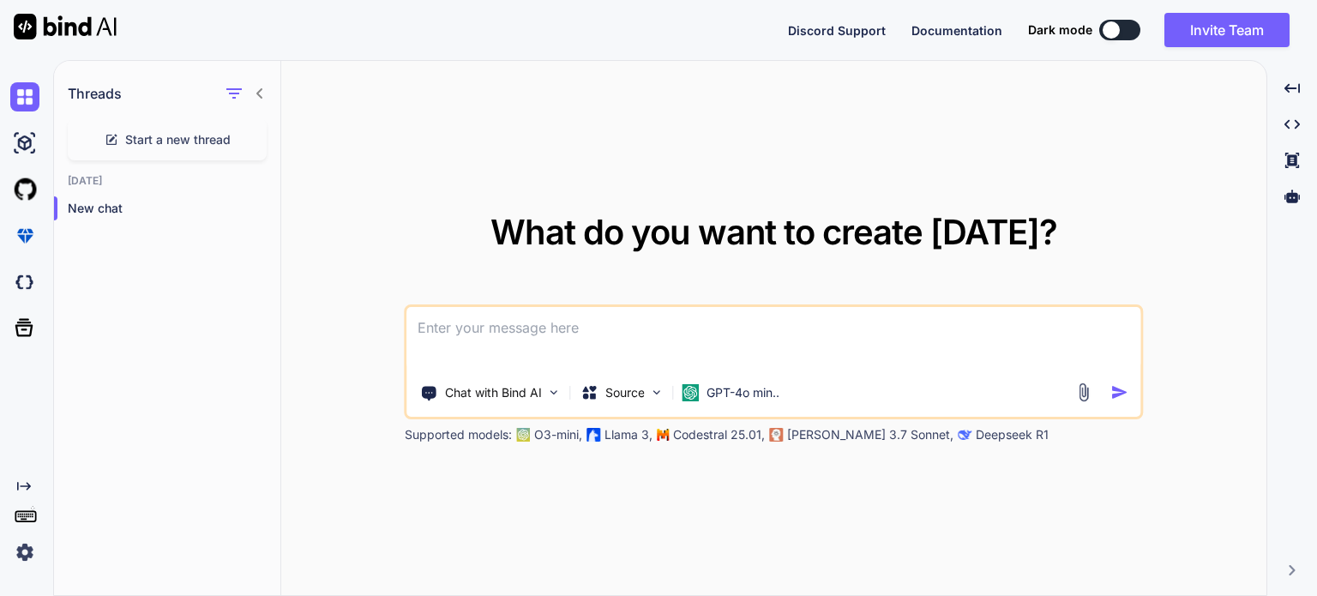
click at [16, 552] on img at bounding box center [24, 552] width 29 height 29
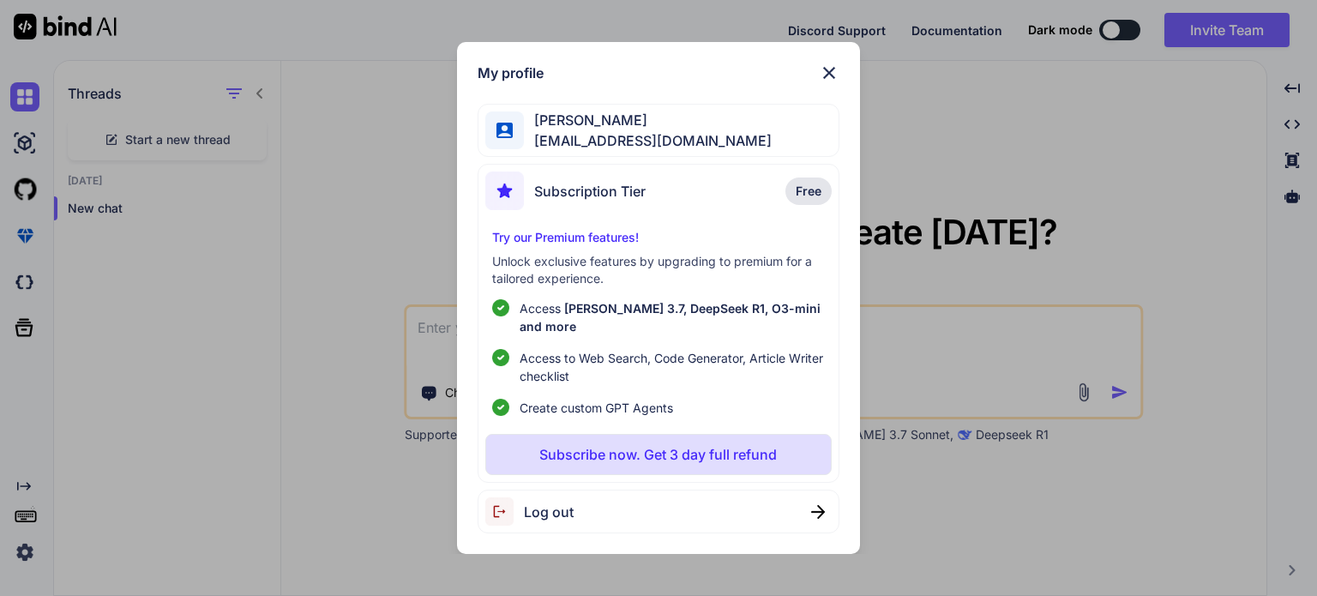
click at [819, 200] on span "Free" at bounding box center [809, 191] width 26 height 17
click at [600, 239] on p "Try our Premium features!" at bounding box center [658, 237] width 332 height 17
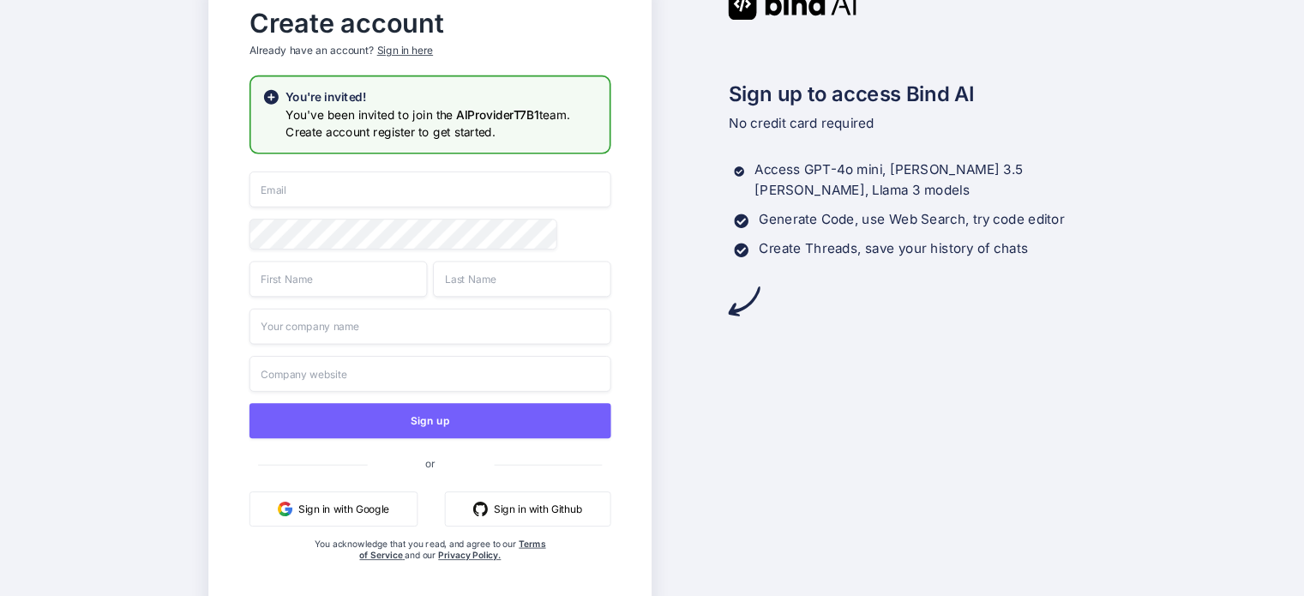
click at [412, 45] on div "Sign in here" at bounding box center [405, 51] width 56 height 15
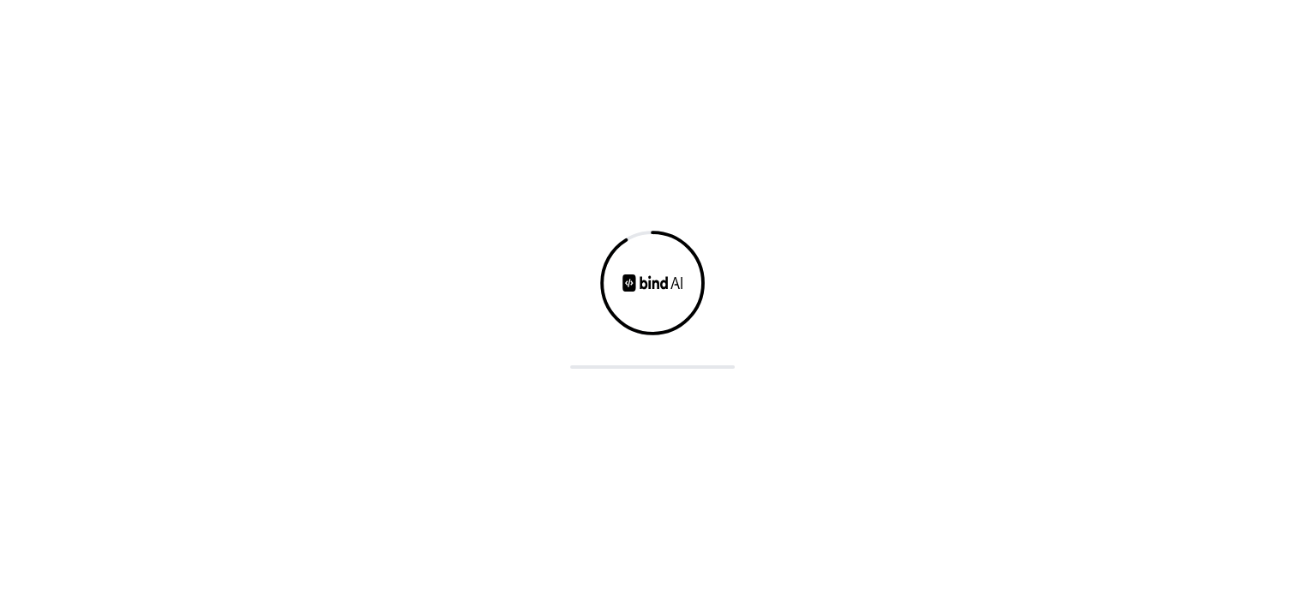
click at [394, 45] on div at bounding box center [652, 298] width 1304 height 596
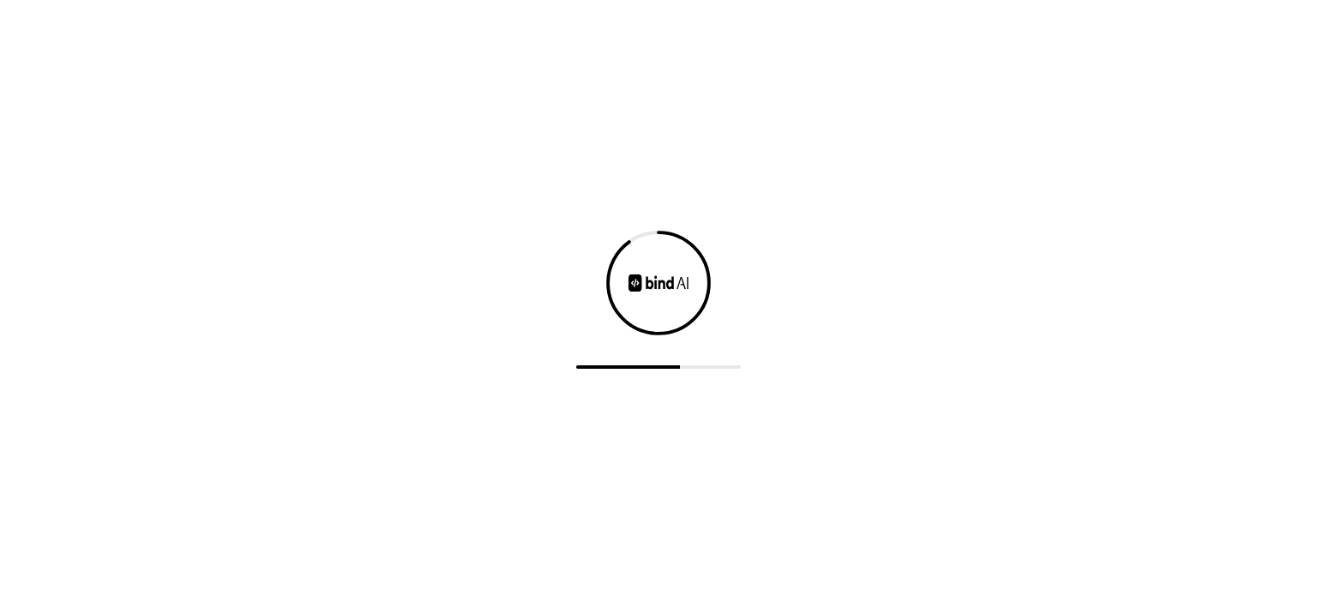
click at [394, 45] on div at bounding box center [658, 298] width 1317 height 596
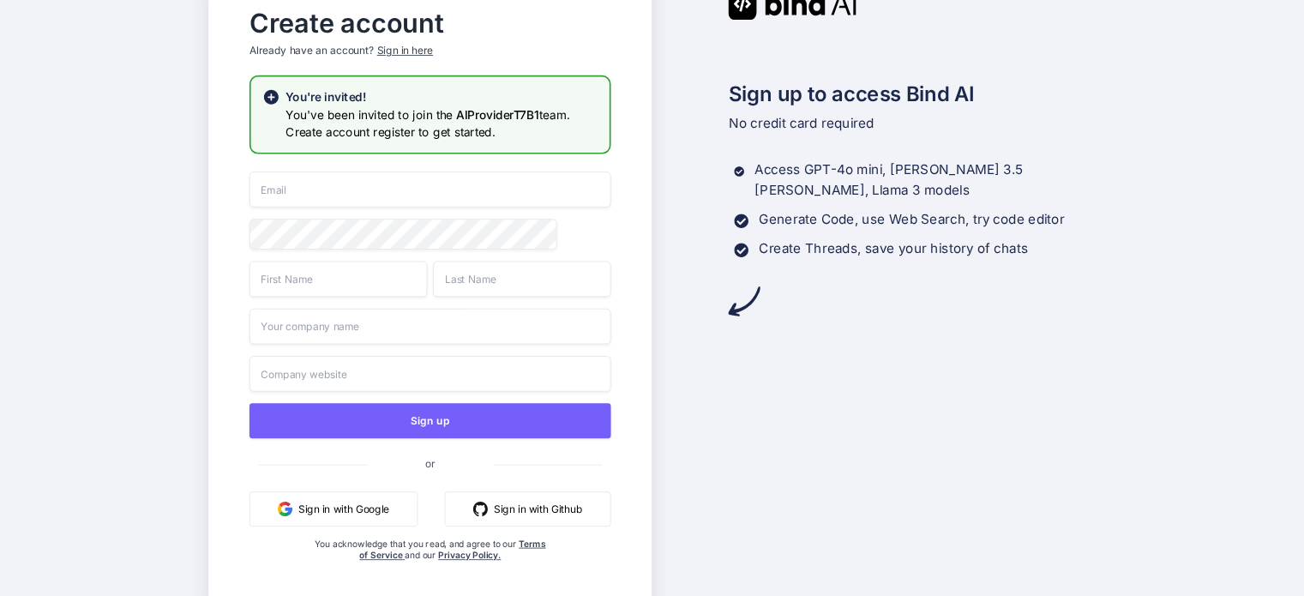
click at [352, 501] on button "Sign in with Google" at bounding box center [334, 508] width 168 height 35
click at [382, 187] on input "email" at bounding box center [431, 189] width 362 height 36
type input "[EMAIL_ADDRESS][DOMAIN_NAME]"
click at [322, 301] on div "velanchak@gmail.com Sign up or Sign in with Google Sign in with Github You ackn…" at bounding box center [431, 383] width 362 height 424
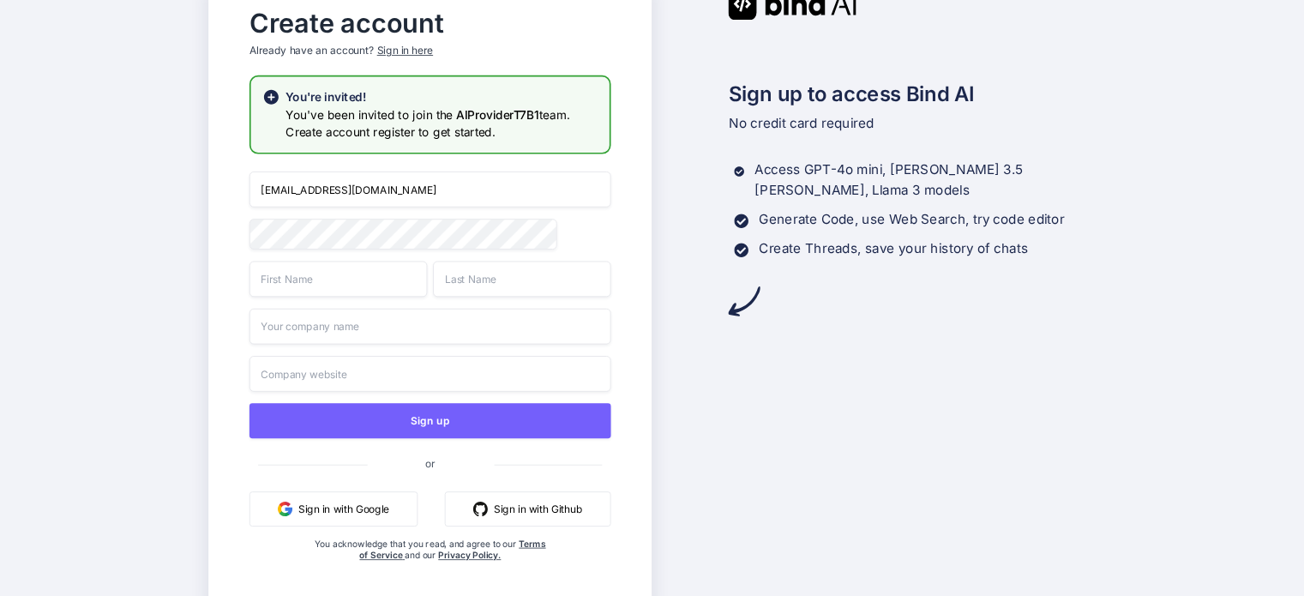
click at [316, 293] on input "text" at bounding box center [339, 279] width 178 height 36
type input "Velaiyan"
click at [479, 274] on input "text" at bounding box center [522, 279] width 178 height 36
type input "Chak"
click at [383, 316] on input "text" at bounding box center [431, 327] width 362 height 36
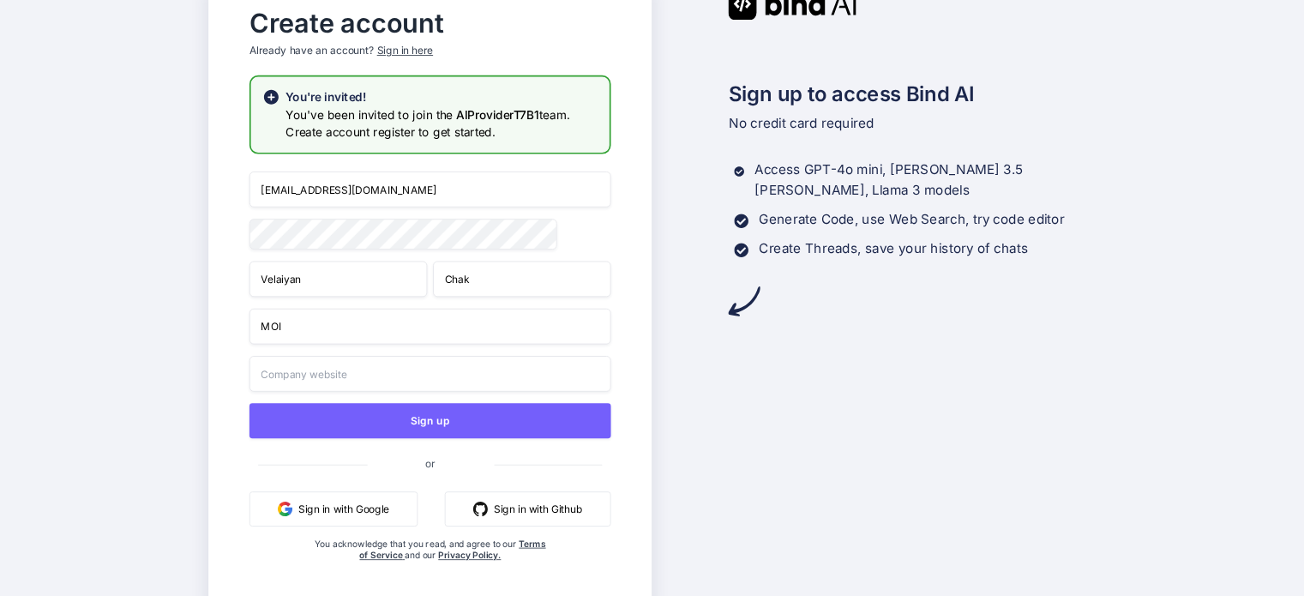
type input "MOI"
click at [322, 366] on input "text" at bounding box center [431, 374] width 362 height 36
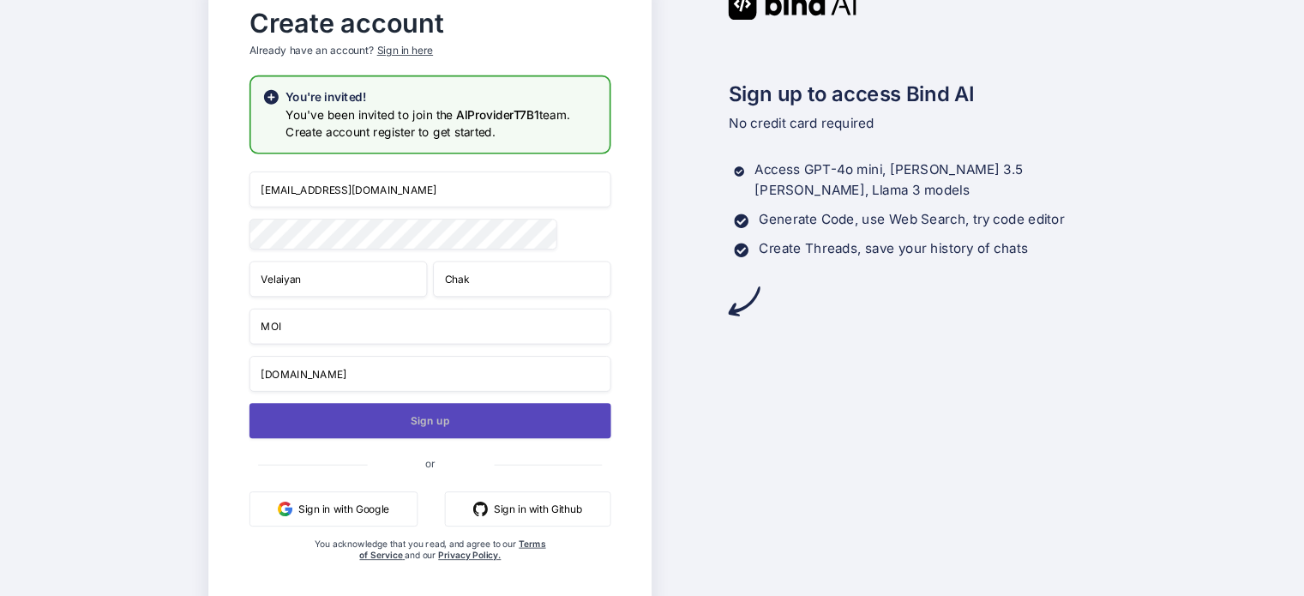
type input "www.MOI.QA.COM"
click at [364, 424] on button "Sign up" at bounding box center [431, 420] width 362 height 35
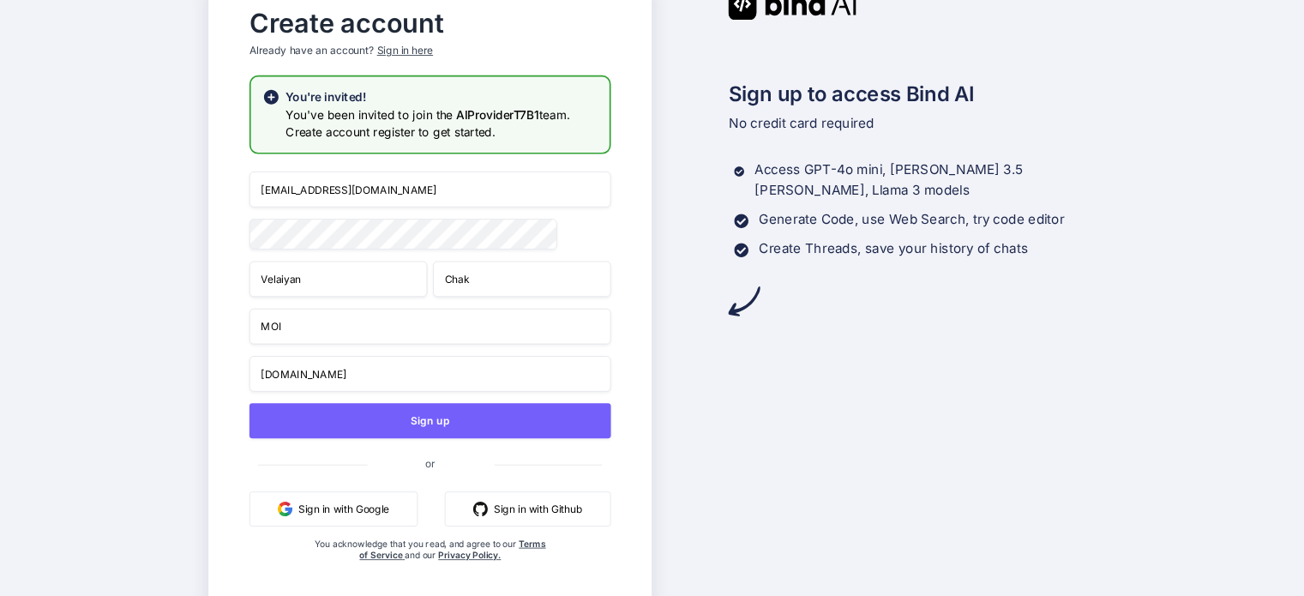
click at [412, 49] on div "Sign in here" at bounding box center [405, 51] width 56 height 15
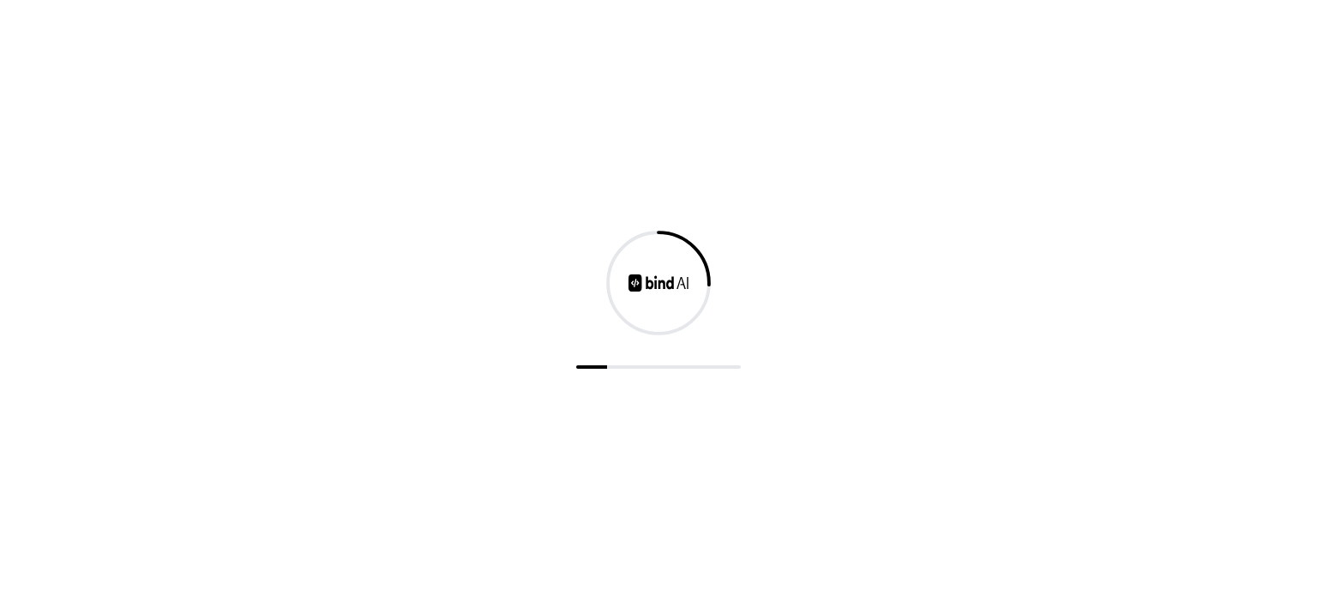
click at [412, 49] on div at bounding box center [658, 298] width 1317 height 596
click at [646, 358] on div at bounding box center [658, 298] width 1317 height 596
drag, startPoint x: 0, startPoint y: 0, endPoint x: 628, endPoint y: 250, distance: 675.4
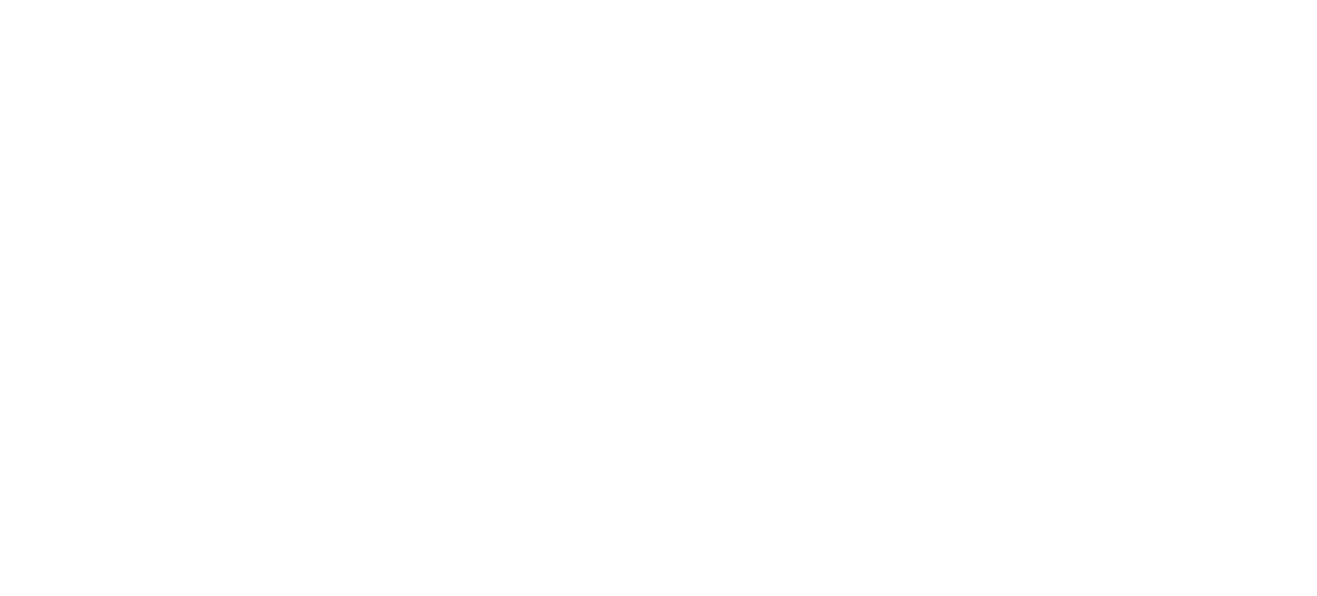
click at [628, 250] on div at bounding box center [658, 298] width 1317 height 596
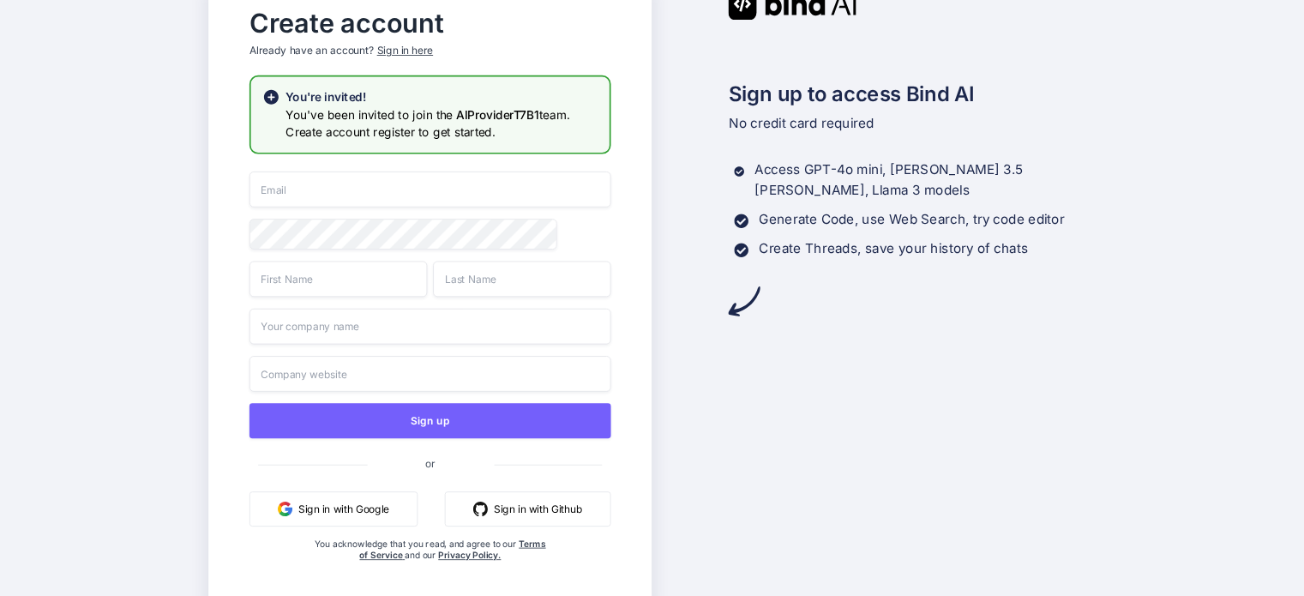
click at [333, 510] on button "Sign in with Google" at bounding box center [334, 508] width 168 height 35
click at [406, 49] on div "Sign in here" at bounding box center [405, 51] width 56 height 15
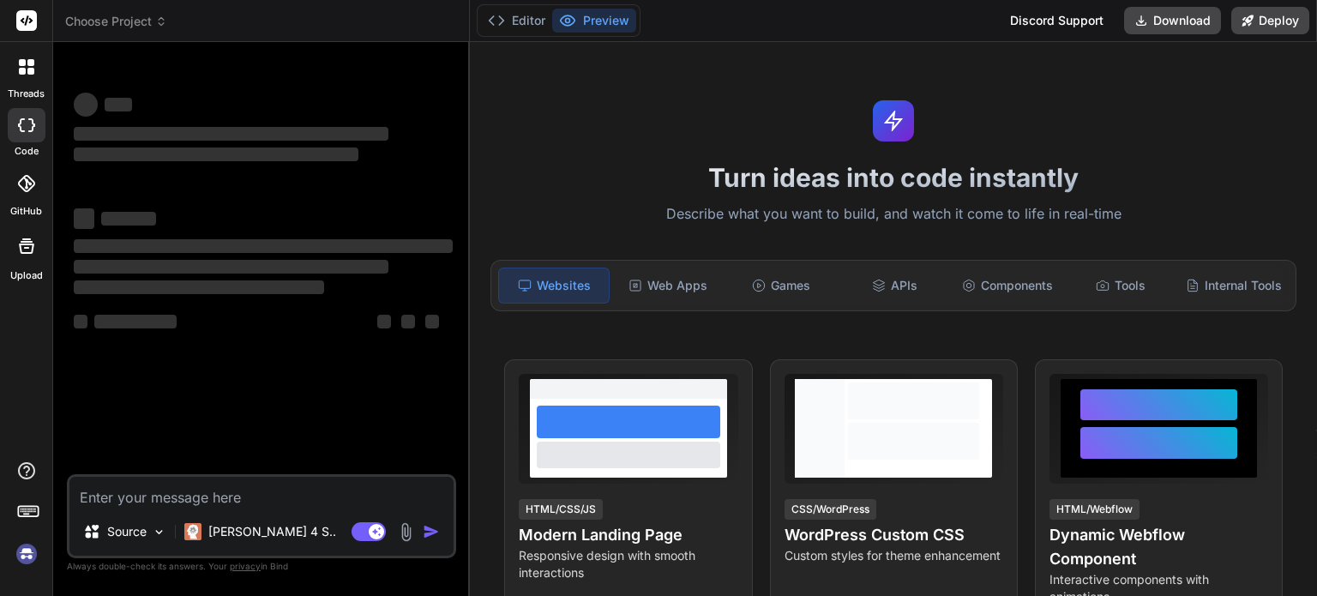
click at [21, 552] on img at bounding box center [26, 553] width 29 height 29
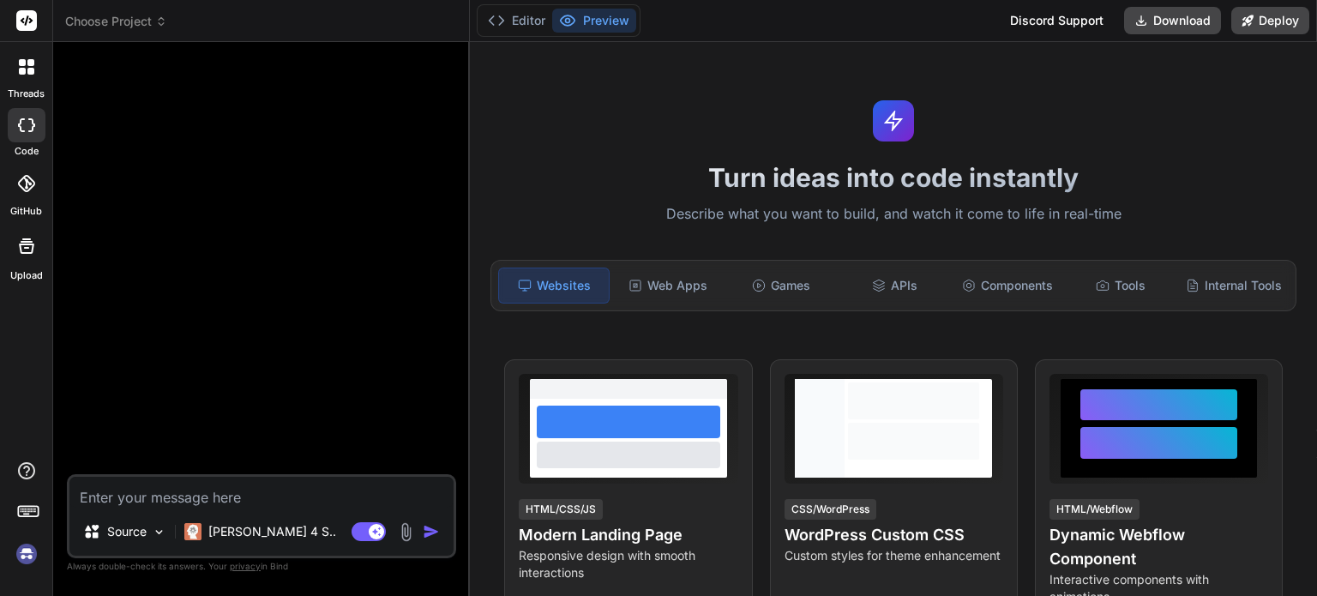
type textarea "x"
click at [31, 553] on img at bounding box center [26, 553] width 29 height 29
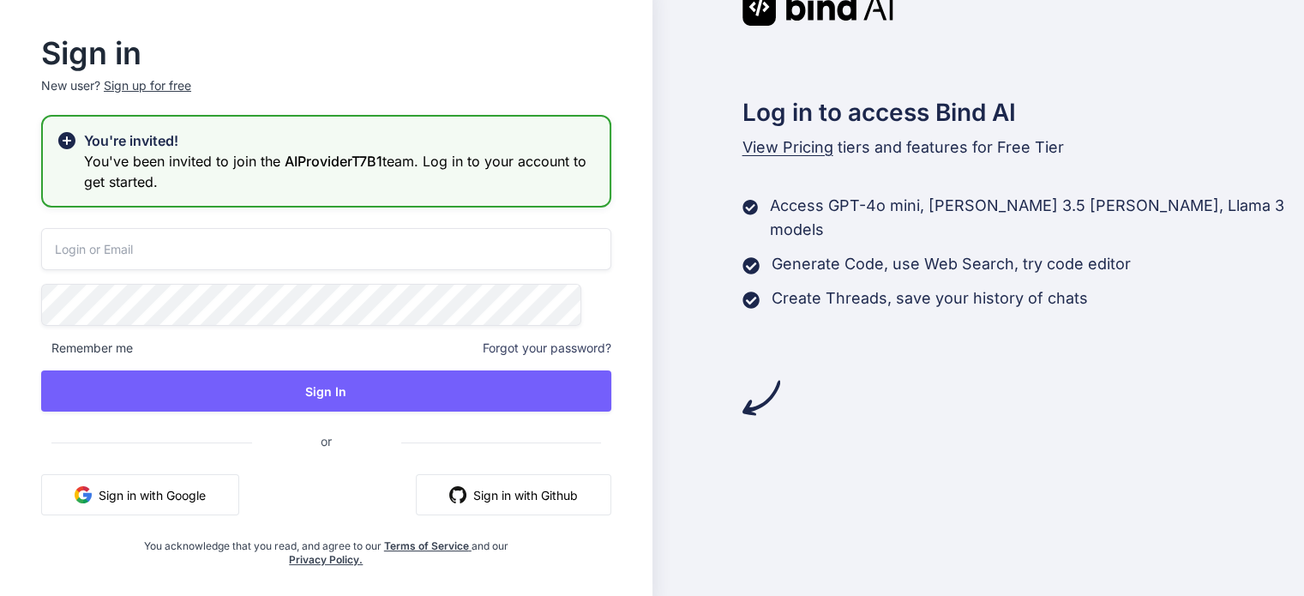
click at [161, 258] on input "email" at bounding box center [326, 249] width 570 height 42
type input "[EMAIL_ADDRESS][DOMAIN_NAME]"
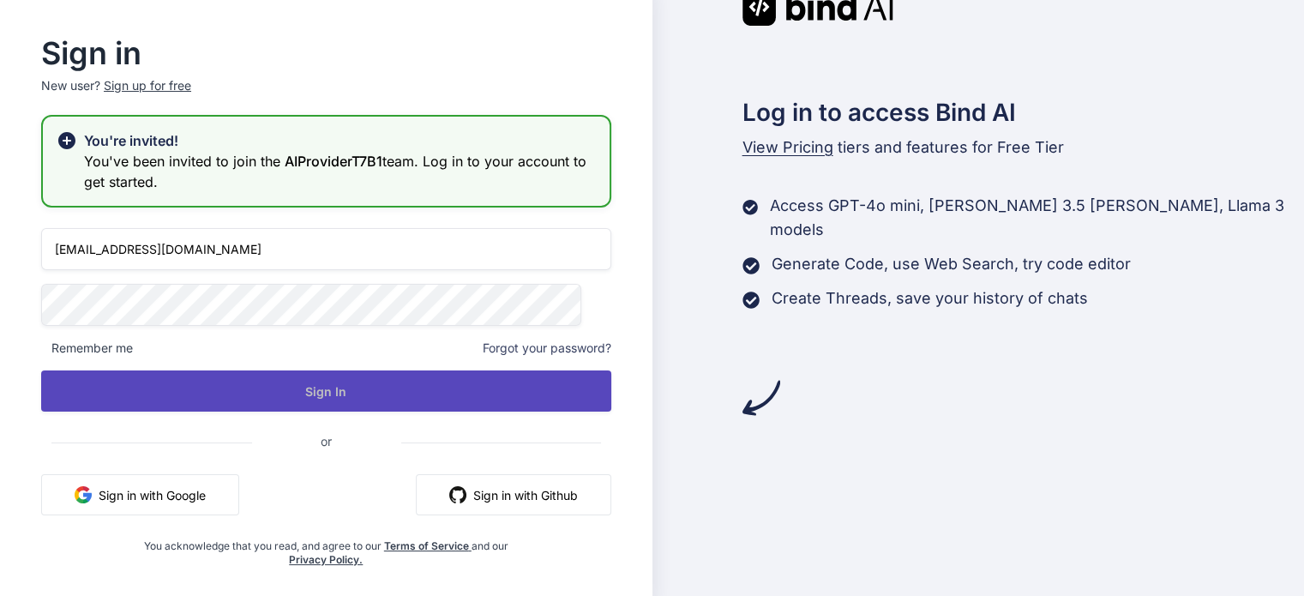
click at [306, 391] on button "Sign In" at bounding box center [326, 390] width 570 height 41
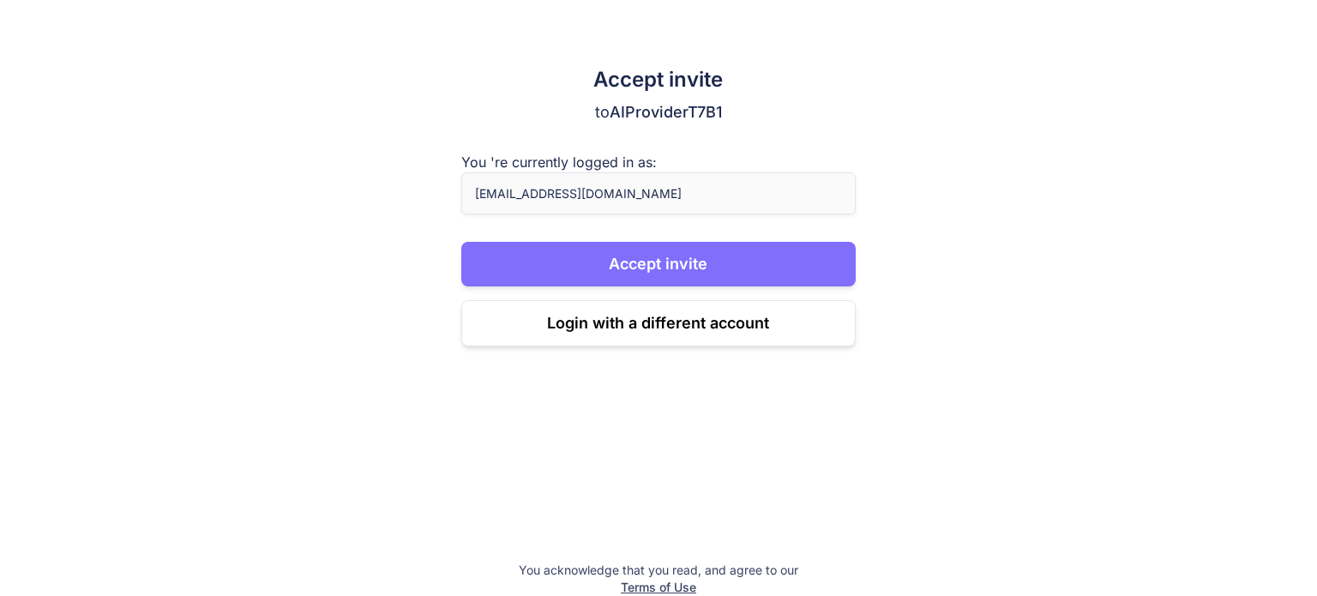
click at [561, 252] on button "Accept invite" at bounding box center [658, 264] width 395 height 45
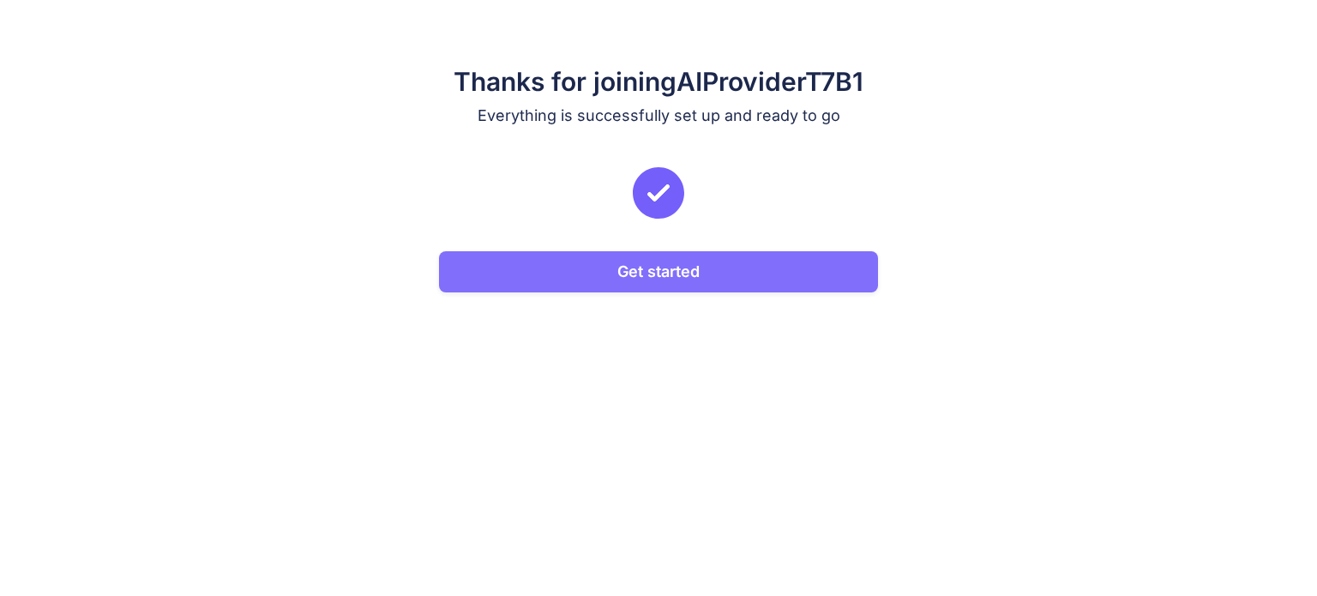
click at [731, 260] on button "Get started" at bounding box center [658, 271] width 439 height 41
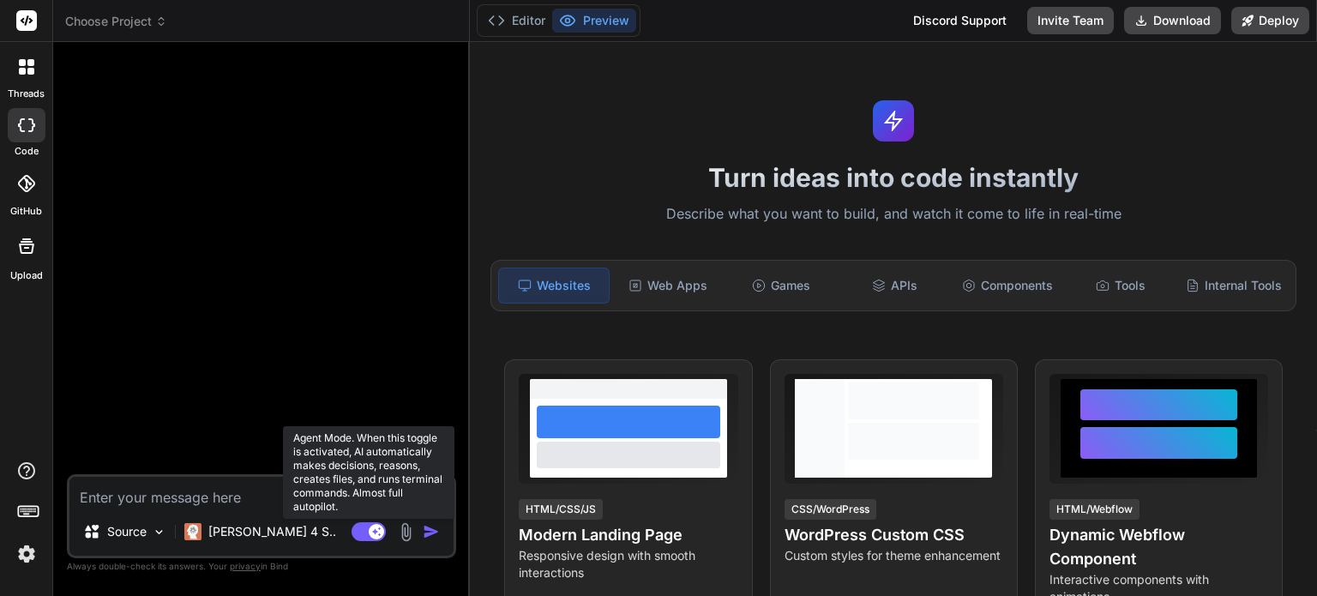
click at [376, 532] on icon at bounding box center [377, 530] width 9 height 9
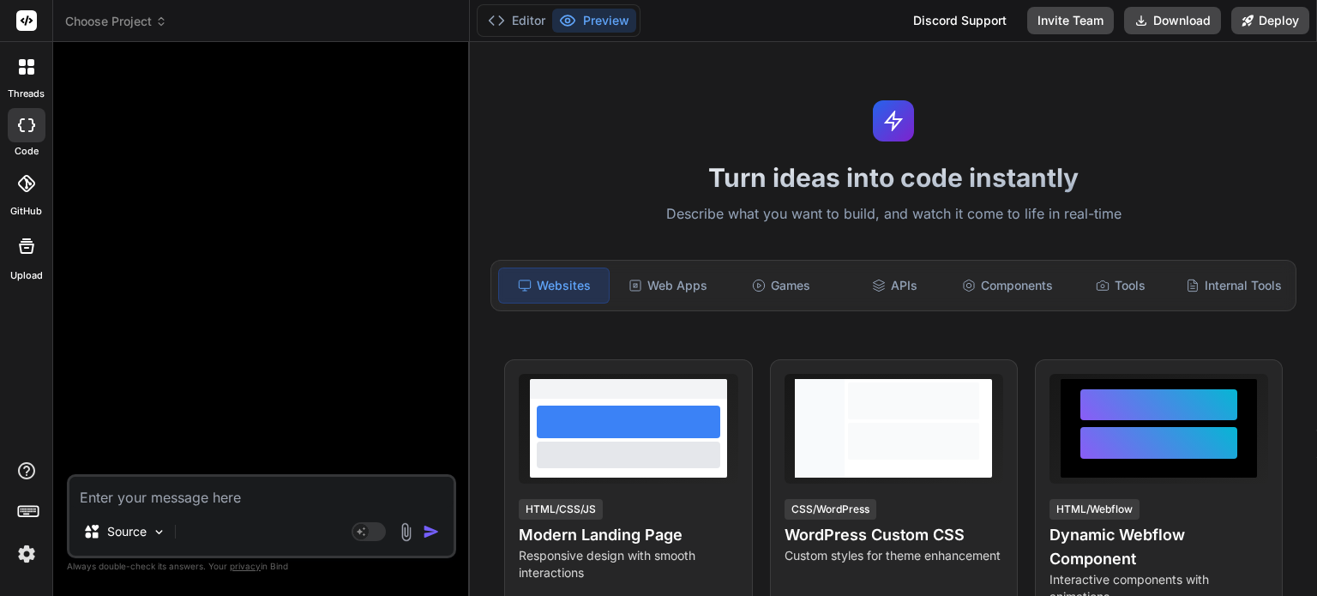
click at [21, 550] on img at bounding box center [26, 553] width 29 height 29
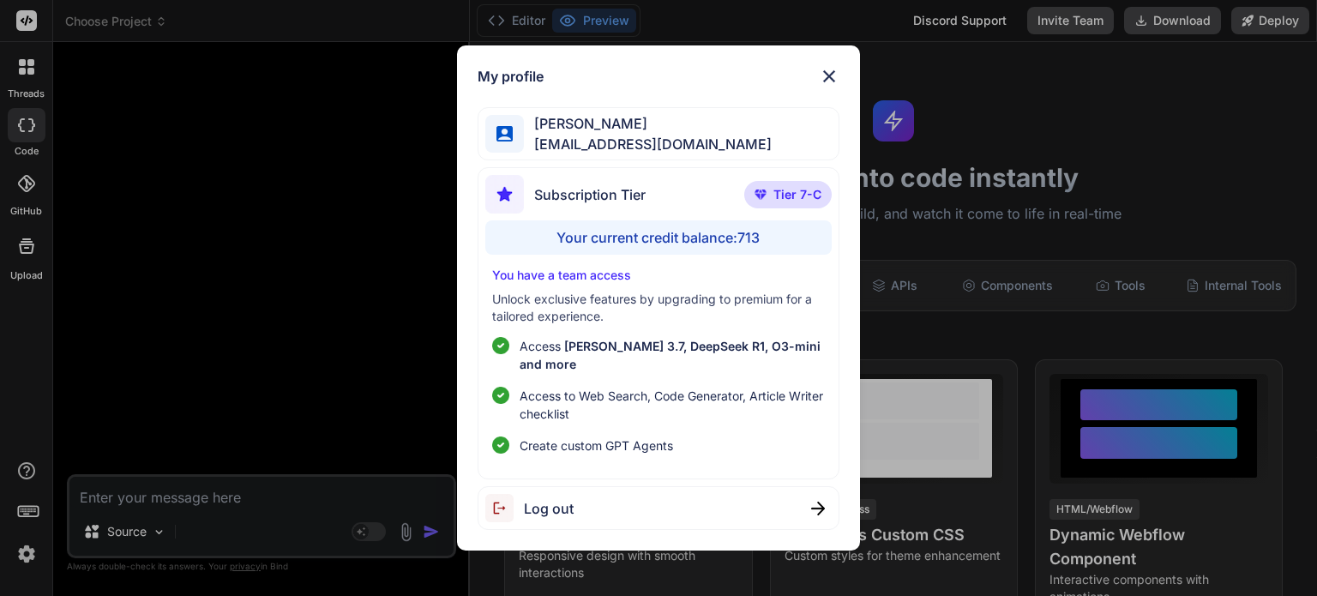
click at [345, 395] on div "My profile [PERSON_NAME] [PERSON_NAME][EMAIL_ADDRESS][DOMAIN_NAME] Subscription…" at bounding box center [658, 298] width 1317 height 596
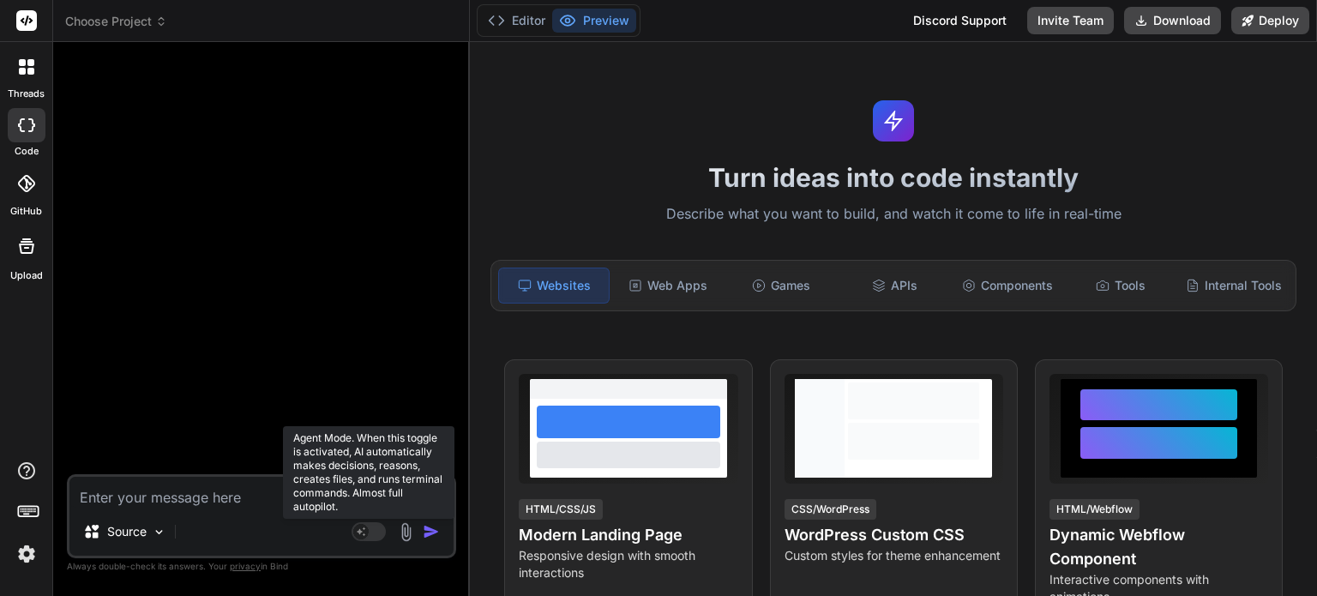
click at [375, 529] on rect at bounding box center [369, 531] width 34 height 19
click at [375, 529] on rect at bounding box center [376, 531] width 15 height 15
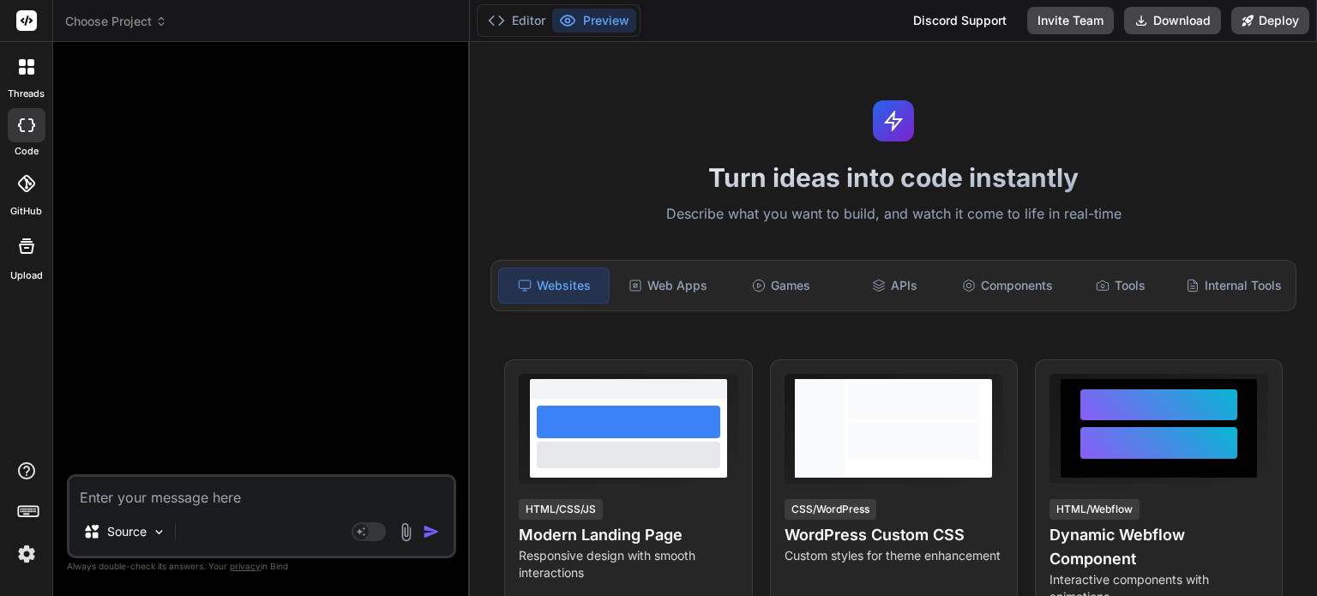
click at [1157, 155] on div "Turn ideas into code instantly Describe what you want to build, and watch it co…" at bounding box center [893, 319] width 847 height 554
click at [1180, 203] on p "Describe what you want to build, and watch it come to life in real-time" at bounding box center [893, 214] width 827 height 22
click at [22, 549] on img at bounding box center [26, 553] width 29 height 29
